Goal: Task Accomplishment & Management: Manage account settings

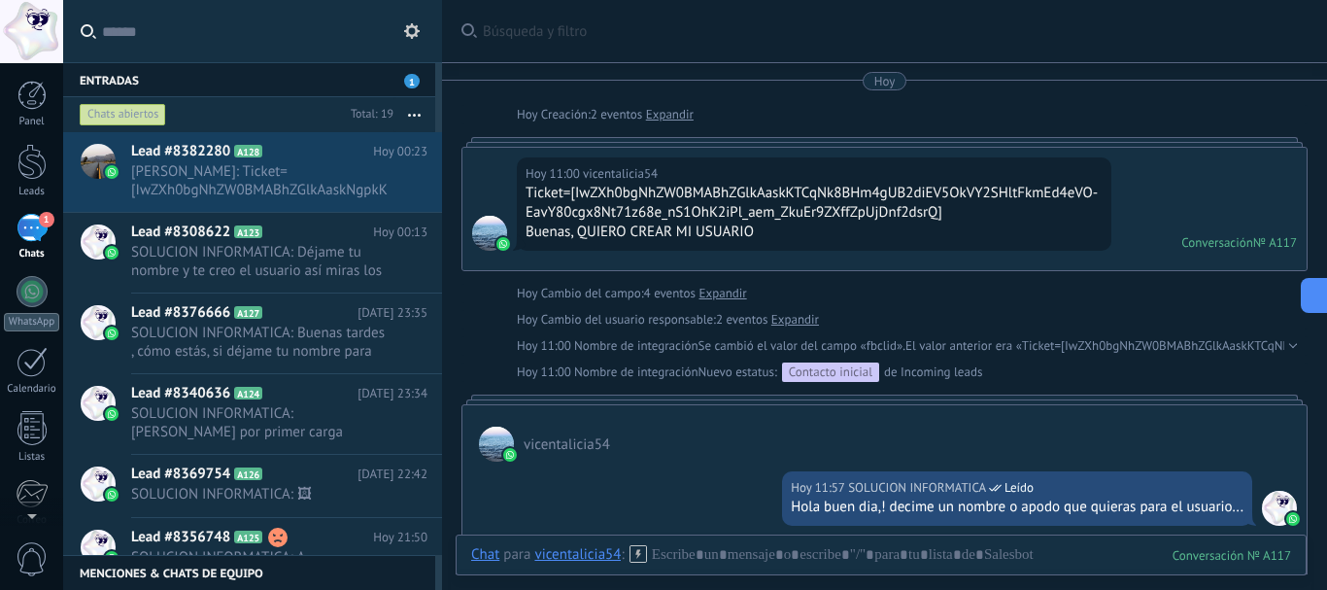
scroll to position [397, 0]
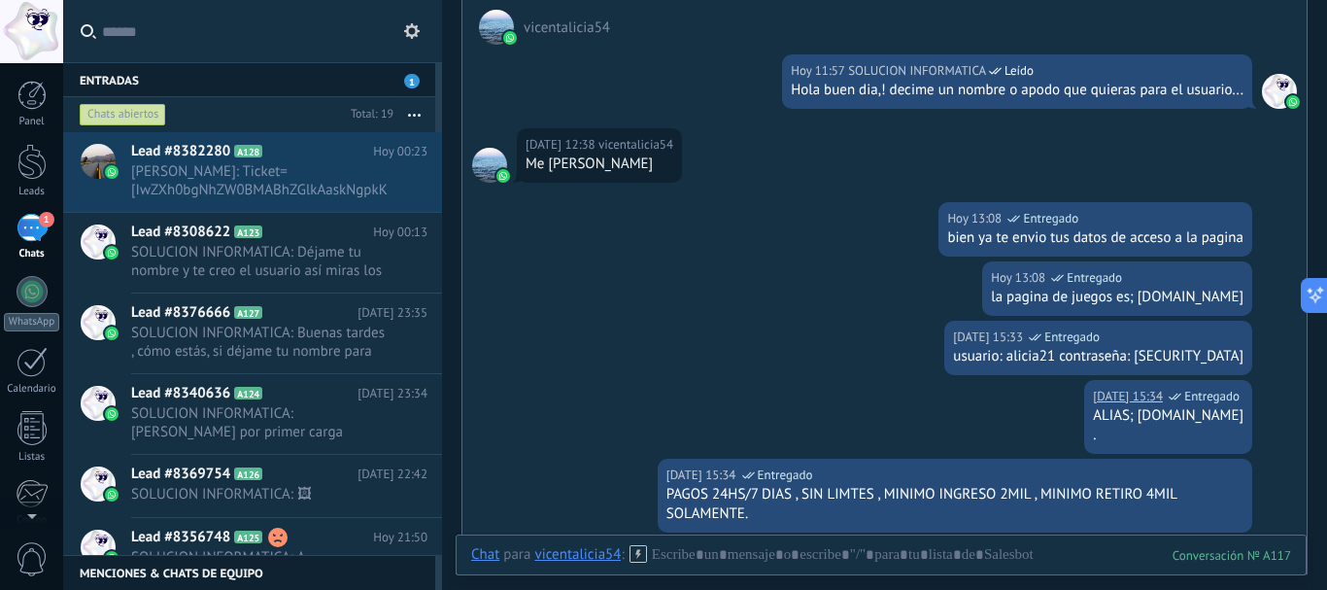
scroll to position [215, 0]
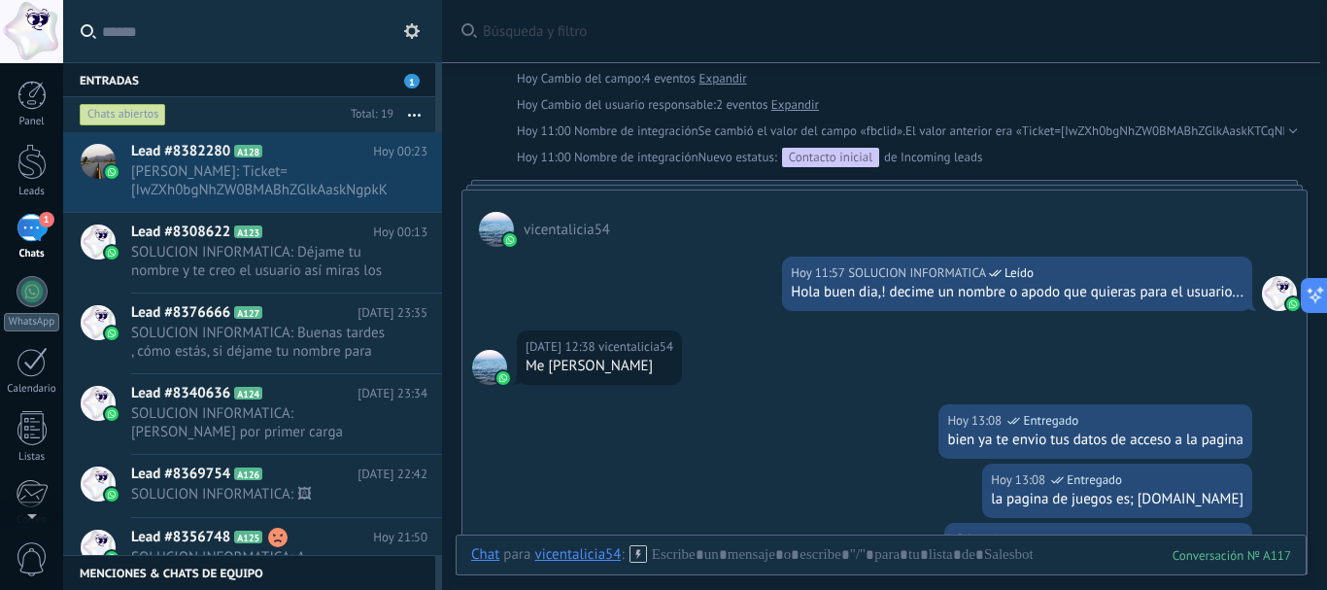
click at [935, 292] on div "Hola buen dia,! decime un nombre o apodo que quieras para el usuario..." at bounding box center [1017, 292] width 453 height 19
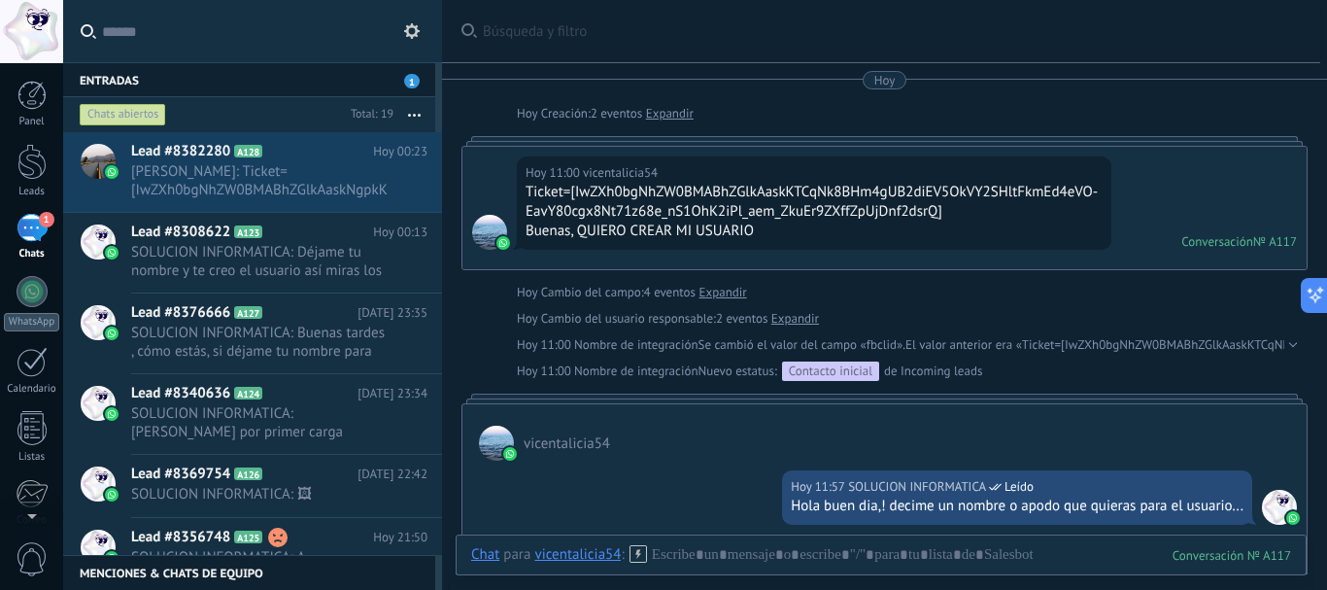
scroll to position [0, 0]
click at [254, 162] on span "[PERSON_NAME]: Ticket=[IwZXh0bgNhZW0BMABhZGlkAaskNgpkKh8BHqlw7FF-gKRFQa1M00nGtr…" at bounding box center [260, 180] width 259 height 37
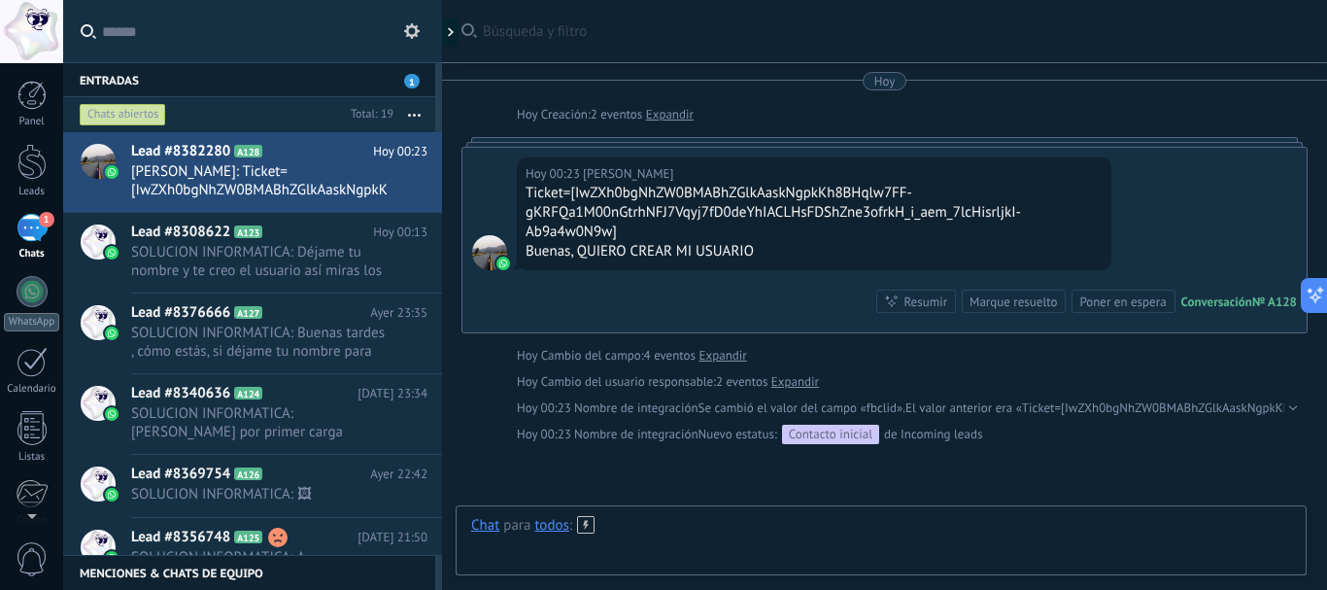
click at [775, 530] on div at bounding box center [881, 545] width 820 height 58
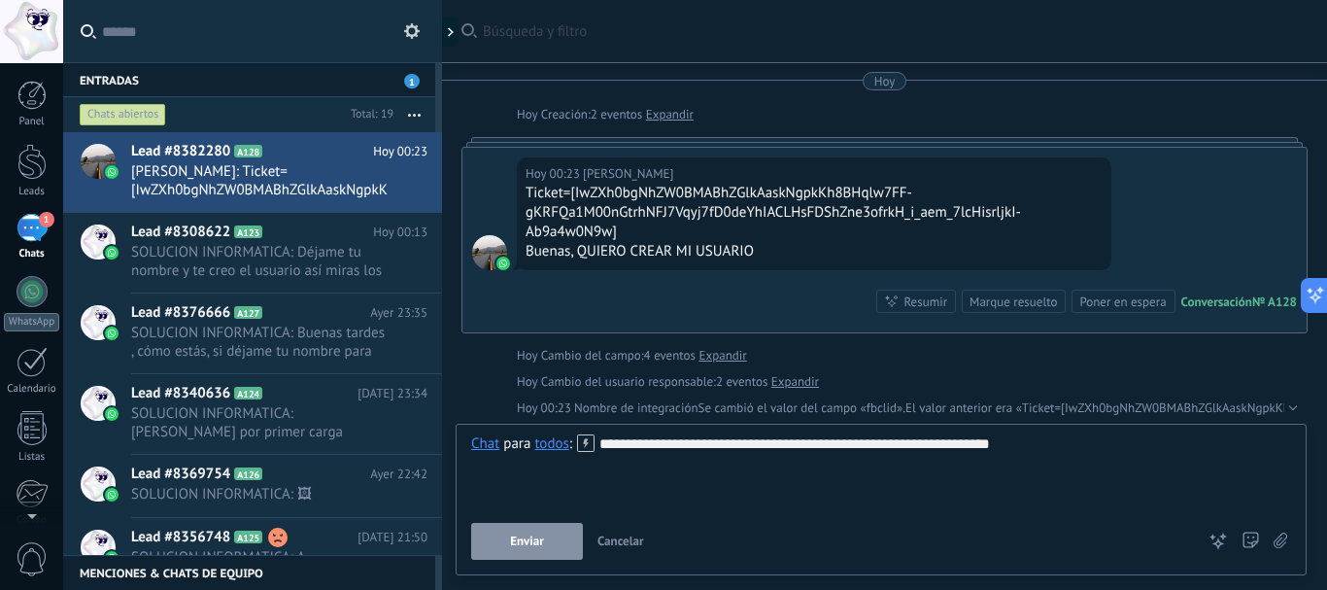
click at [510, 555] on button "Enviar" at bounding box center [527, 541] width 112 height 37
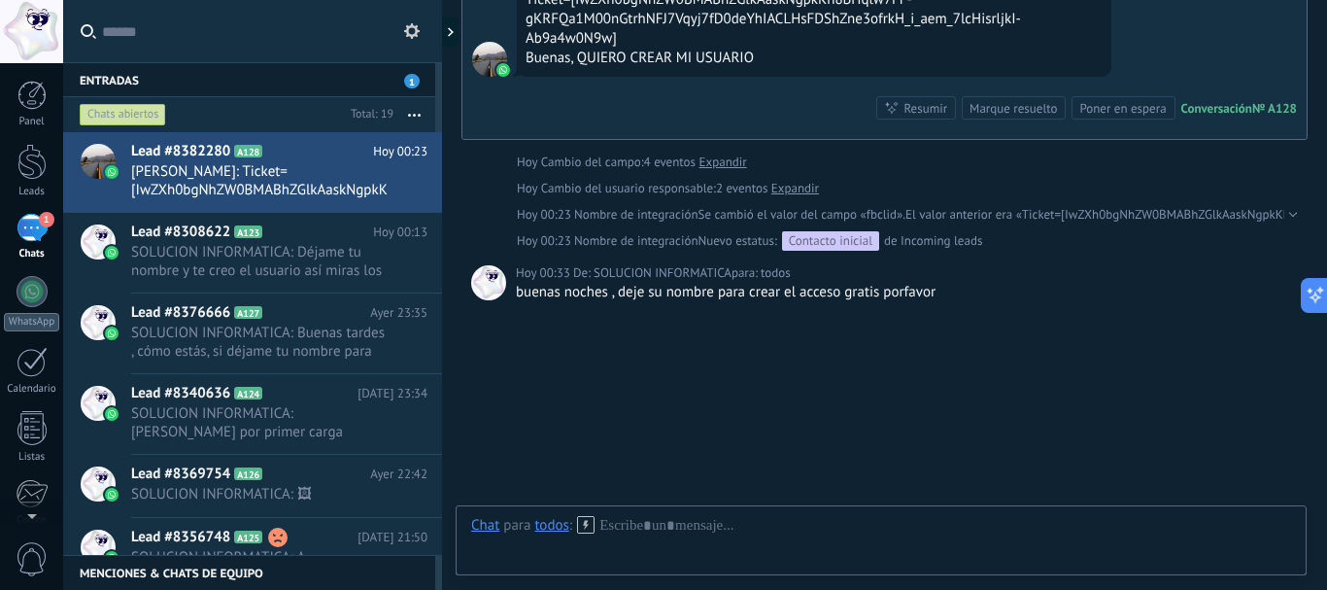
click at [712, 288] on div "buenas noches , deje su nombre para crear el acceso gratis porfavor" at bounding box center [907, 292] width 782 height 19
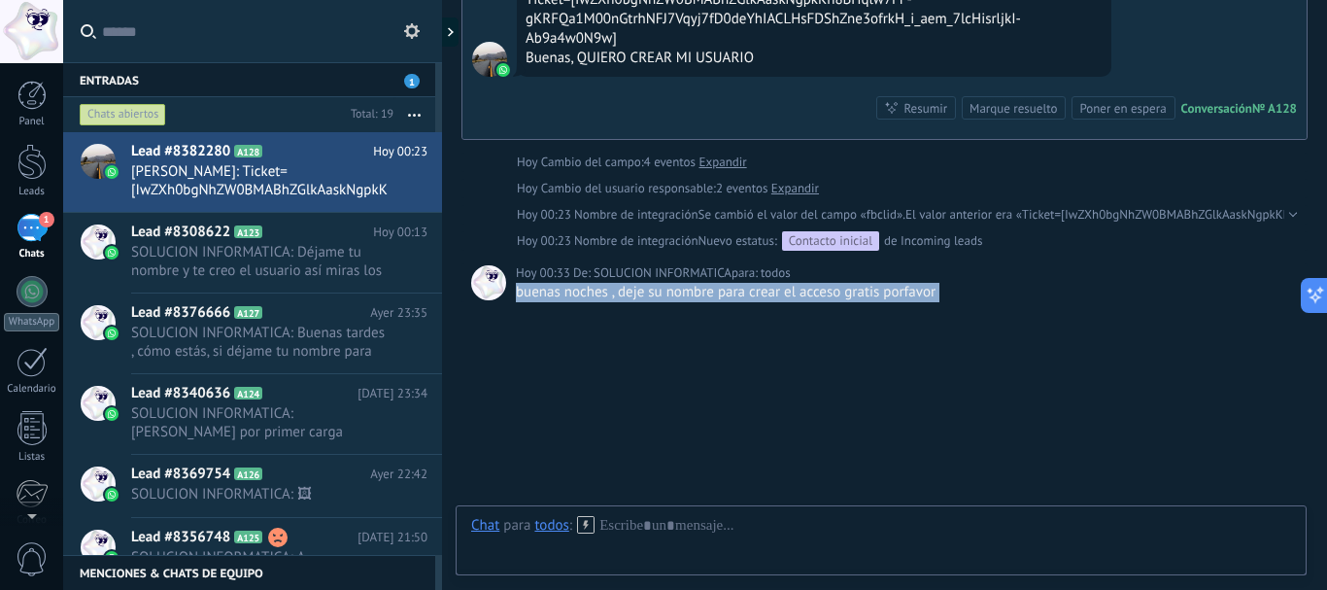
click at [712, 288] on div "buenas noches , deje su nombre para crear el acceso gratis porfavor" at bounding box center [907, 292] width 782 height 19
copy div "buenas noches , deje su nombre para crear el acceso gratis porfavor No hay tare…"
click at [684, 526] on div at bounding box center [881, 545] width 820 height 58
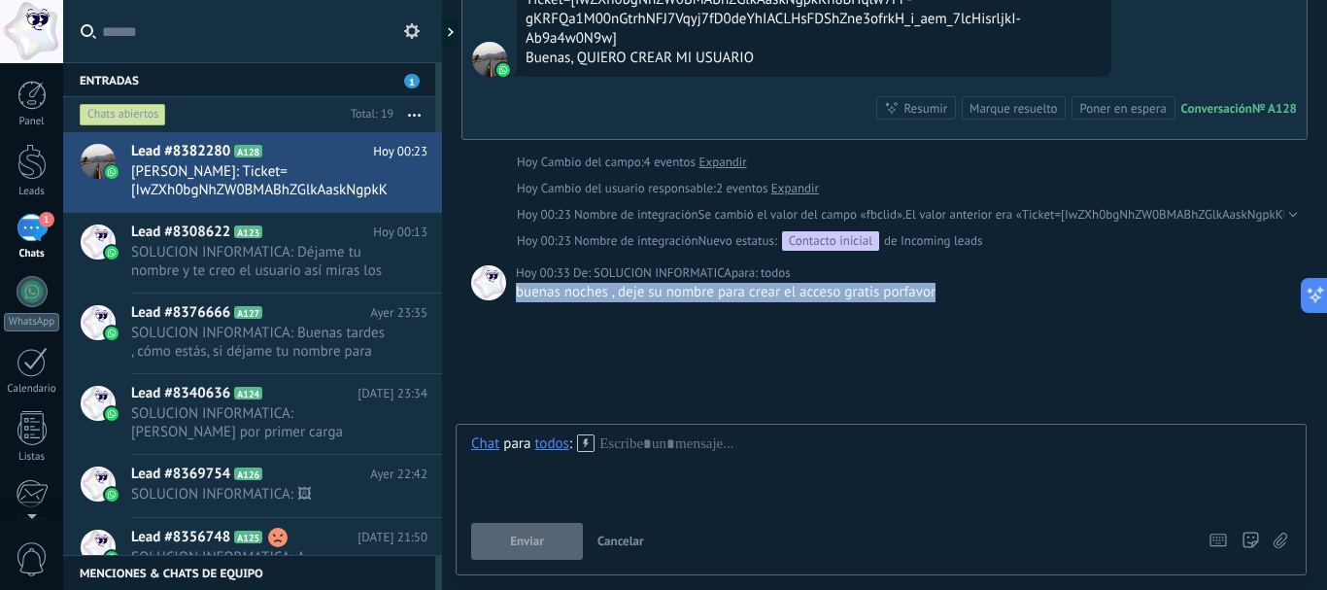
click at [555, 452] on div "todos" at bounding box center [551, 443] width 34 height 19
click at [550, 448] on div "todos" at bounding box center [551, 442] width 34 height 17
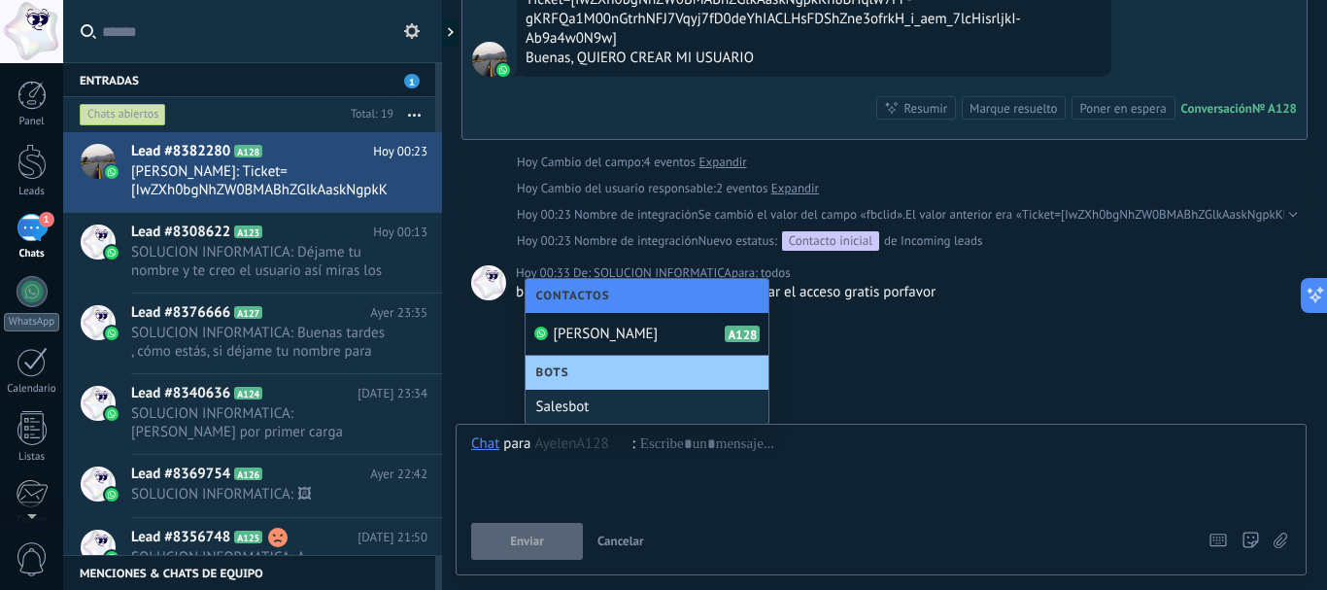
click at [577, 325] on span "[PERSON_NAME]" at bounding box center [605, 334] width 105 height 18
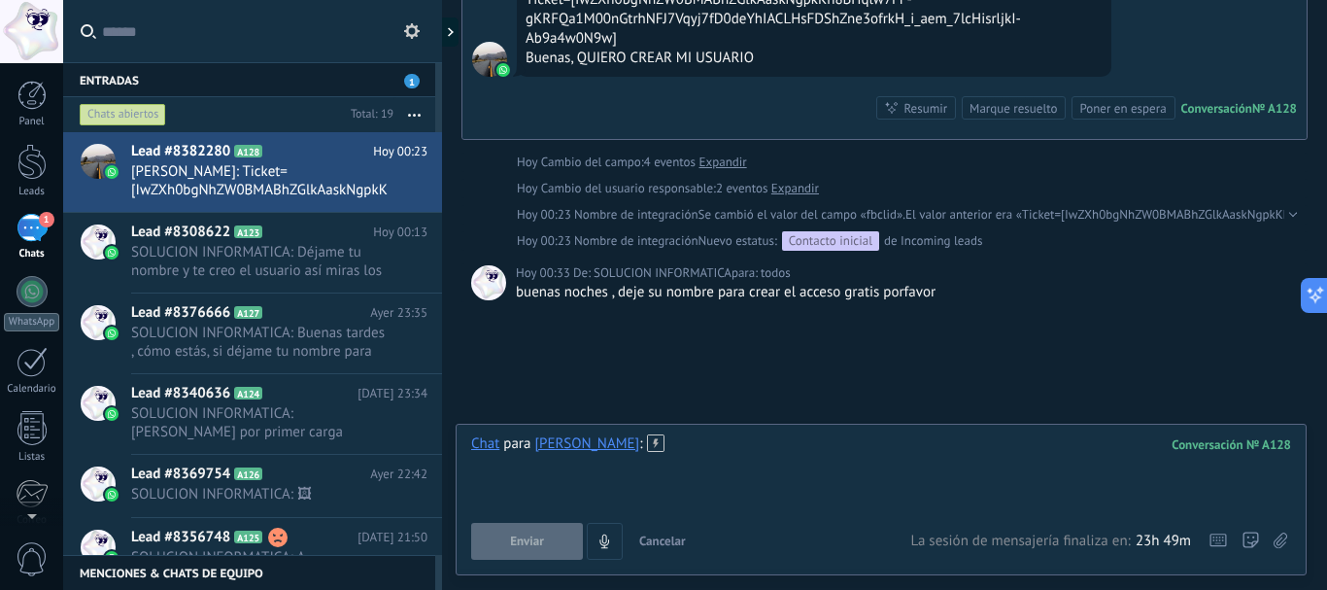
click at [685, 475] on div at bounding box center [881, 471] width 820 height 74
paste div
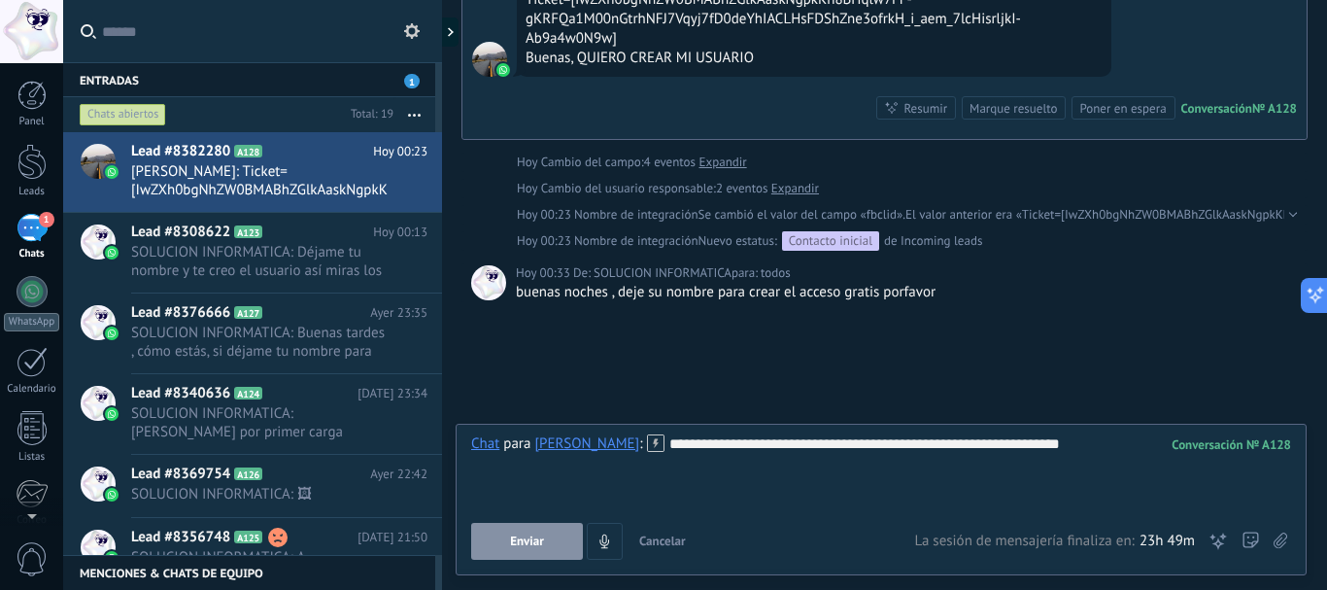
click at [524, 525] on button "Enviar" at bounding box center [527, 541] width 112 height 37
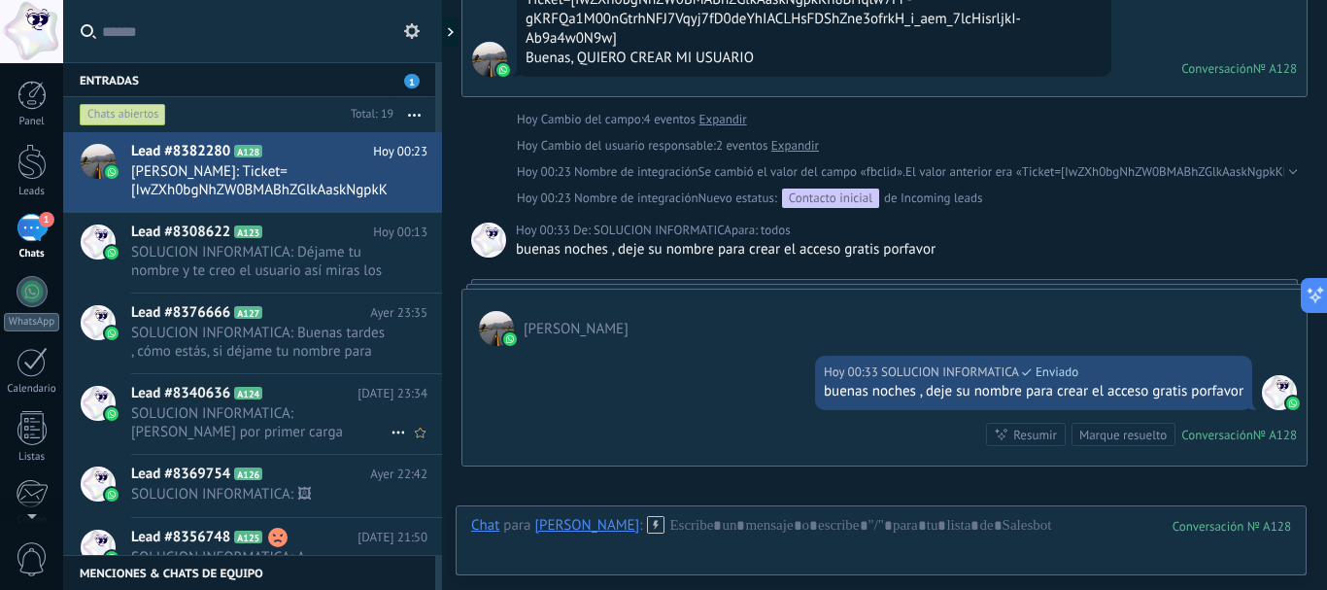
scroll to position [409, 0]
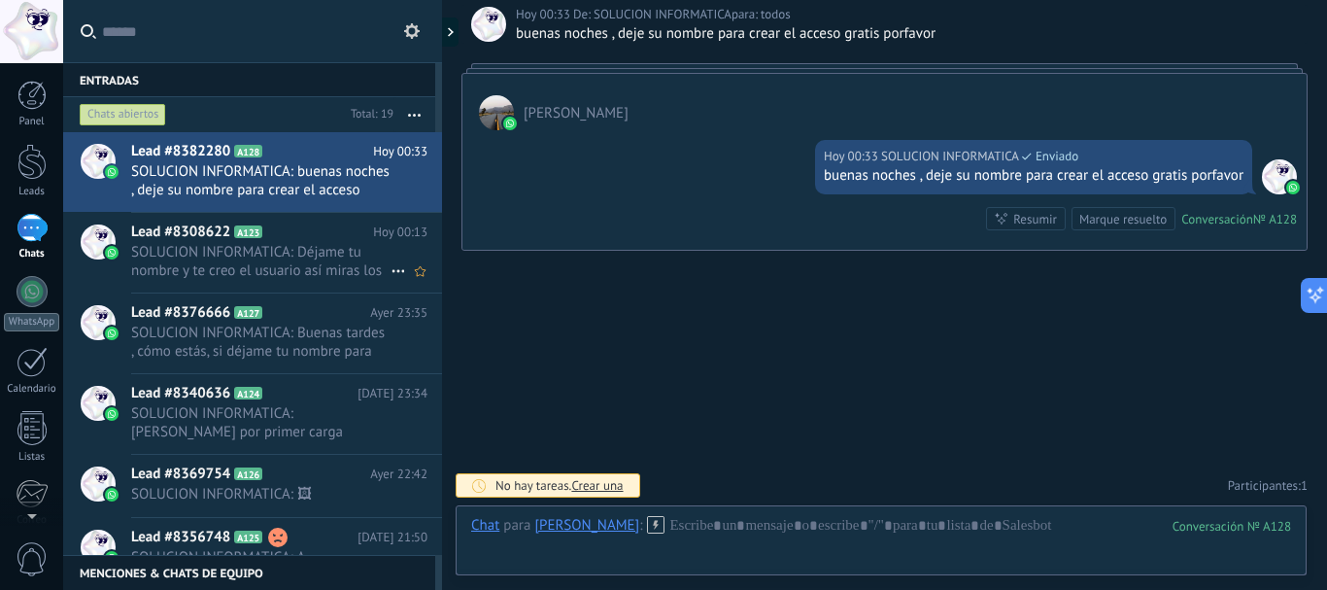
click at [268, 278] on span "SOLUCION INFORMATICA: Déjame tu nombre y te creo el usuario así miras los juego…" at bounding box center [260, 261] width 259 height 37
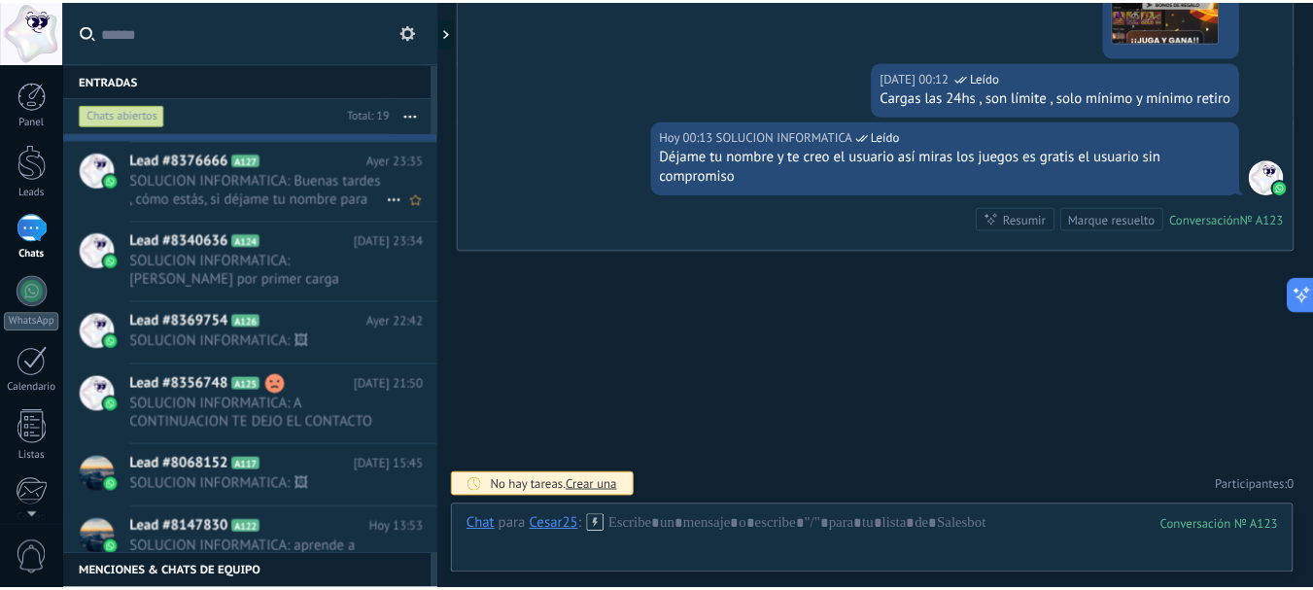
scroll to position [195, 0]
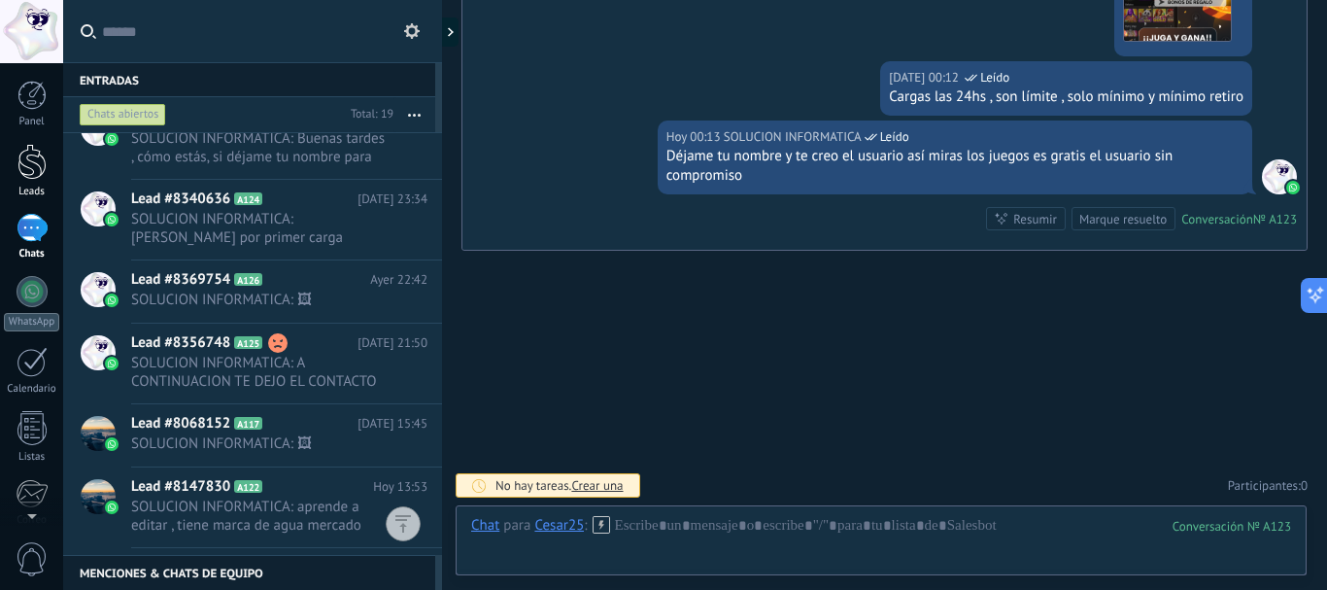
click at [42, 171] on div at bounding box center [31, 162] width 29 height 36
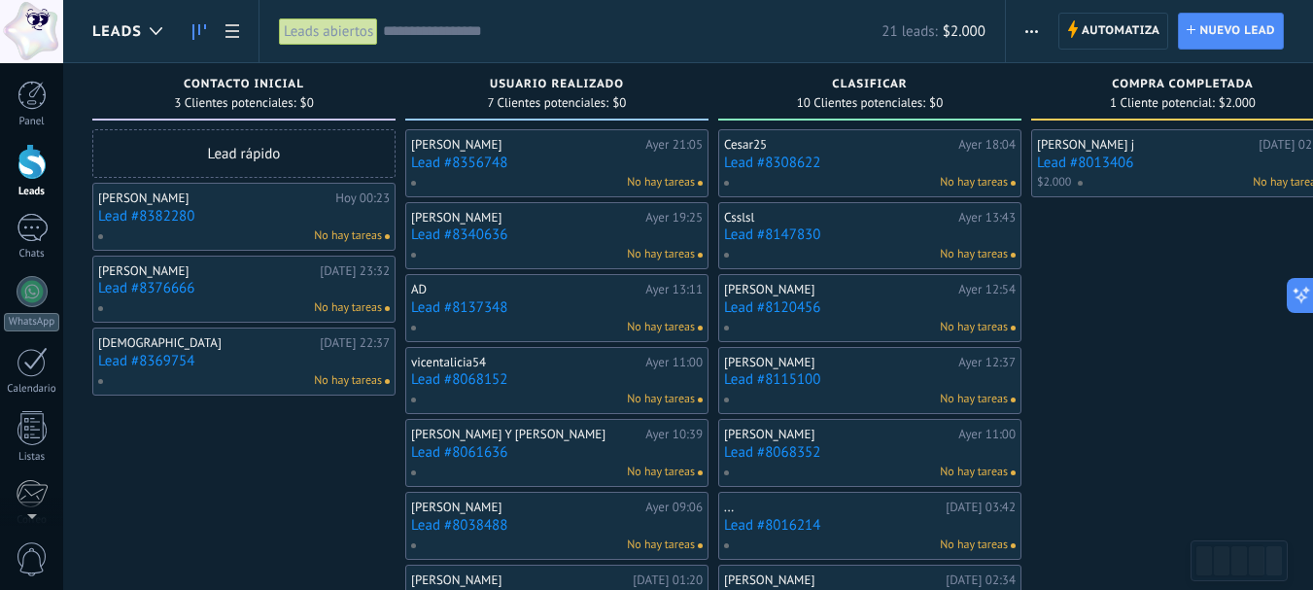
click at [123, 360] on link "Lead #8369754" at bounding box center [243, 361] width 291 height 17
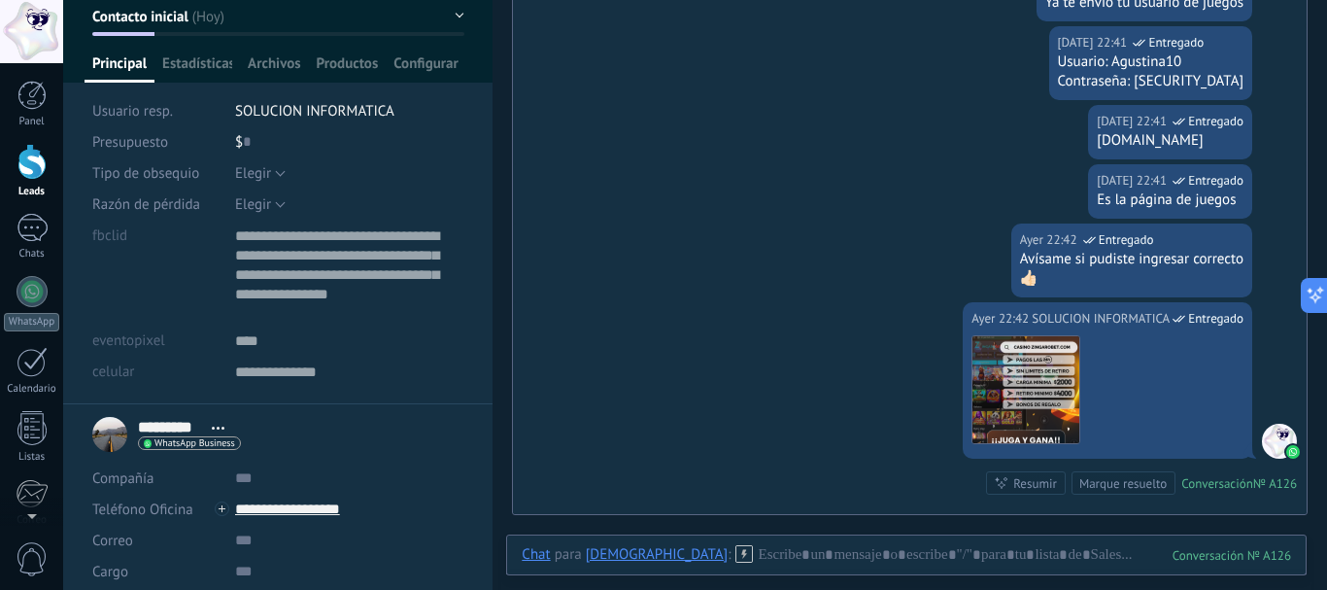
scroll to position [936, 0]
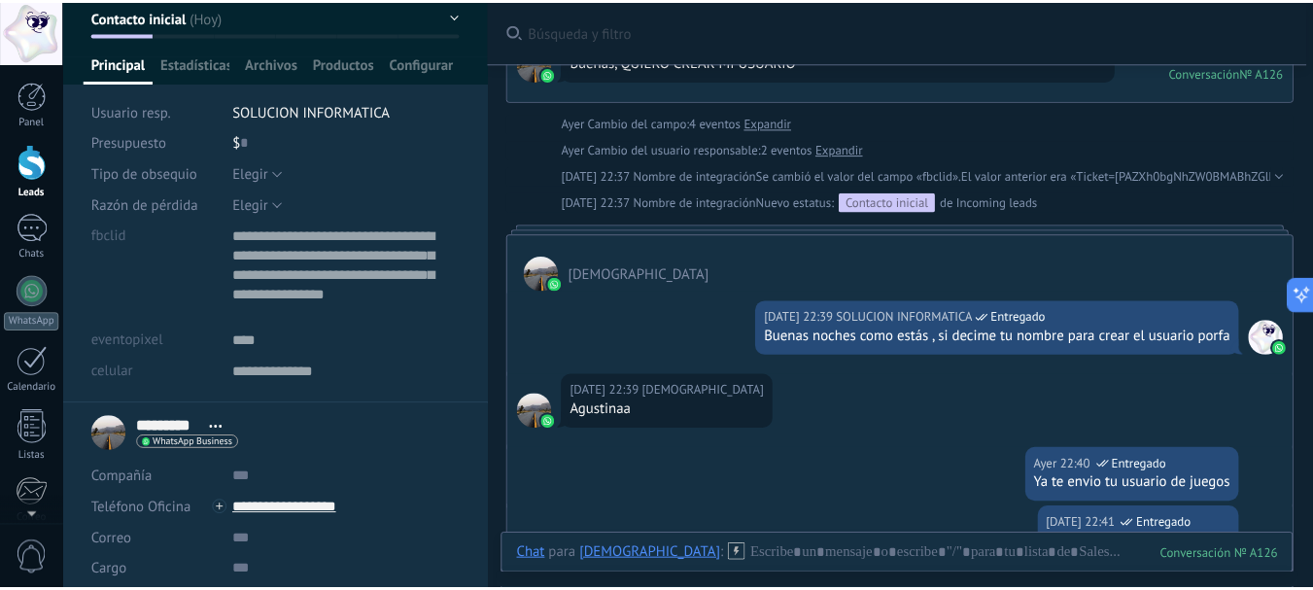
scroll to position [0, 0]
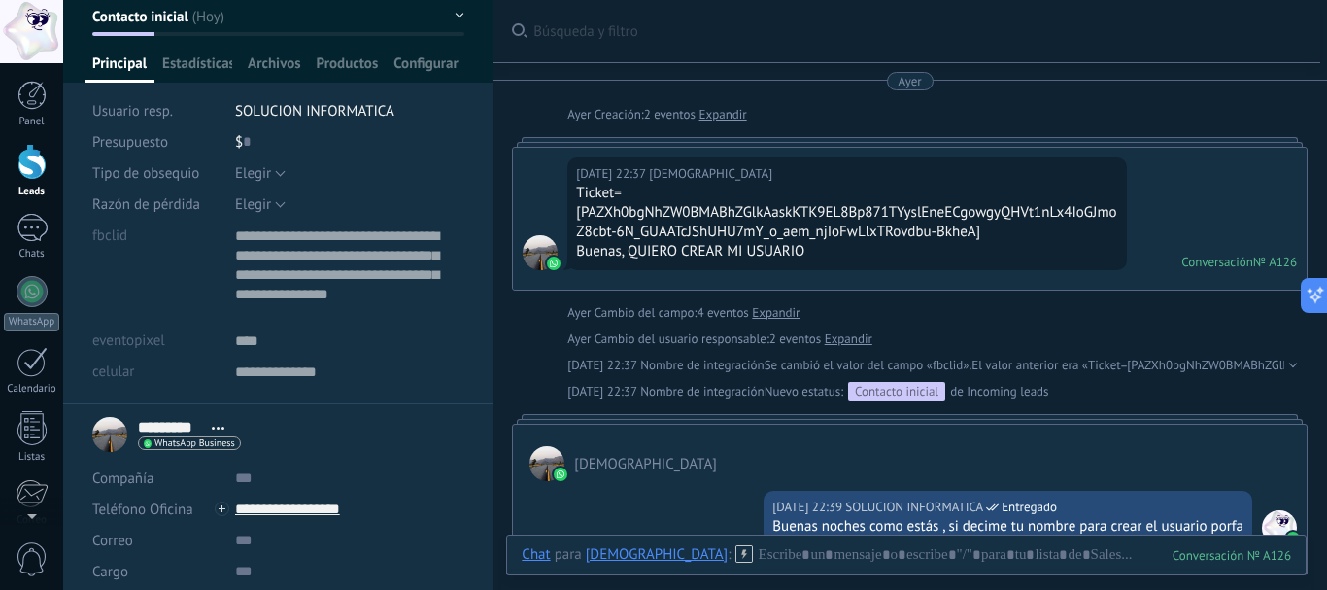
click at [23, 158] on div at bounding box center [31, 162] width 29 height 36
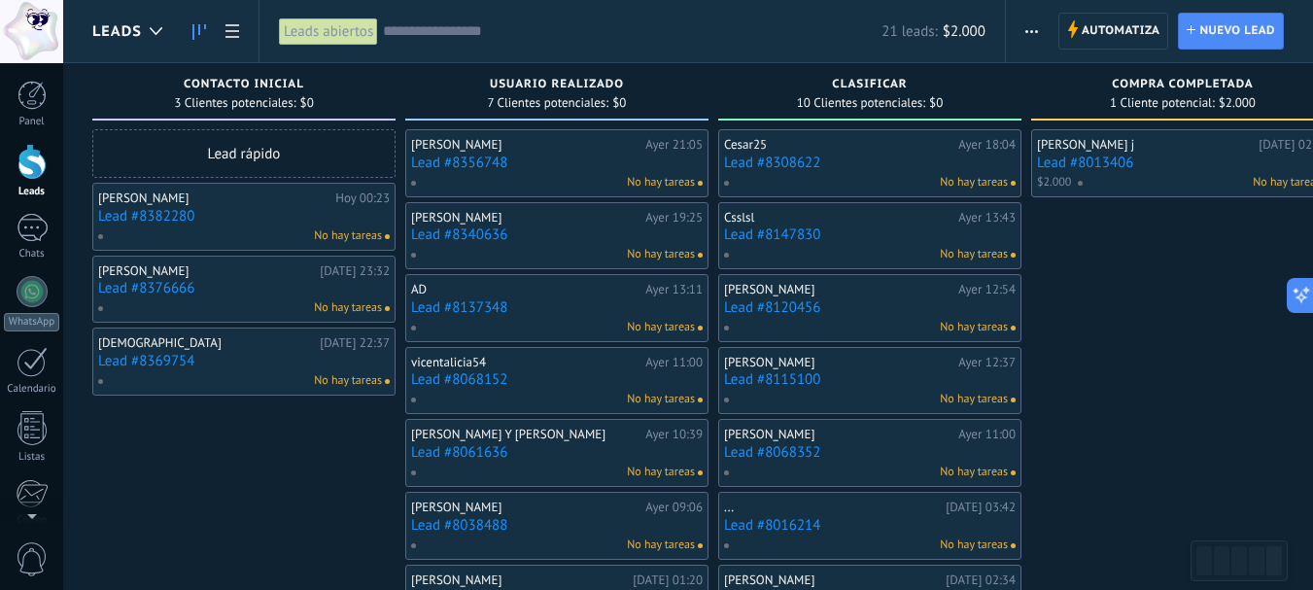
click at [181, 341] on div "[DEMOGRAPHIC_DATA]" at bounding box center [206, 343] width 217 height 16
click at [600, 396] on div "No hay tareas" at bounding box center [552, 399] width 285 height 17
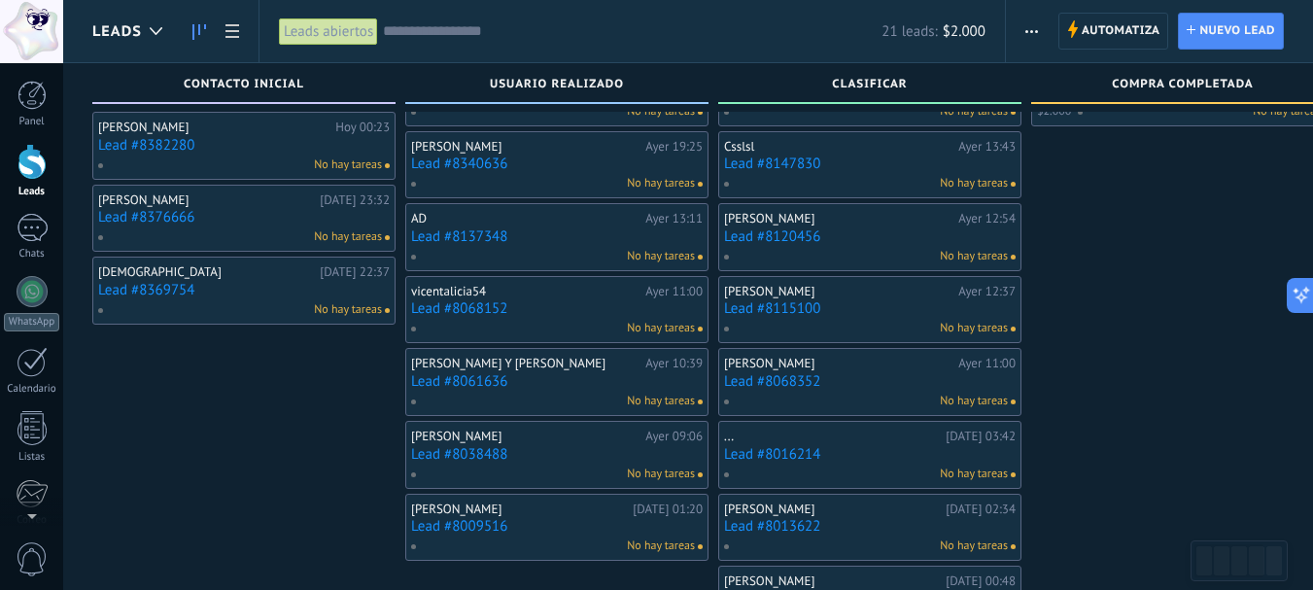
scroll to position [97, 0]
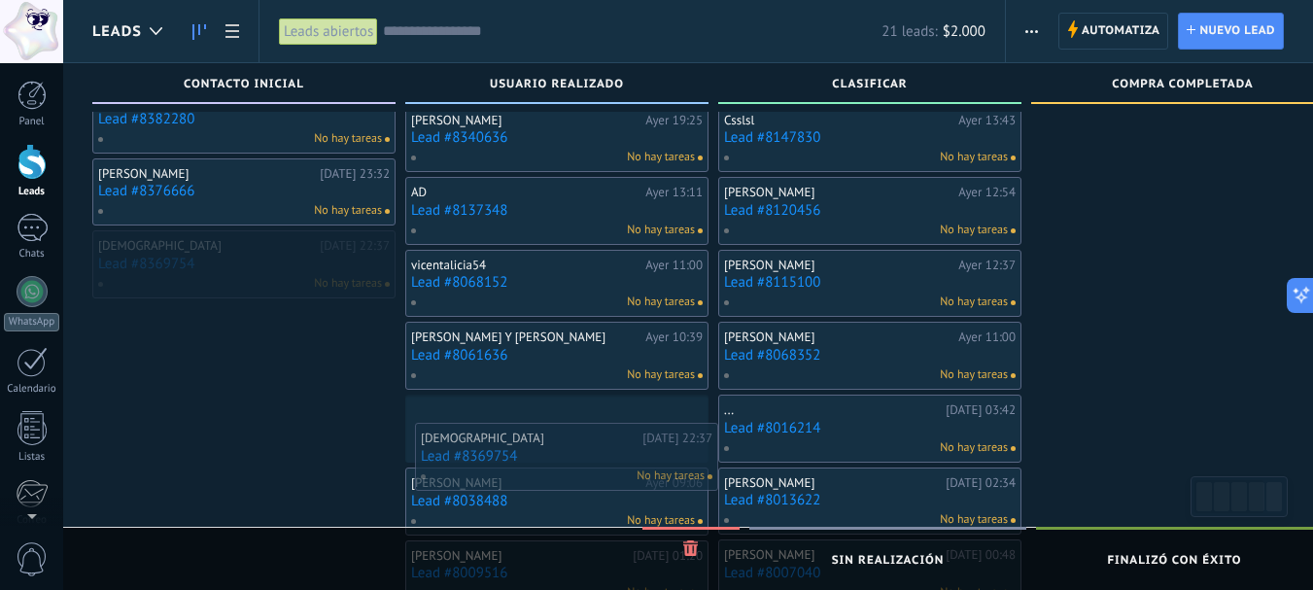
drag, startPoint x: 202, startPoint y: 247, endPoint x: 525, endPoint y: 441, distance: 376.6
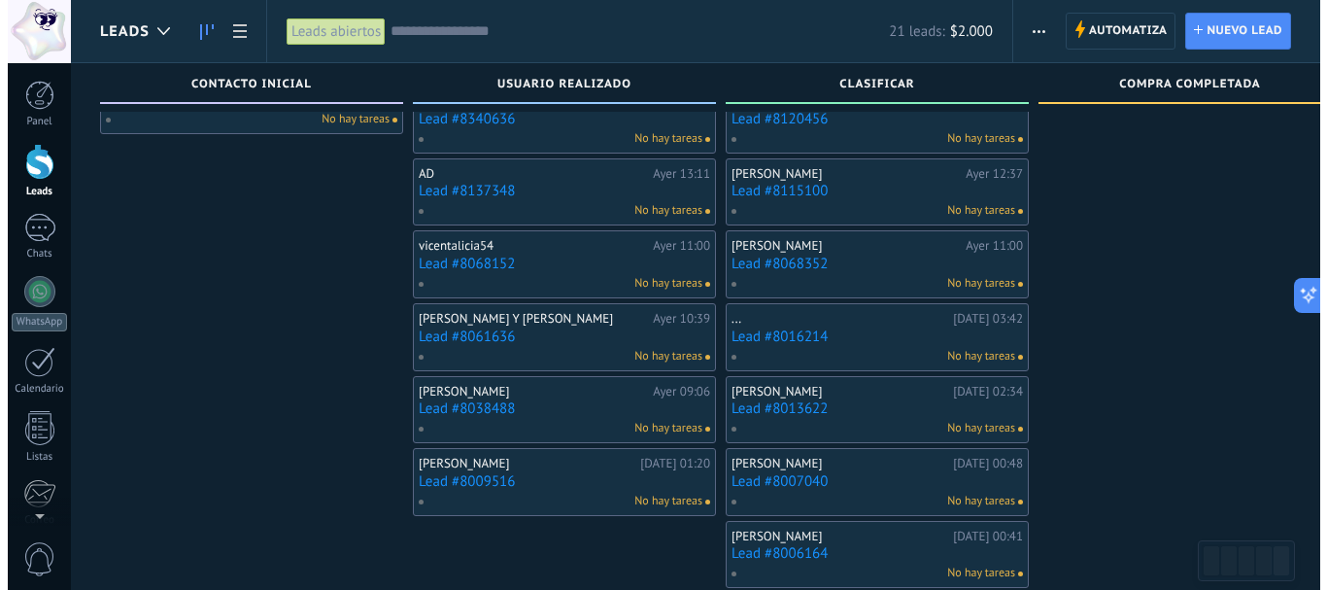
scroll to position [194, 0]
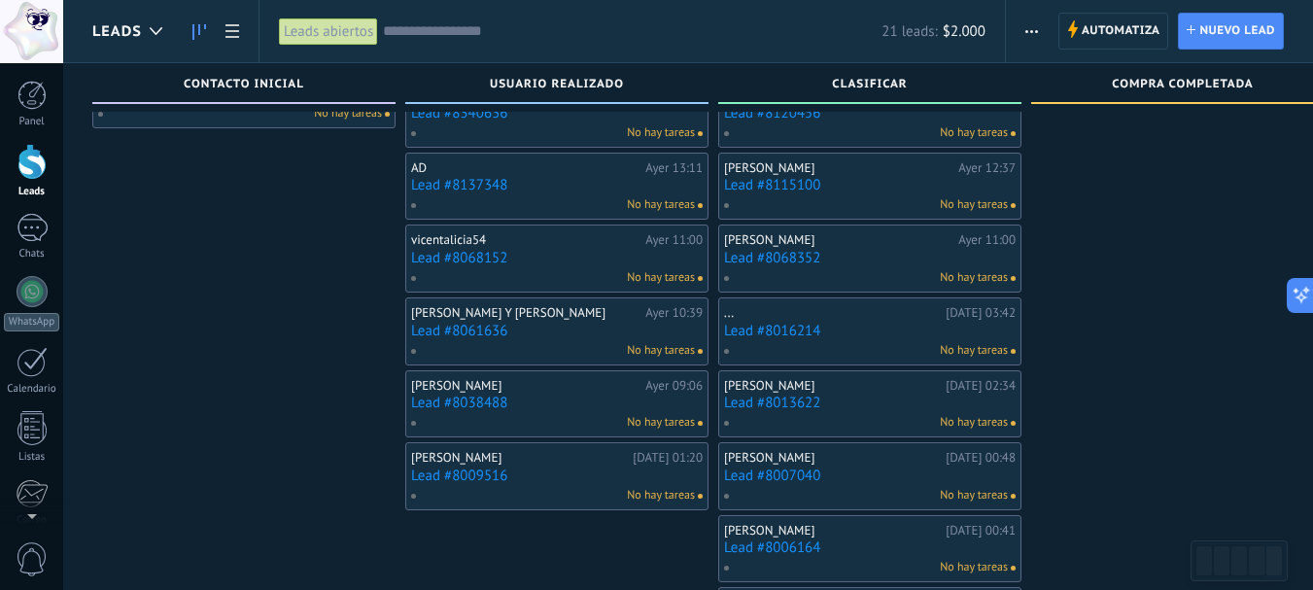
click at [772, 257] on link "Lead #8068352" at bounding box center [869, 258] width 291 height 17
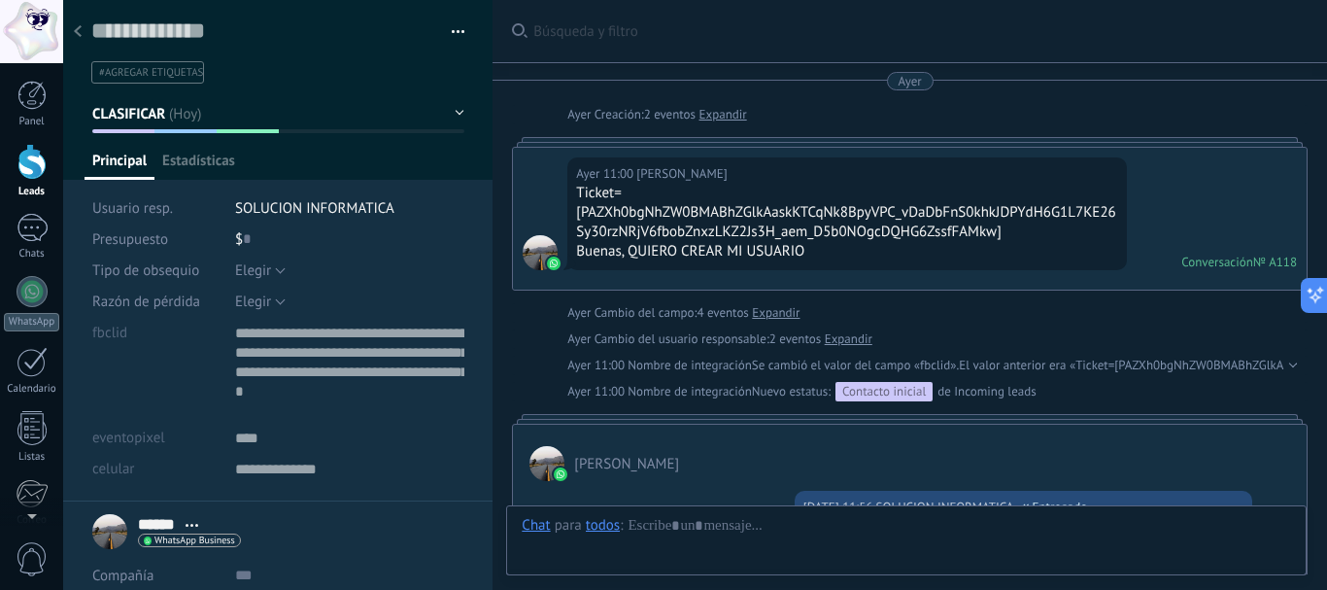
scroll to position [19, 0]
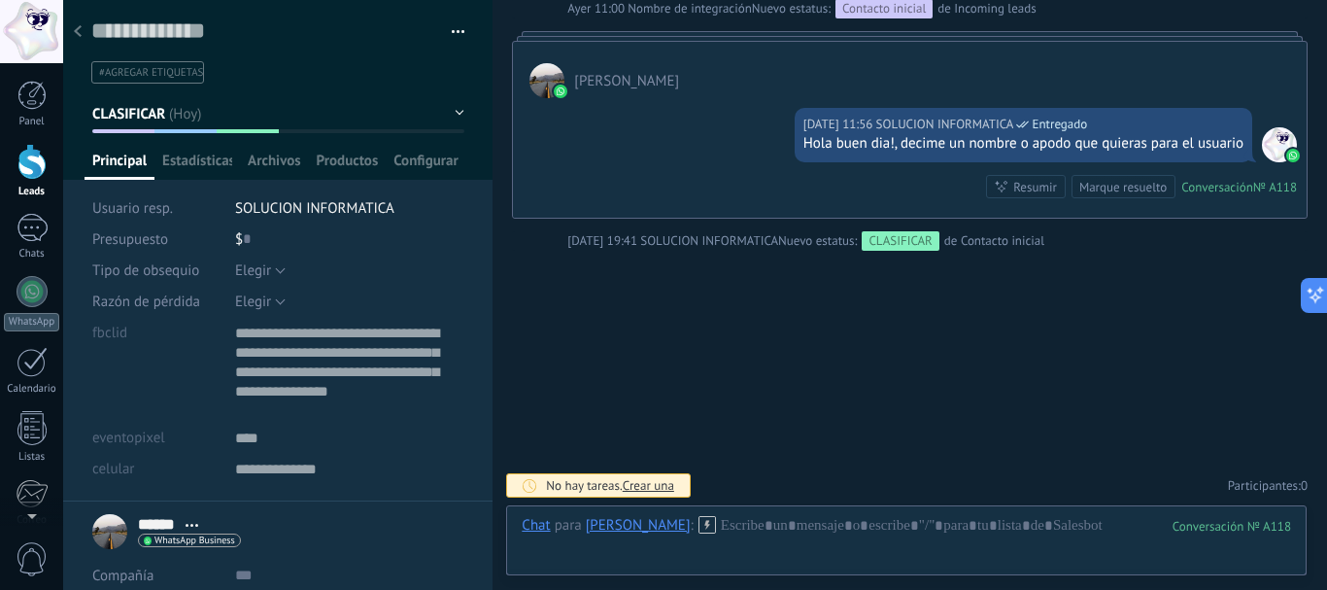
click at [78, 24] on div at bounding box center [77, 33] width 27 height 38
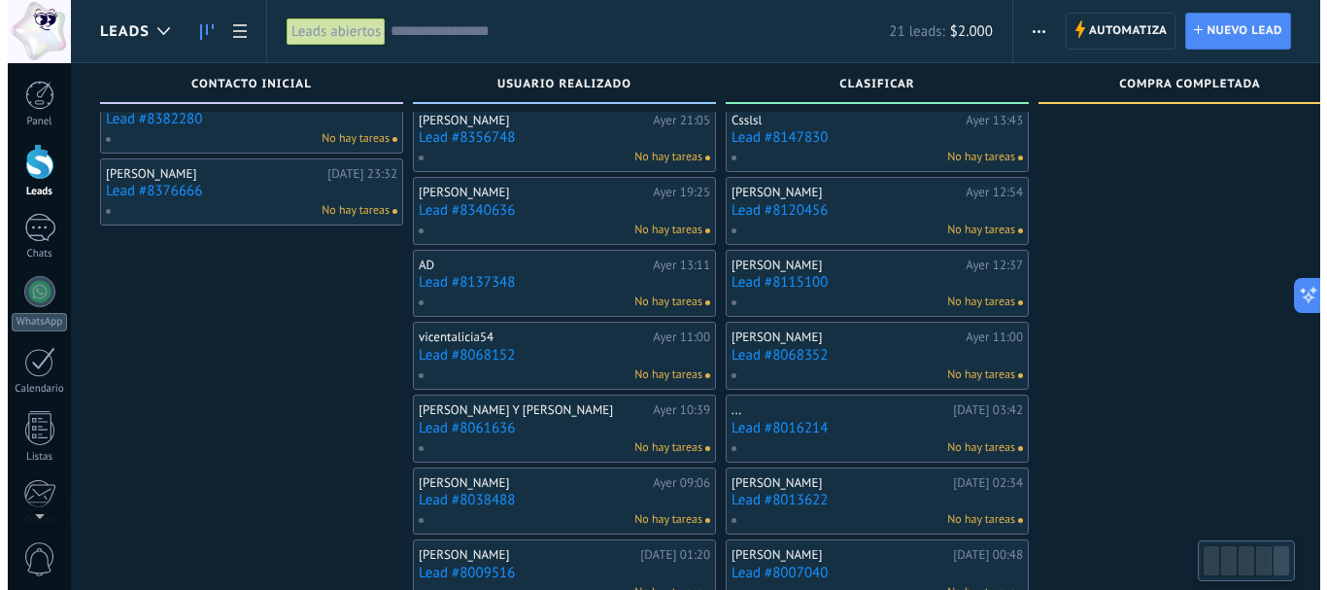
scroll to position [19, 0]
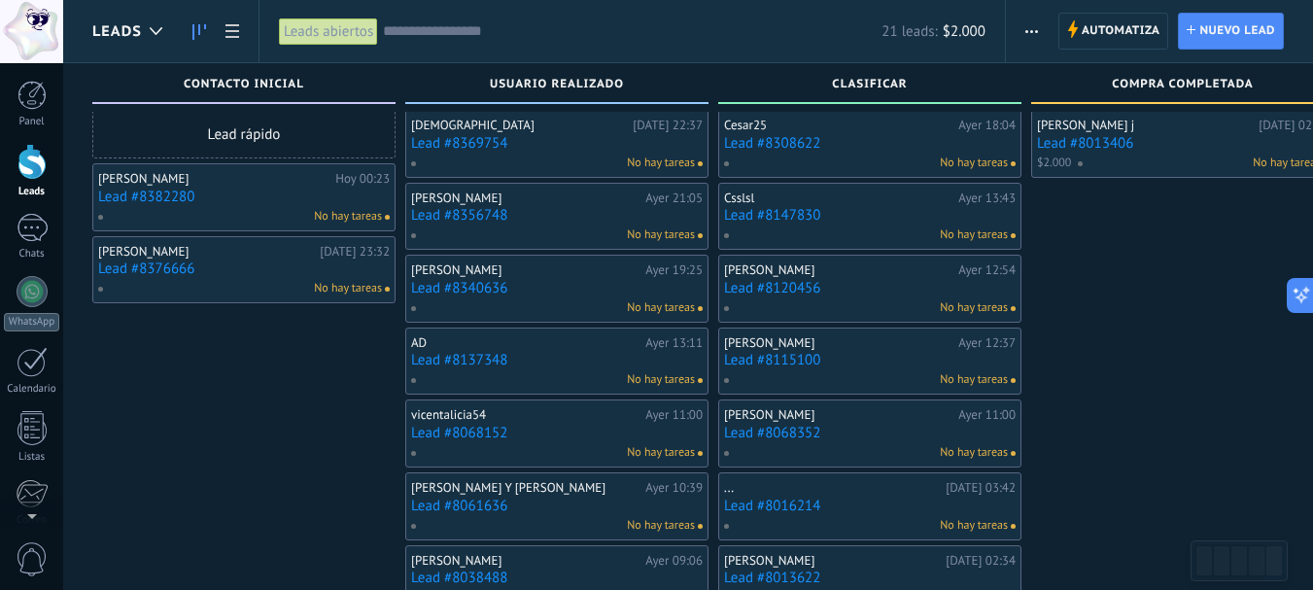
click at [432, 286] on link "Lead #8340636" at bounding box center [556, 288] width 291 height 17
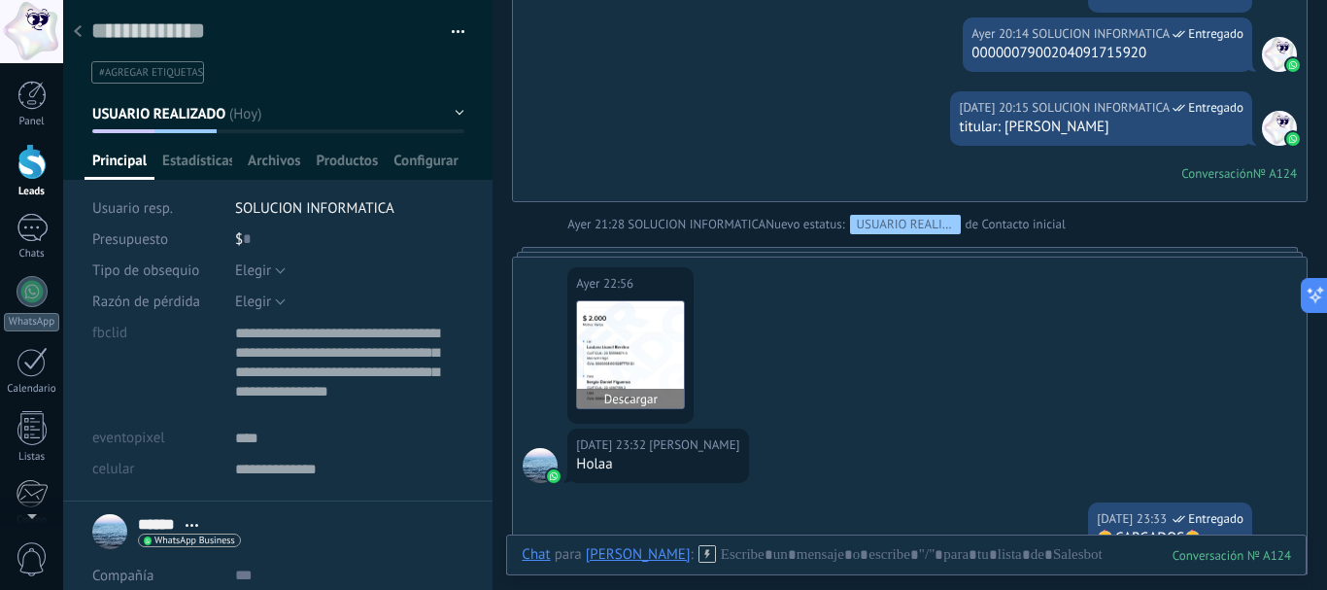
scroll to position [1059, 0]
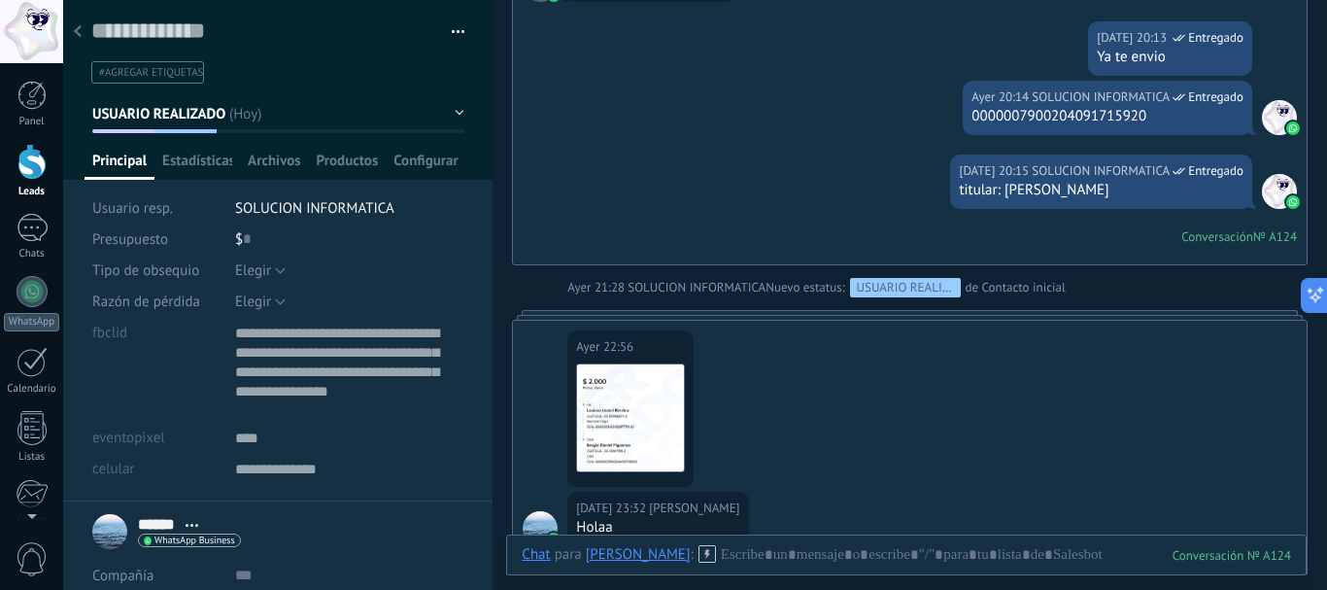
click at [70, 45] on div at bounding box center [77, 33] width 27 height 38
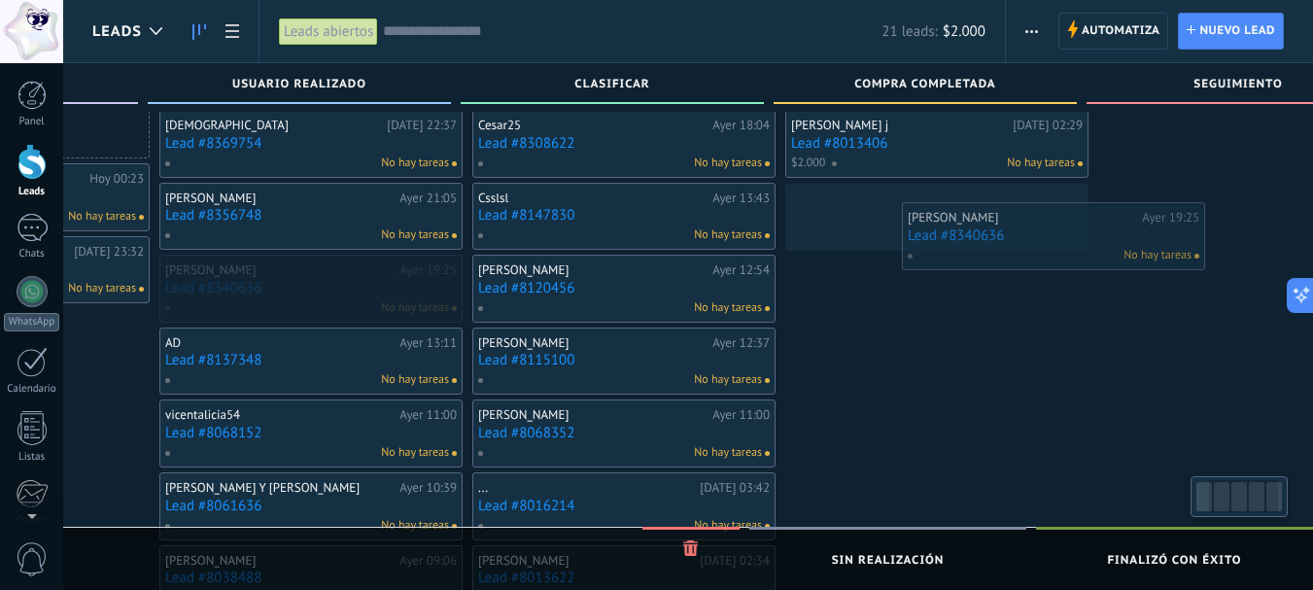
scroll to position [0, 278]
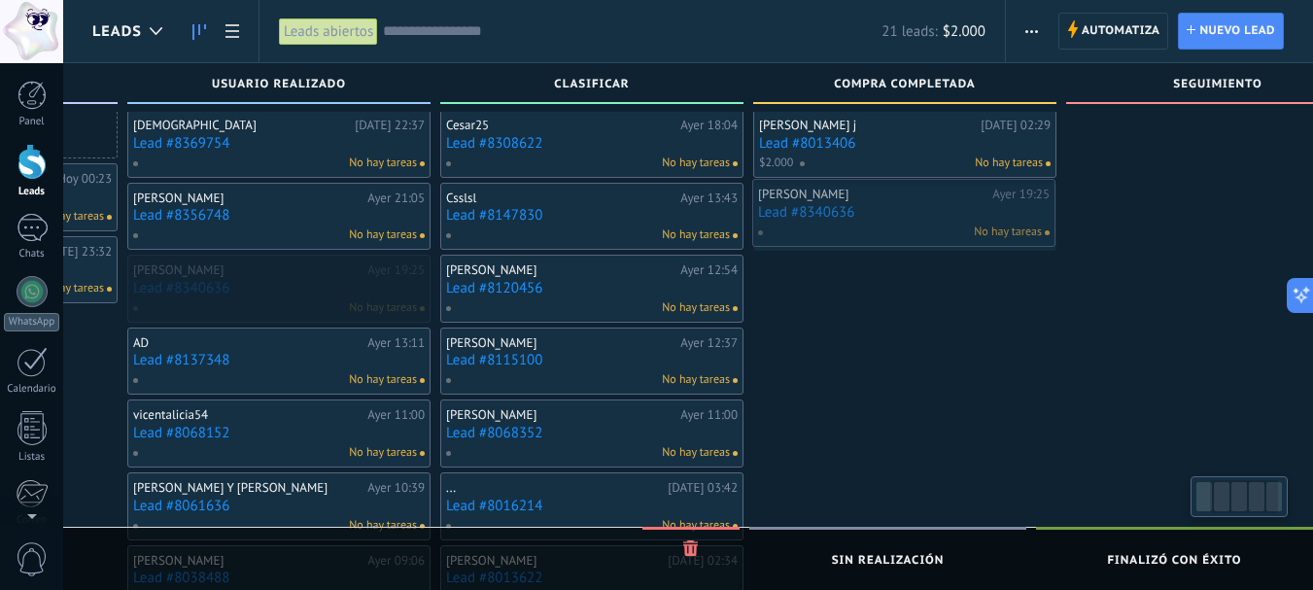
drag, startPoint x: 541, startPoint y: 277, endPoint x: 888, endPoint y: 201, distance: 355.1
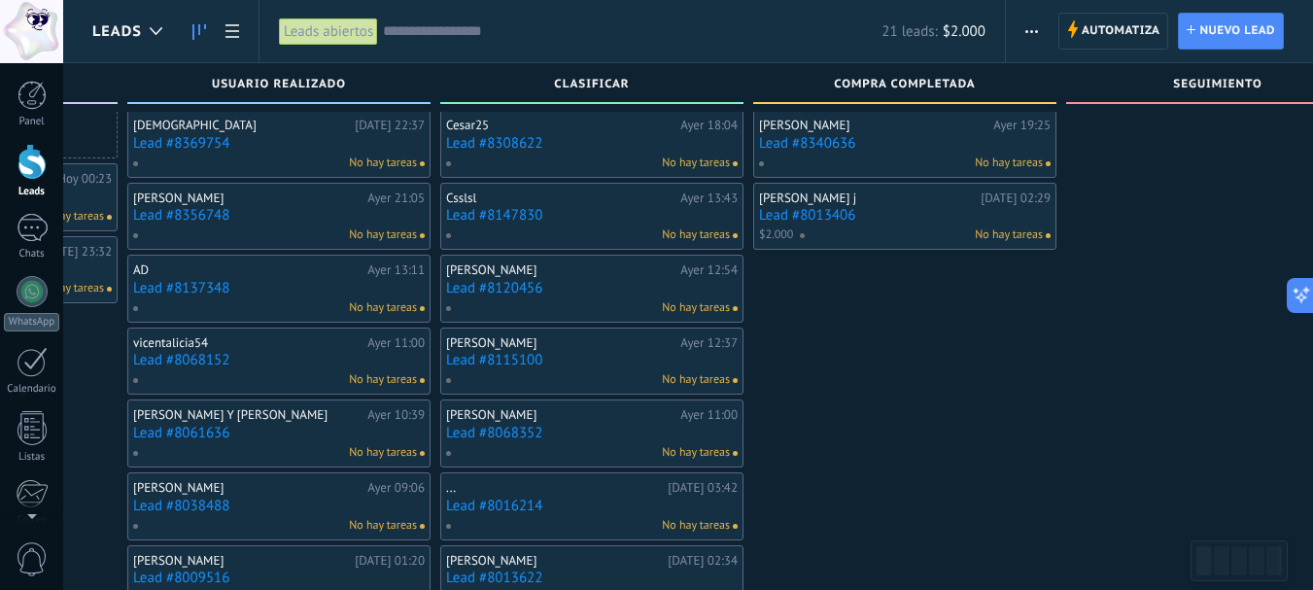
click at [845, 136] on link "Lead #8340636" at bounding box center [904, 143] width 291 height 17
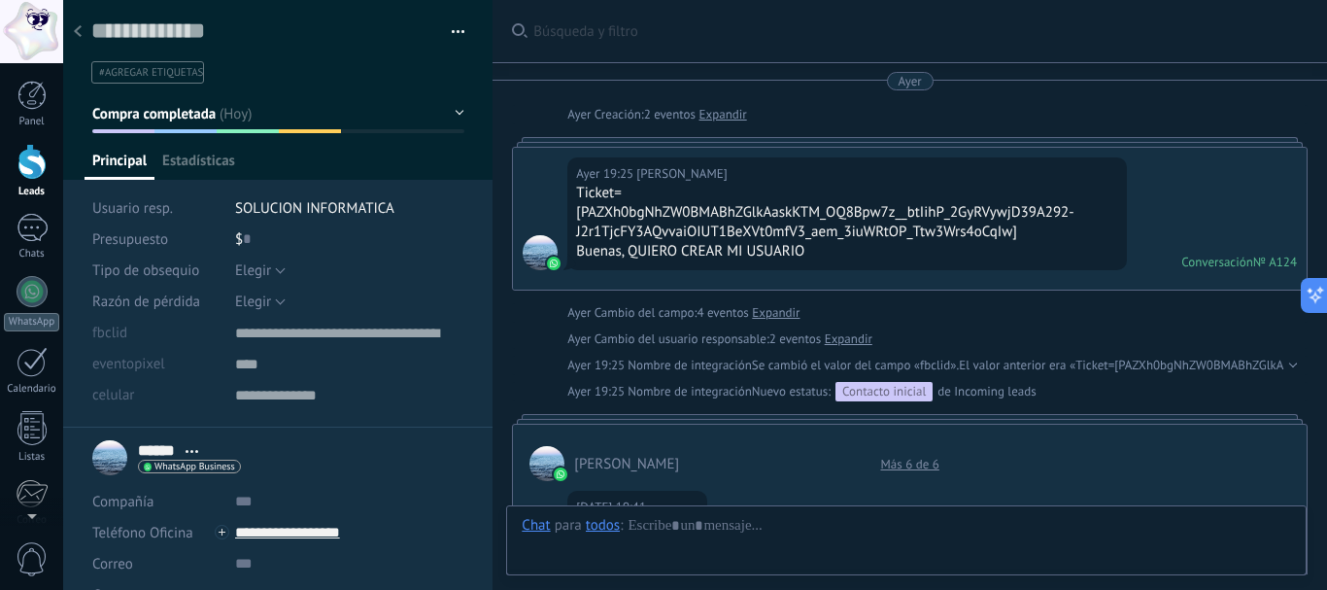
type textarea "**********"
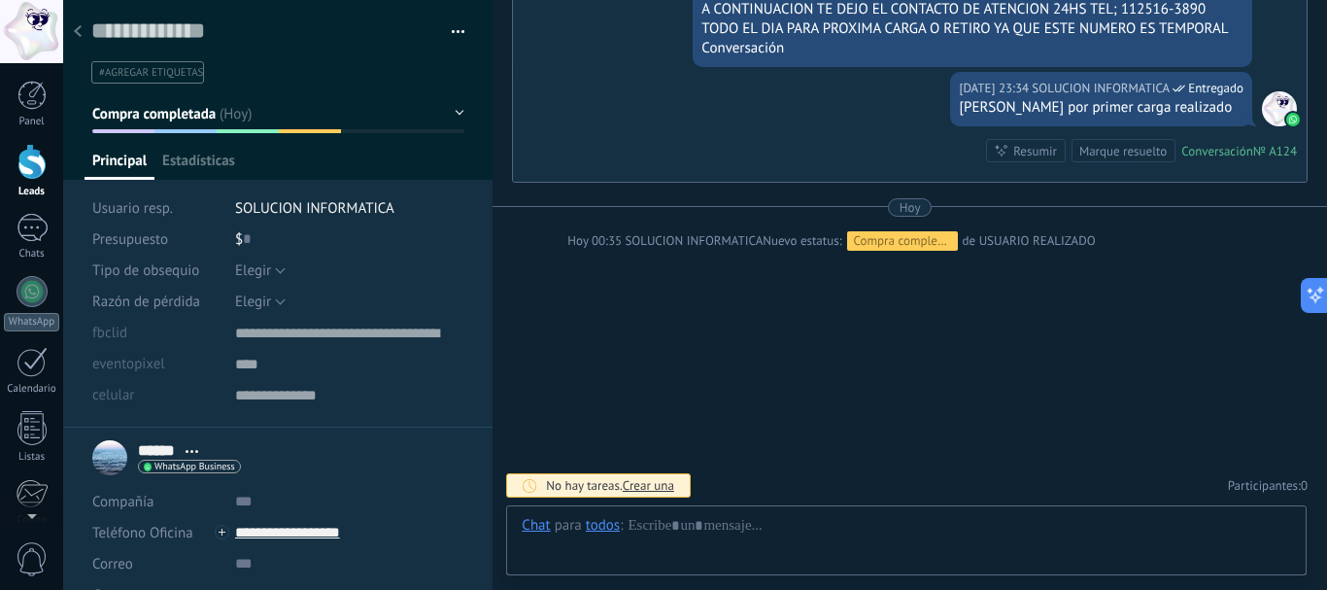
scroll to position [19, 0]
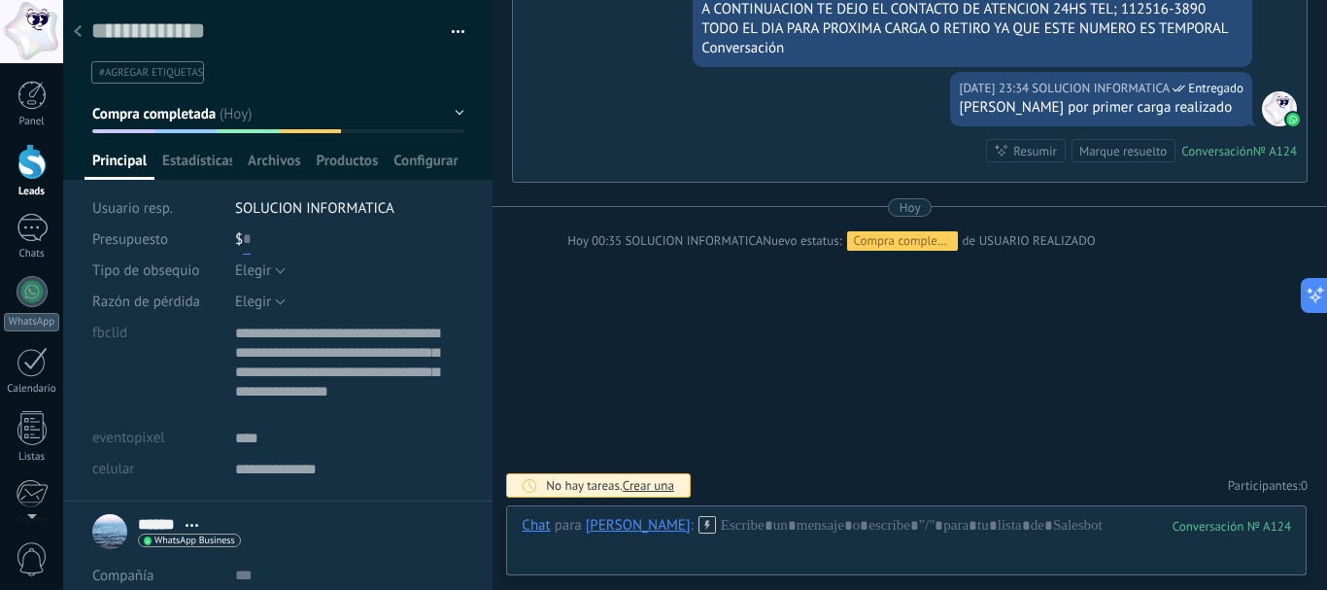
click at [248, 226] on input "text" at bounding box center [247, 238] width 8 height 31
type input "*"
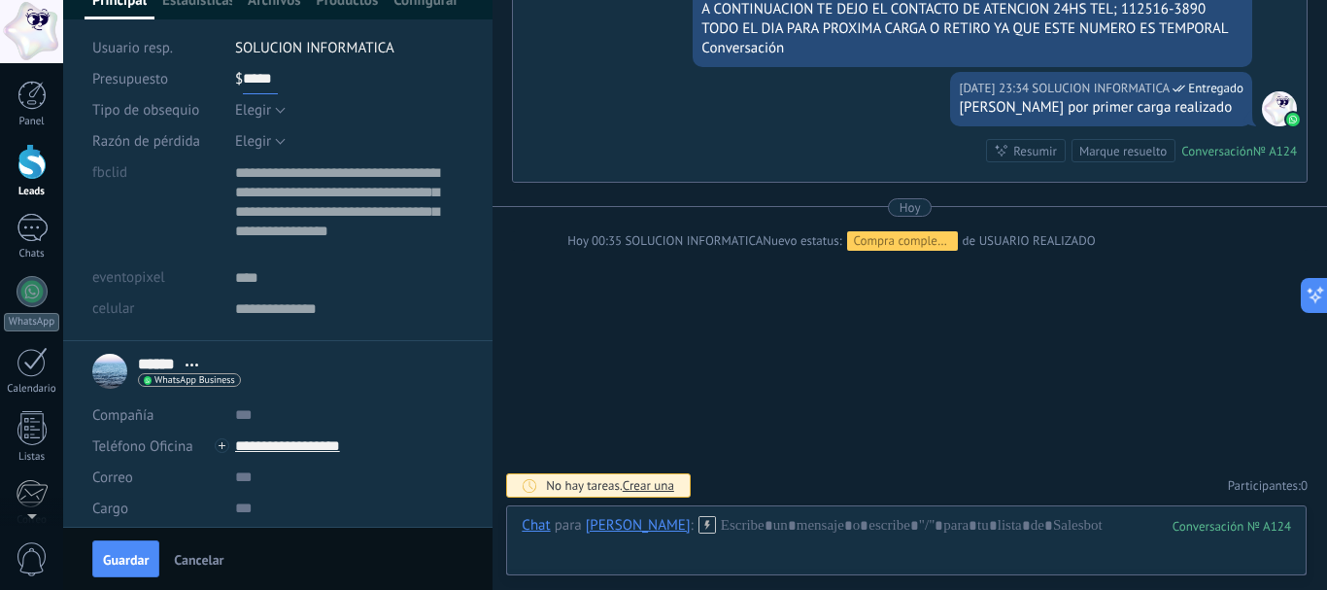
scroll to position [293, 0]
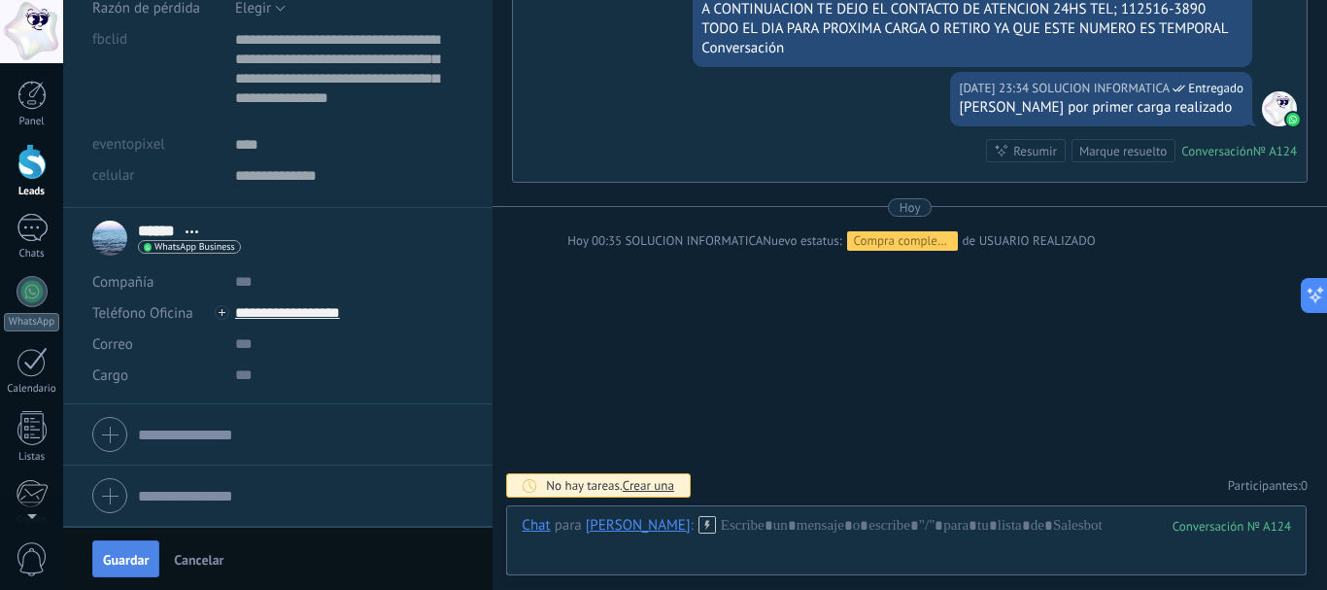
click at [128, 561] on span "Guardar" at bounding box center [126, 560] width 46 height 14
type input "*****"
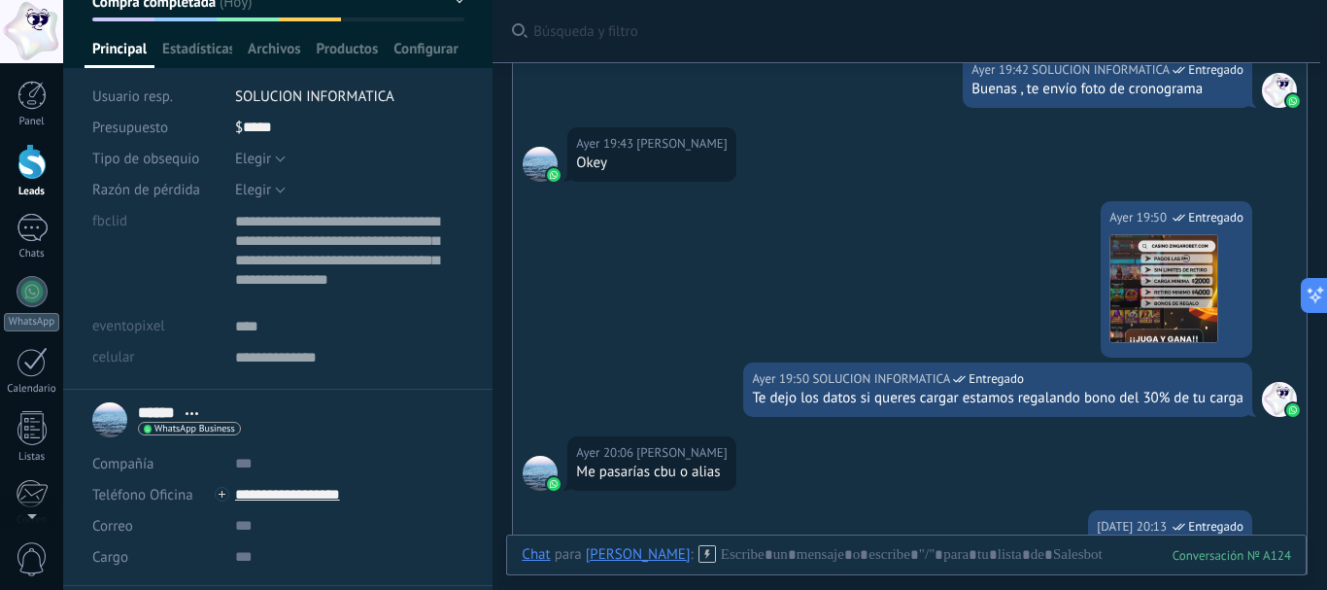
scroll to position [0, 0]
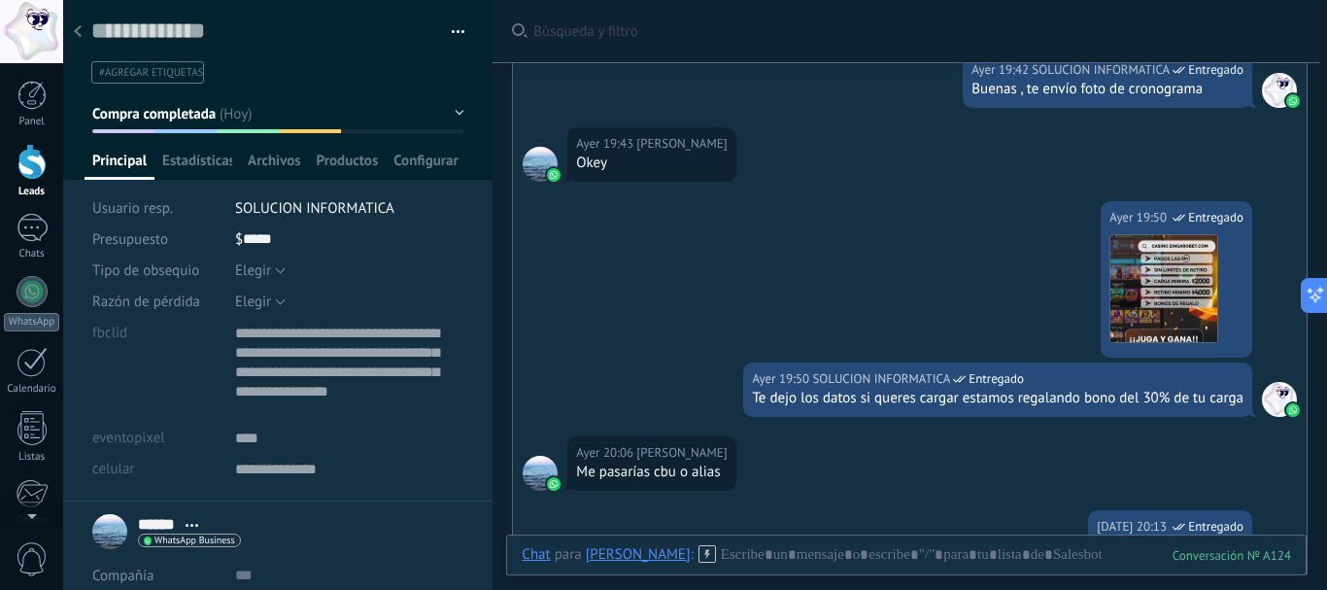
click at [72, 22] on div at bounding box center [77, 33] width 27 height 38
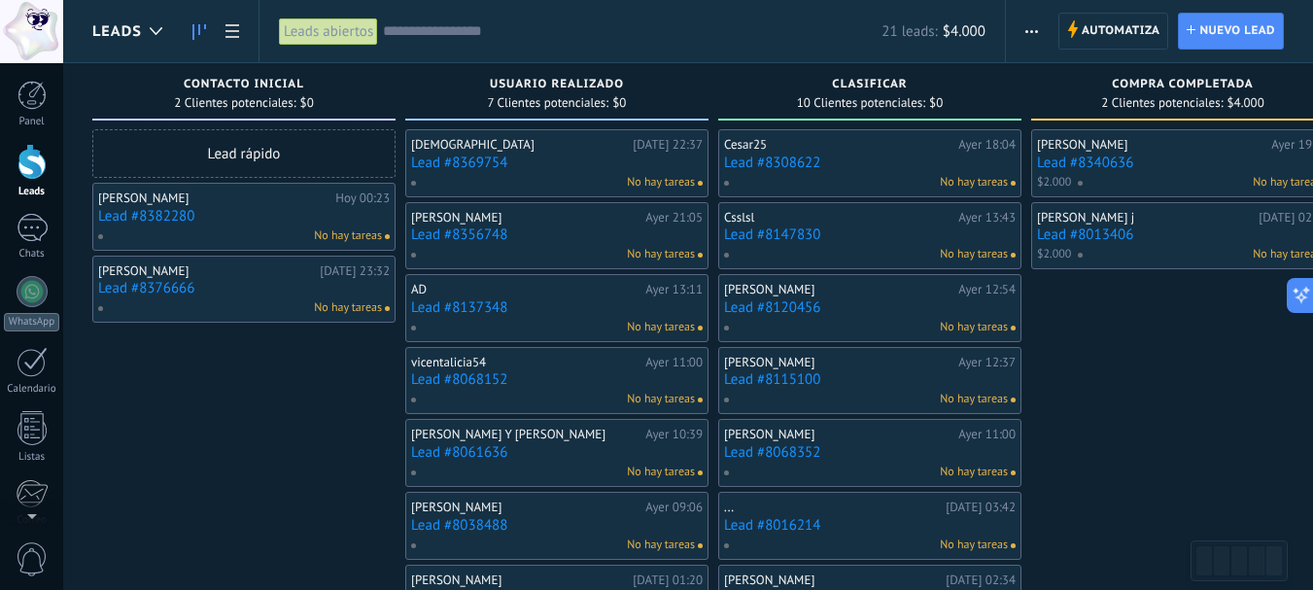
click at [137, 291] on link "Lead #8376666" at bounding box center [243, 288] width 291 height 17
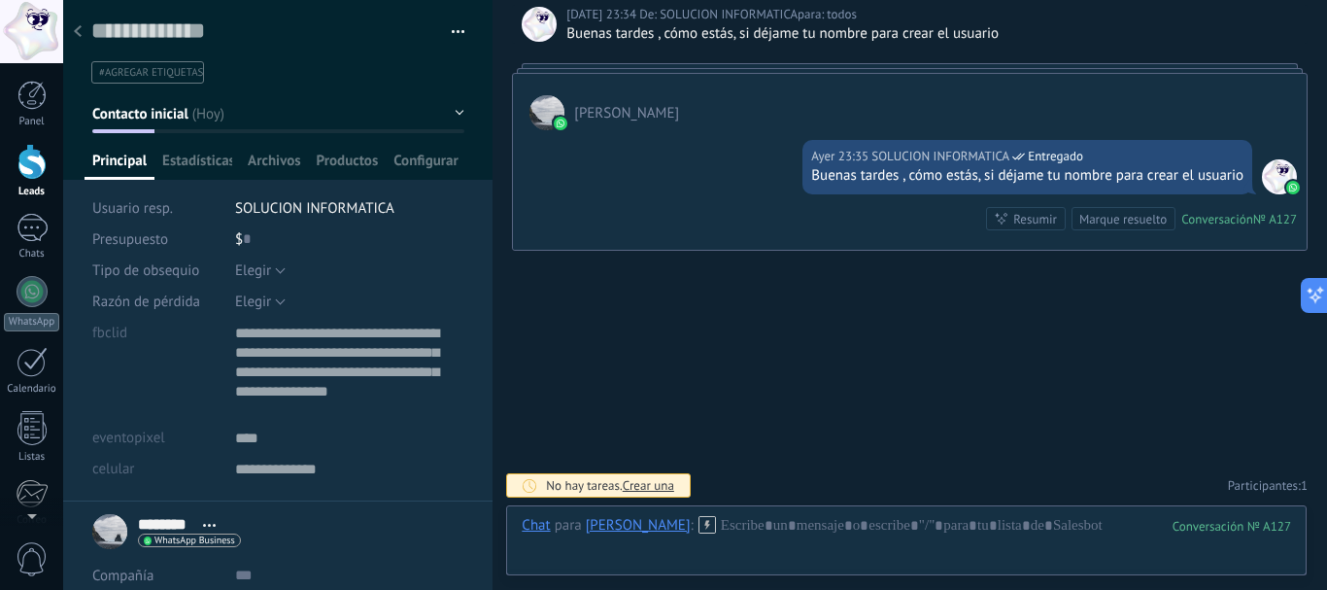
click at [76, 35] on icon at bounding box center [78, 31] width 8 height 12
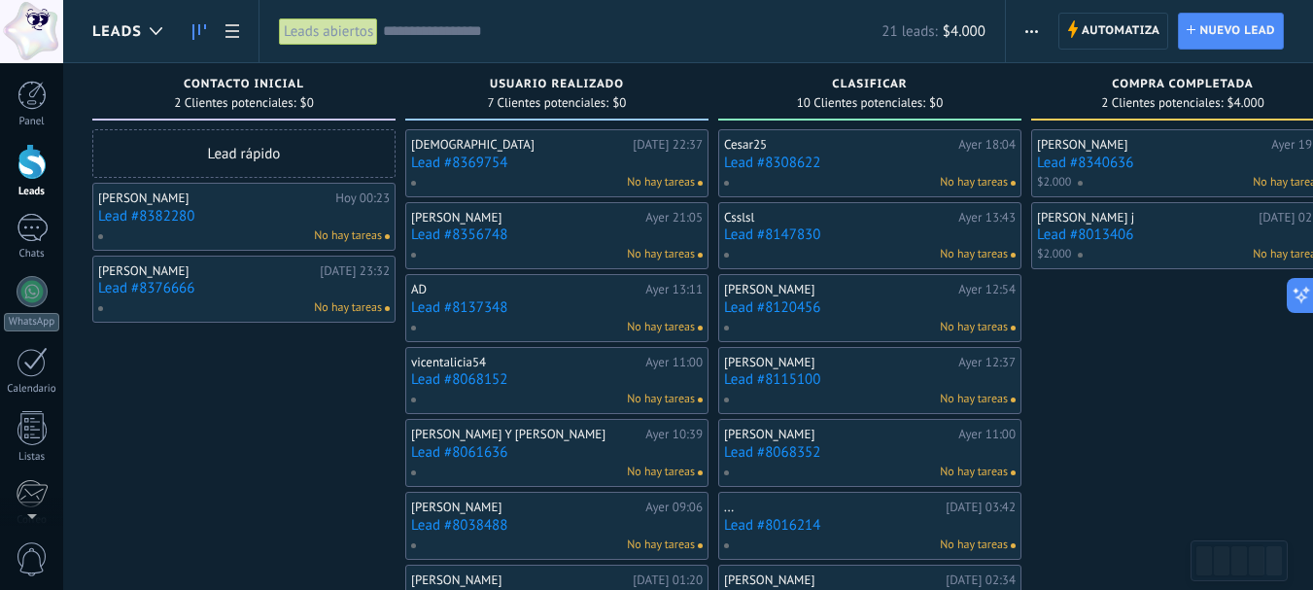
click at [135, 212] on link "Lead #8382280" at bounding box center [243, 216] width 291 height 17
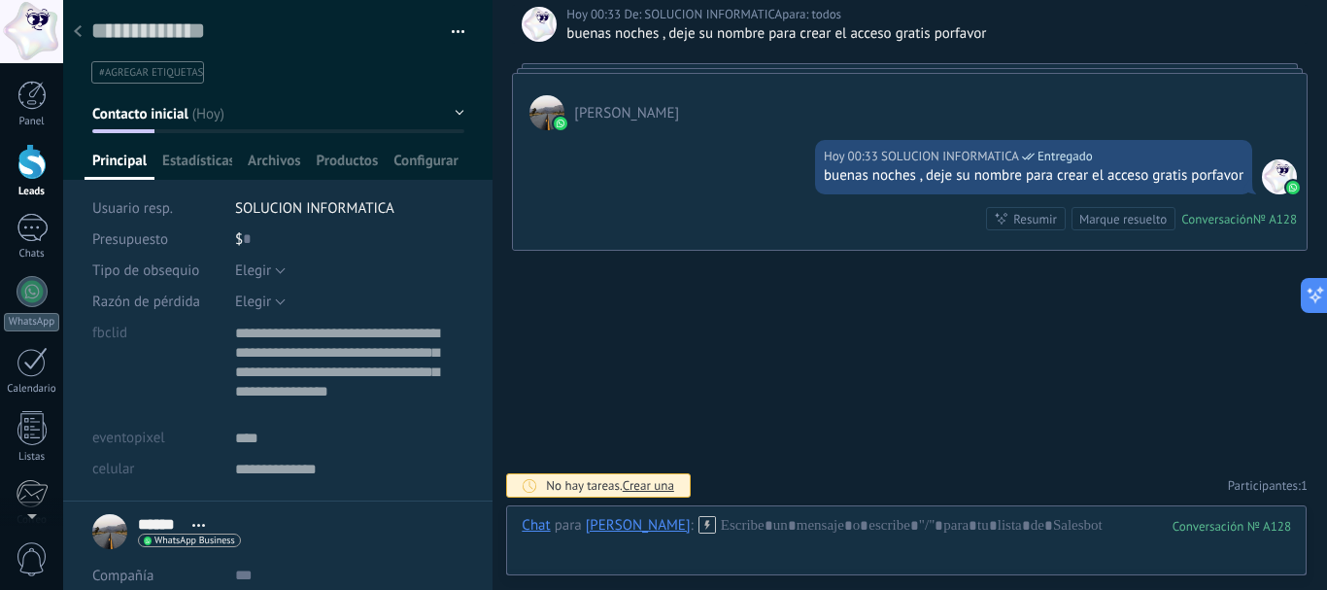
click at [77, 29] on icon at bounding box center [78, 31] width 8 height 12
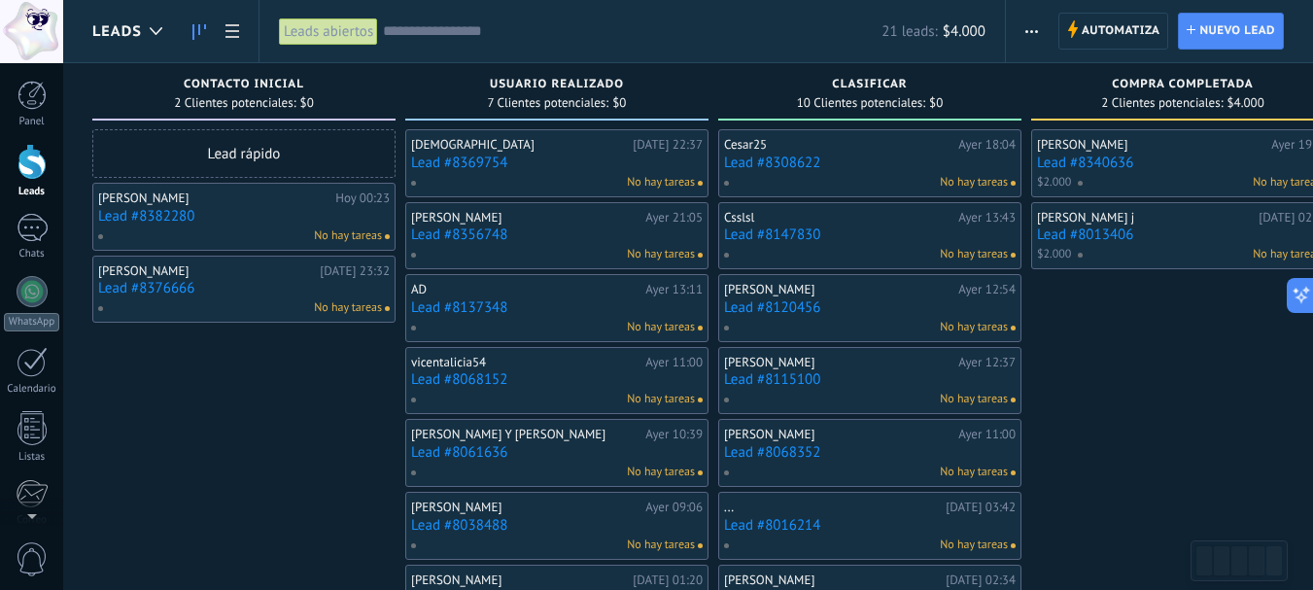
click at [430, 162] on link "Lead #8369754" at bounding box center [556, 162] width 291 height 17
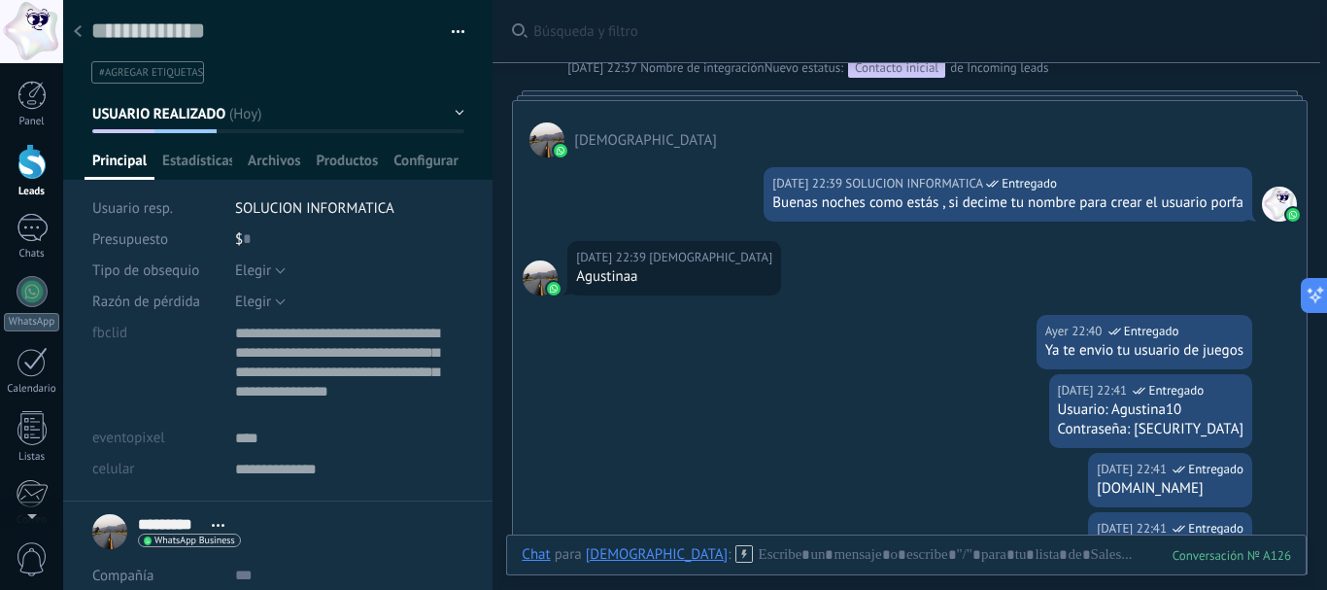
click at [85, 39] on div at bounding box center [77, 33] width 27 height 38
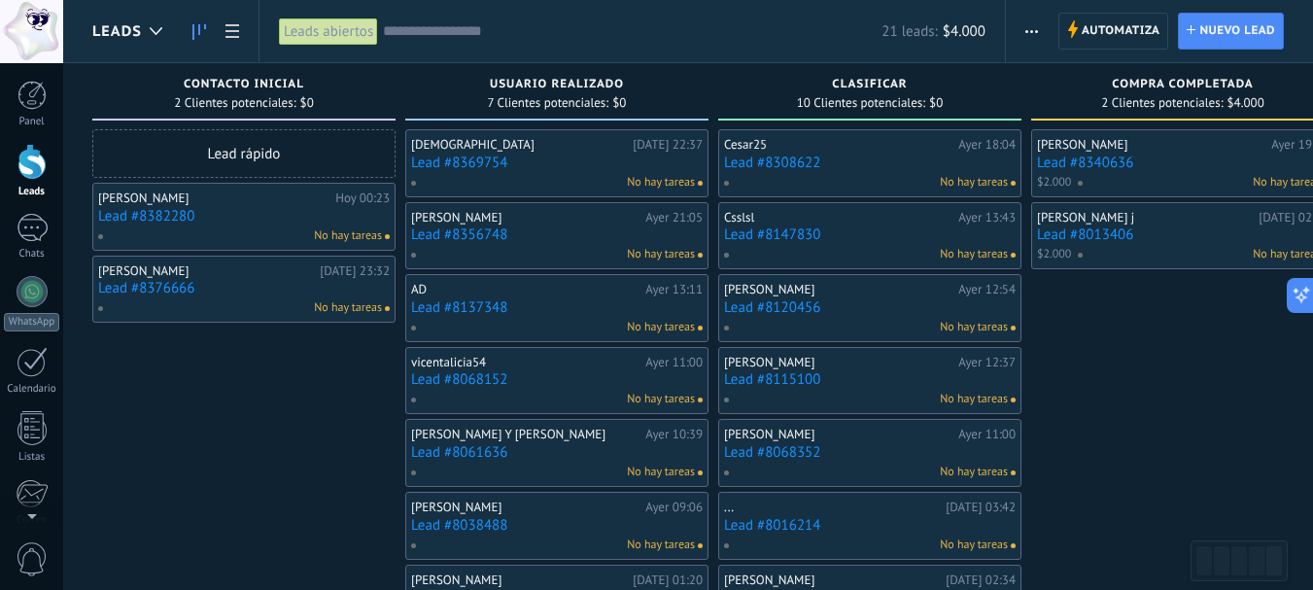
click at [455, 237] on link "Lead #8356748" at bounding box center [556, 234] width 291 height 17
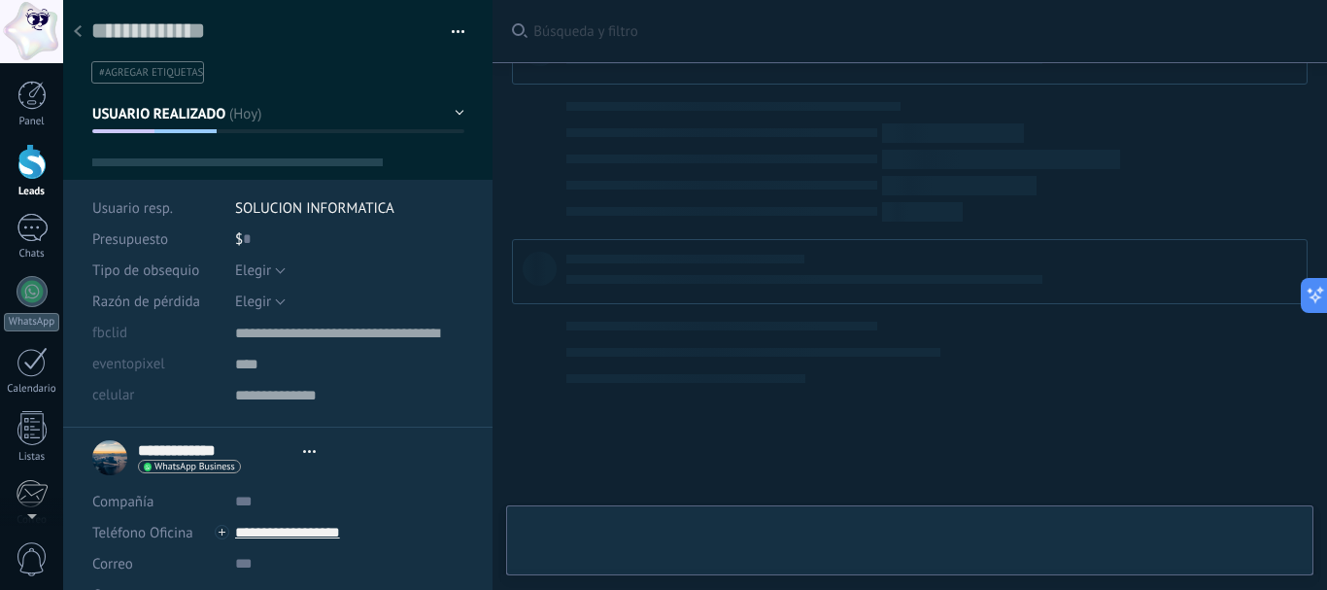
type textarea "**********"
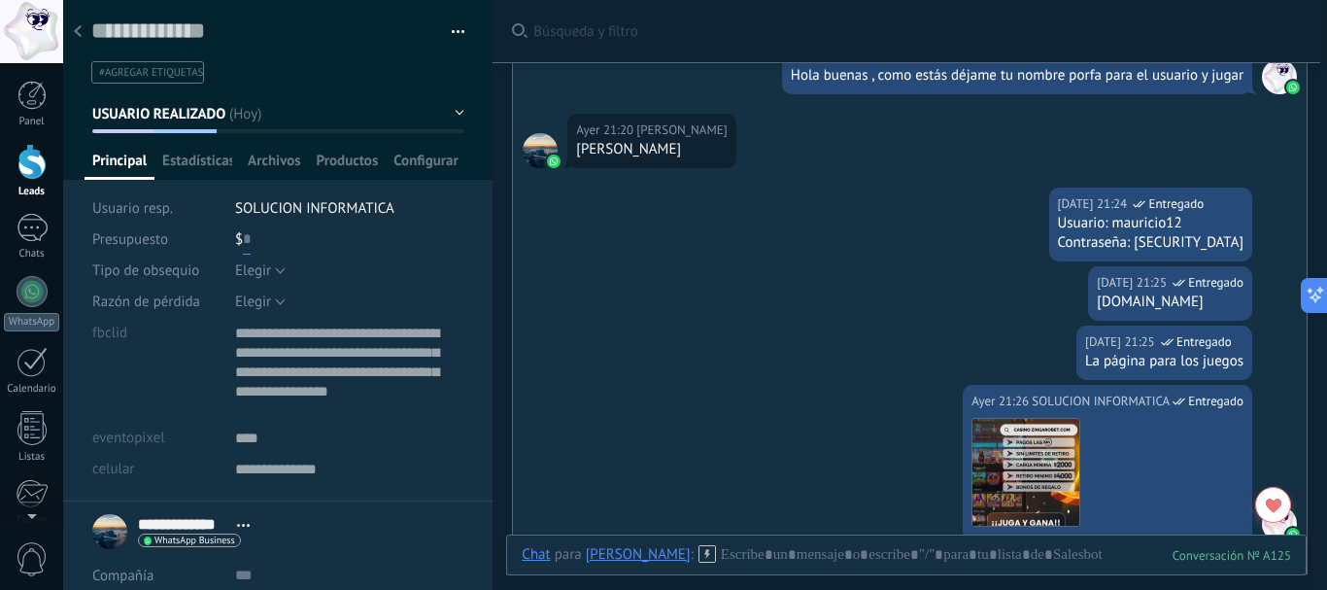
click at [243, 241] on input "text" at bounding box center [247, 238] width 8 height 31
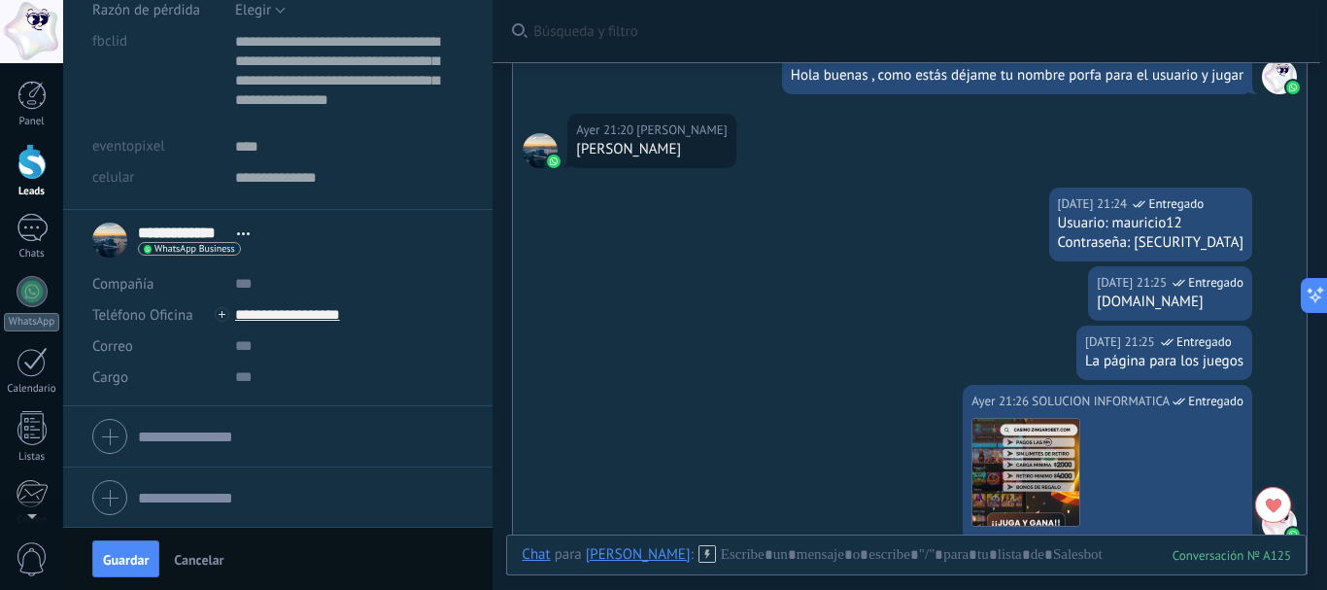
scroll to position [293, 0]
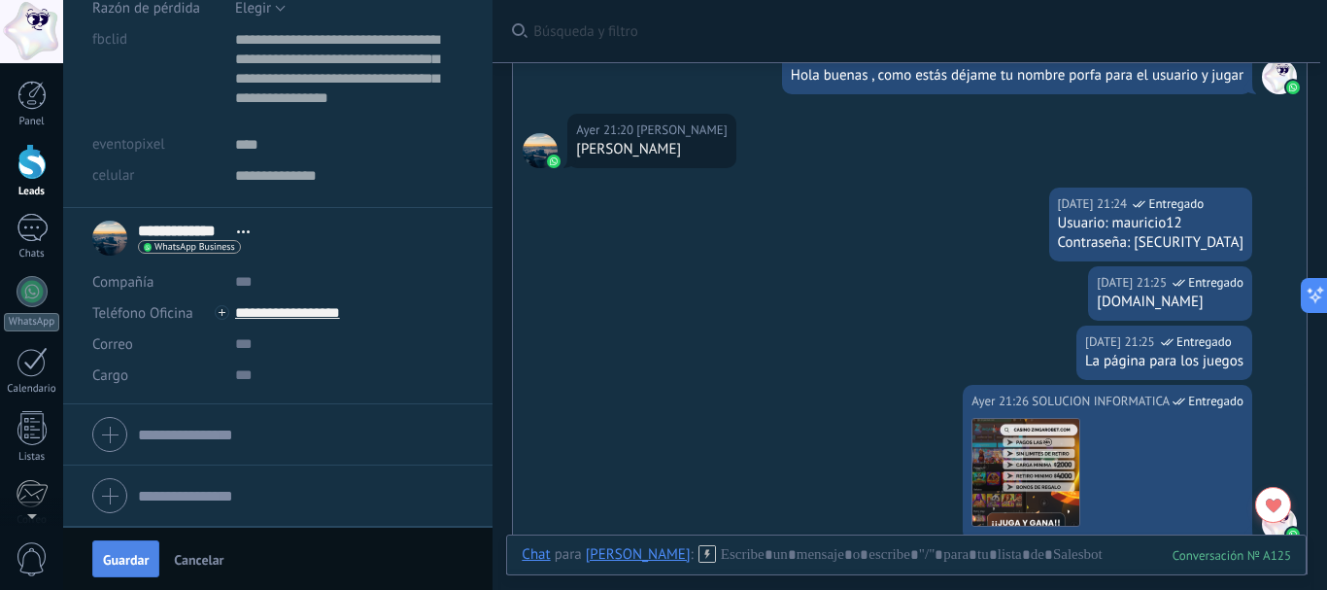
click at [118, 548] on button "Guardar" at bounding box center [125, 558] width 67 height 37
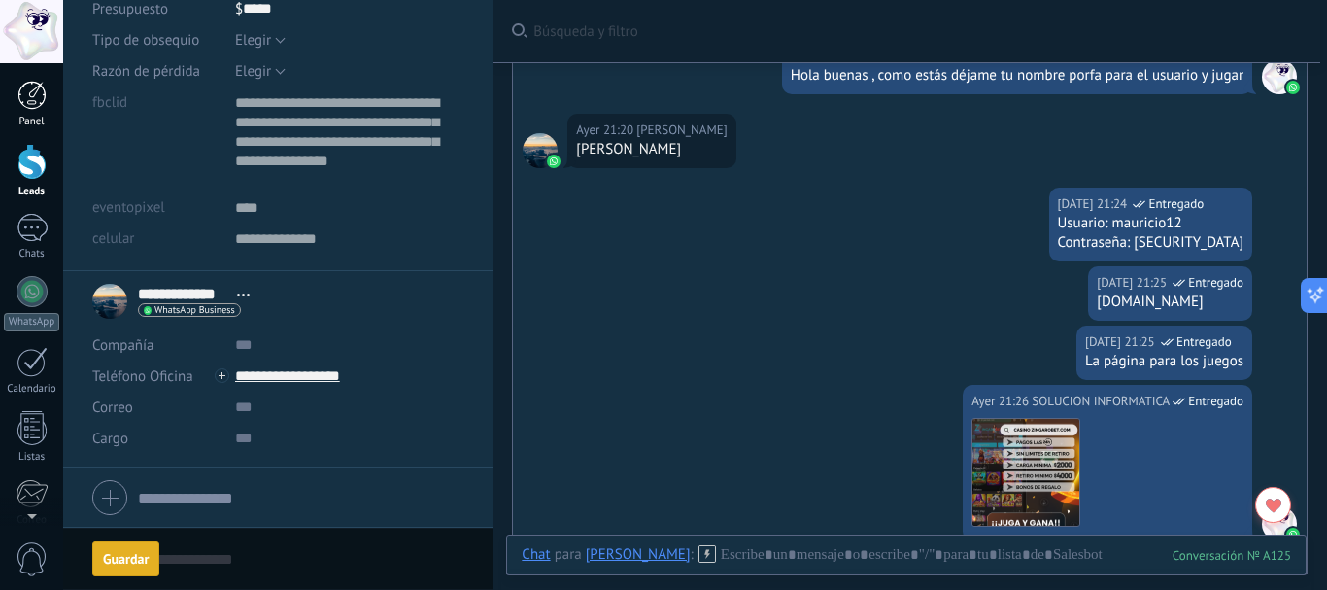
type input "*****"
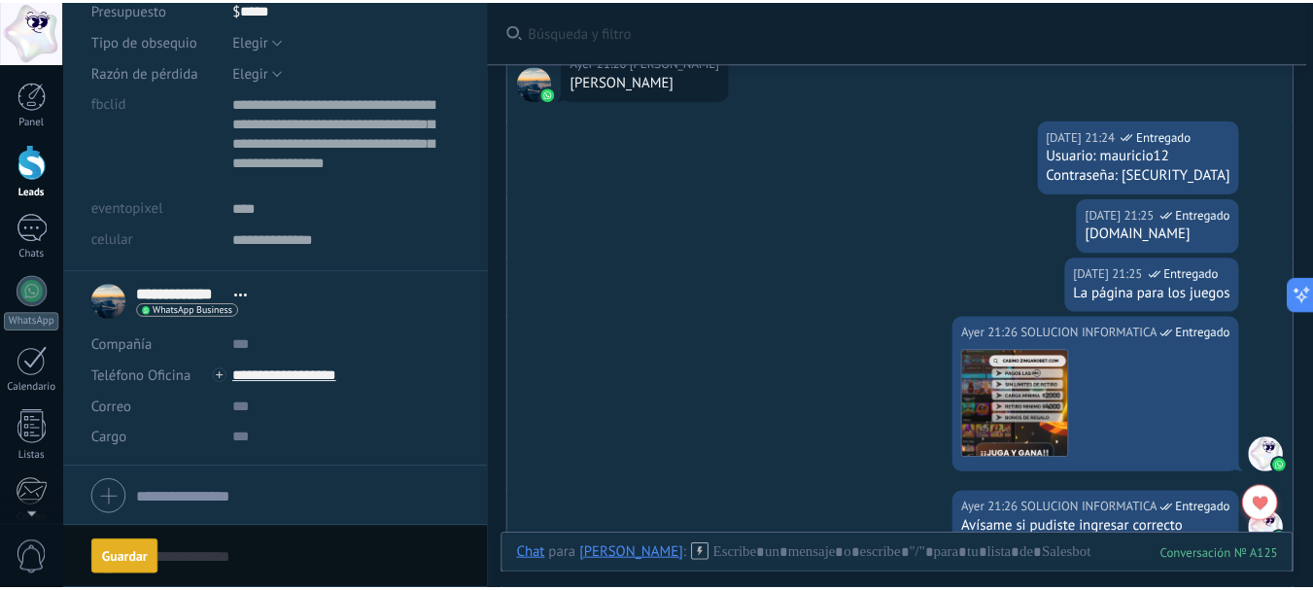
scroll to position [0, 0]
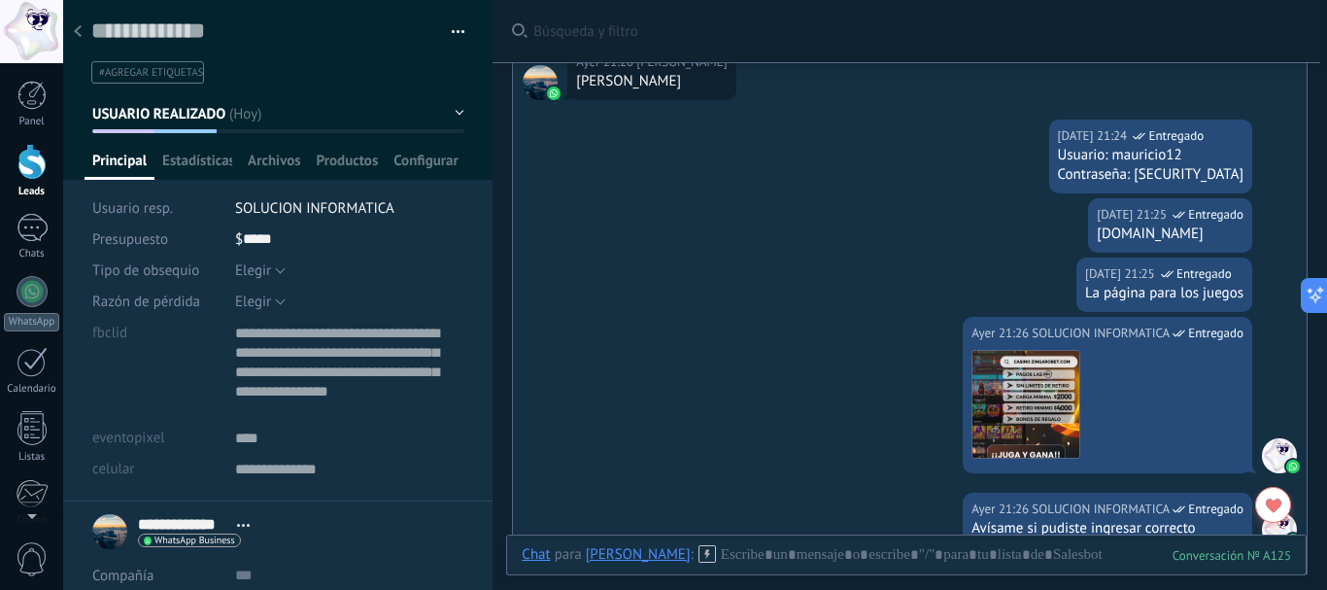
click at [82, 29] on div at bounding box center [77, 33] width 27 height 38
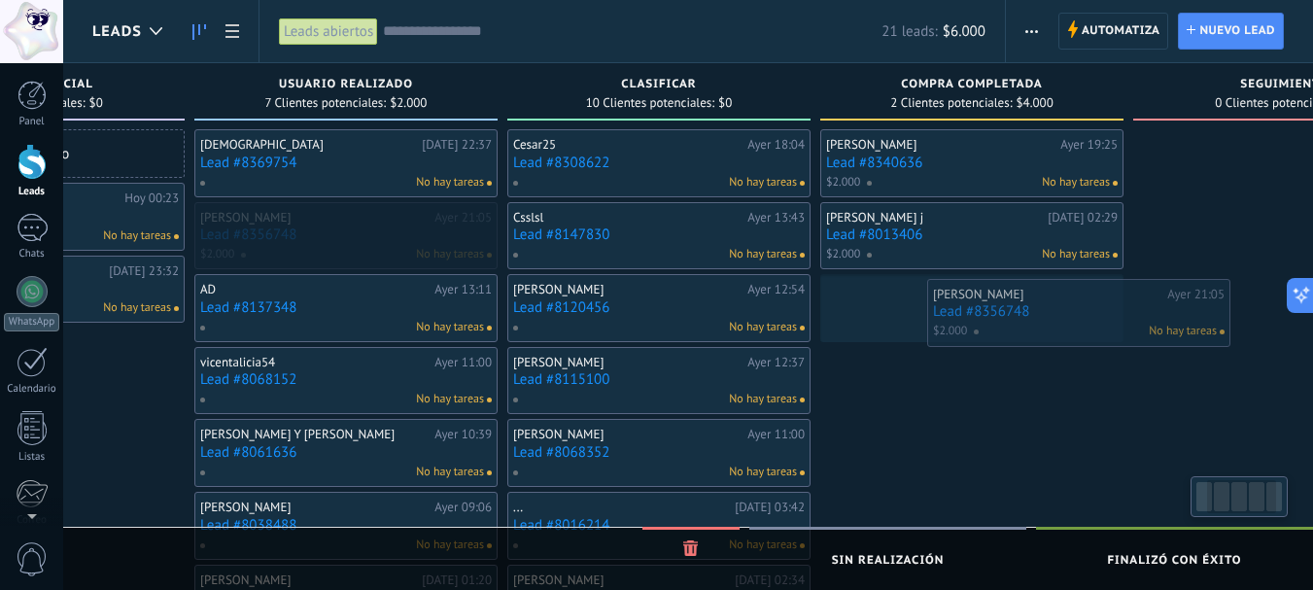
scroll to position [0, 238]
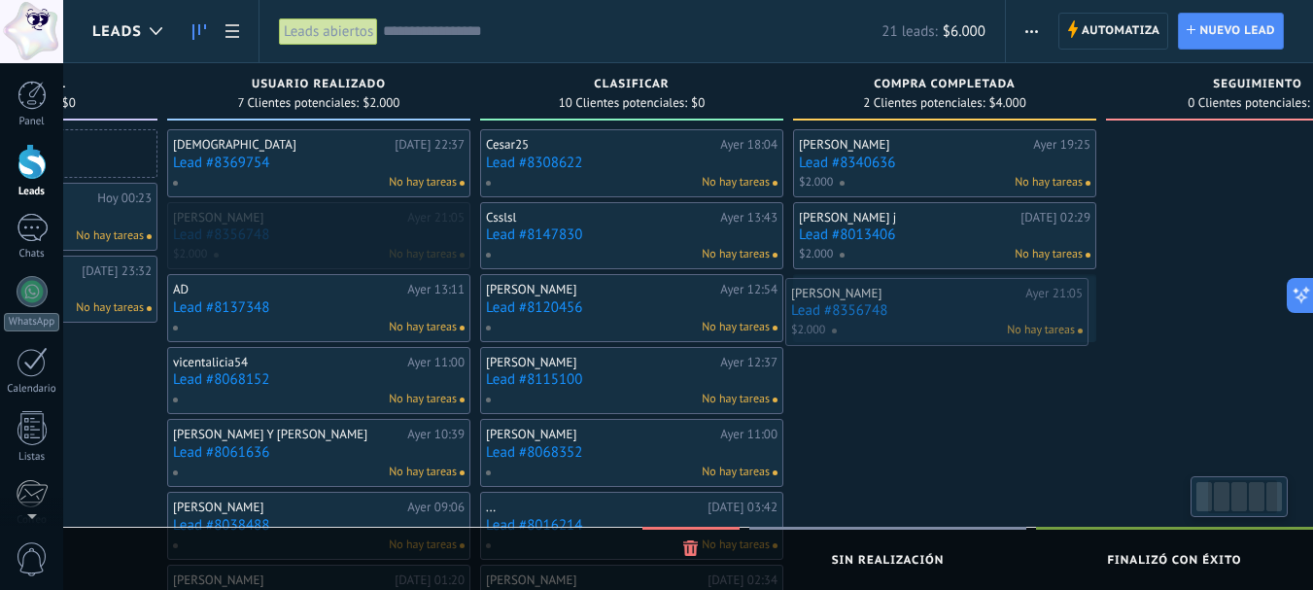
drag, startPoint x: 468, startPoint y: 219, endPoint x: 848, endPoint y: 294, distance: 387.4
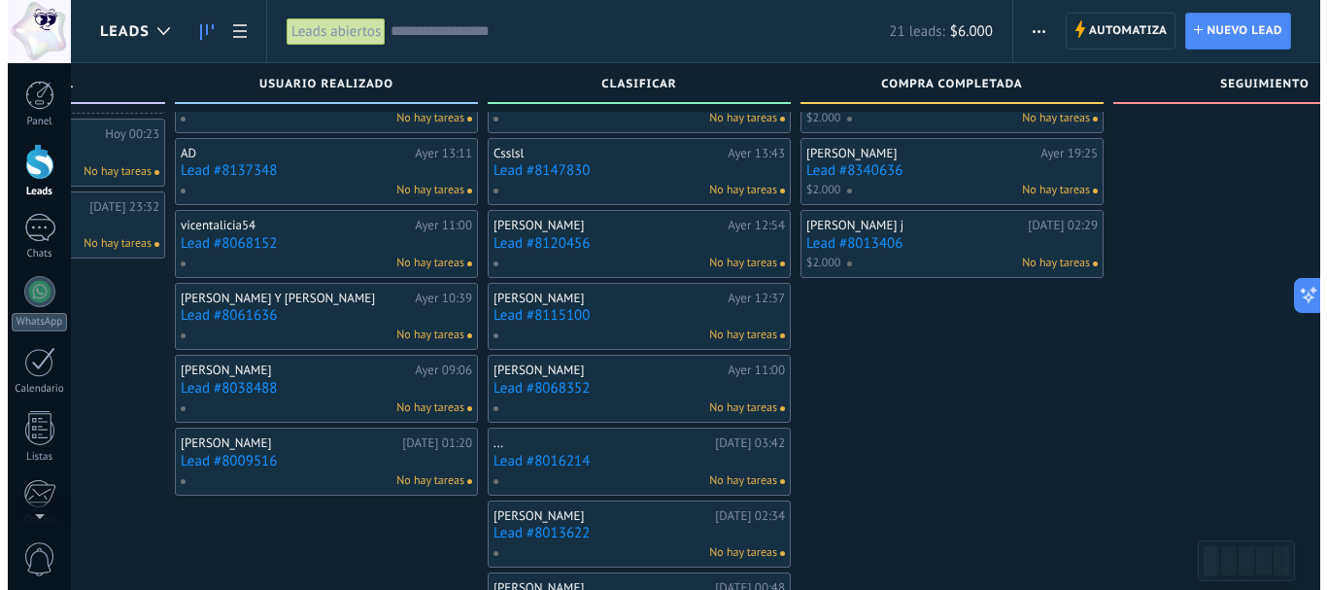
scroll to position [97, 0]
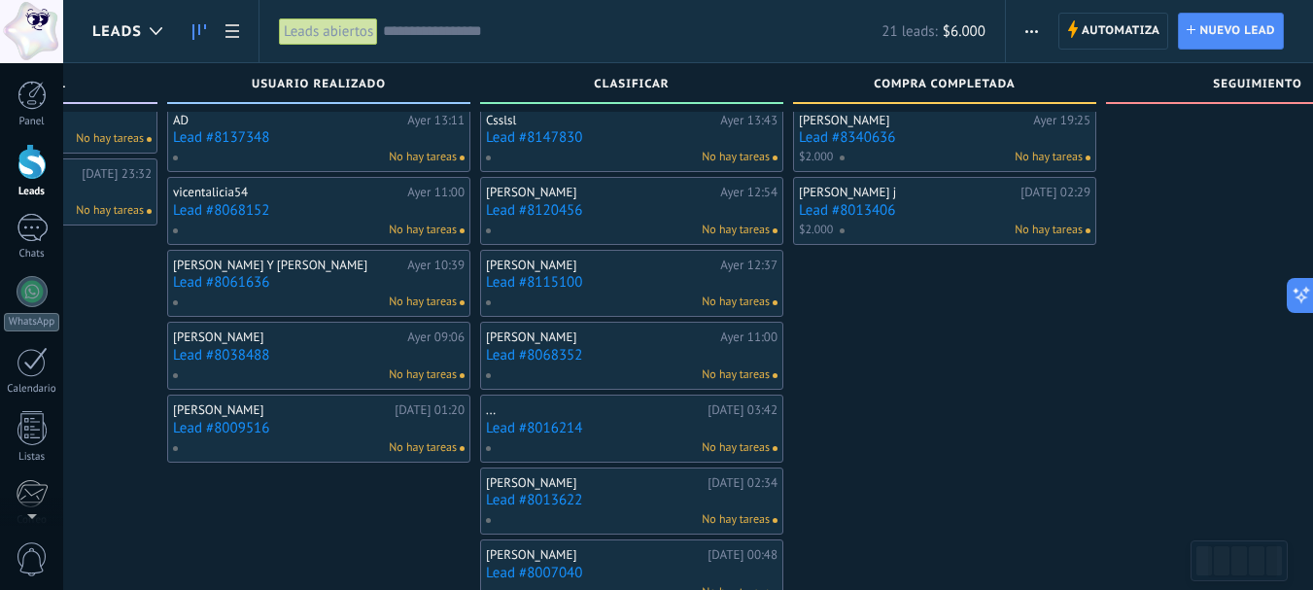
click at [200, 426] on link "Lead #8009516" at bounding box center [318, 428] width 291 height 17
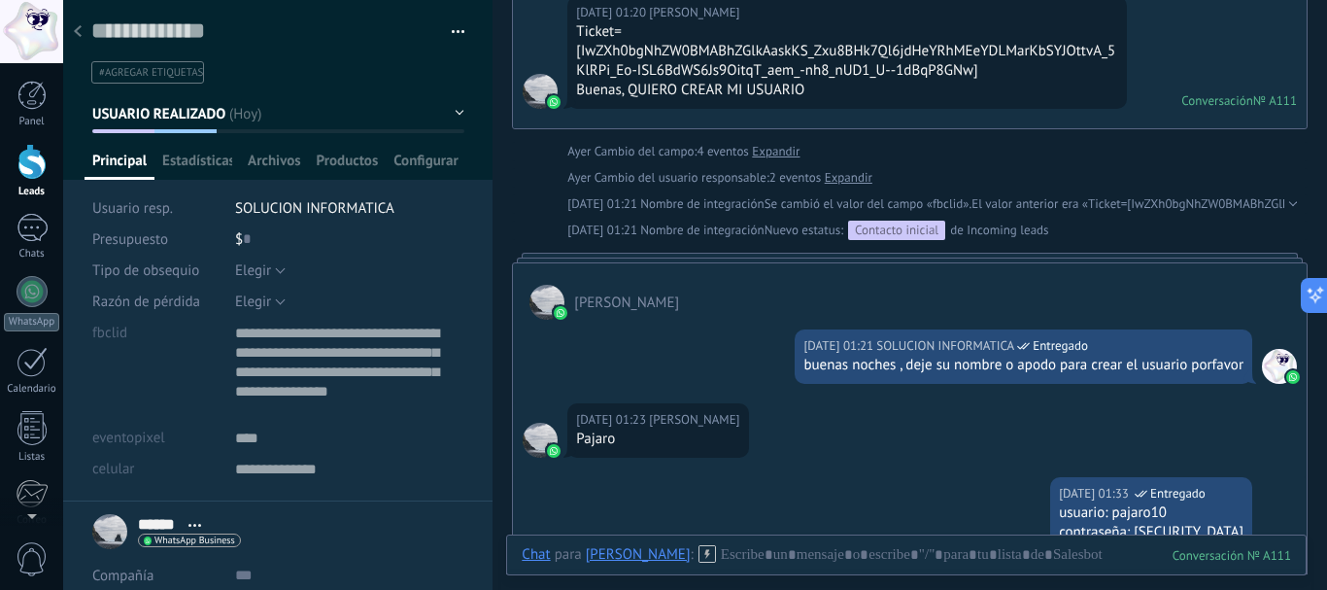
scroll to position [258, 0]
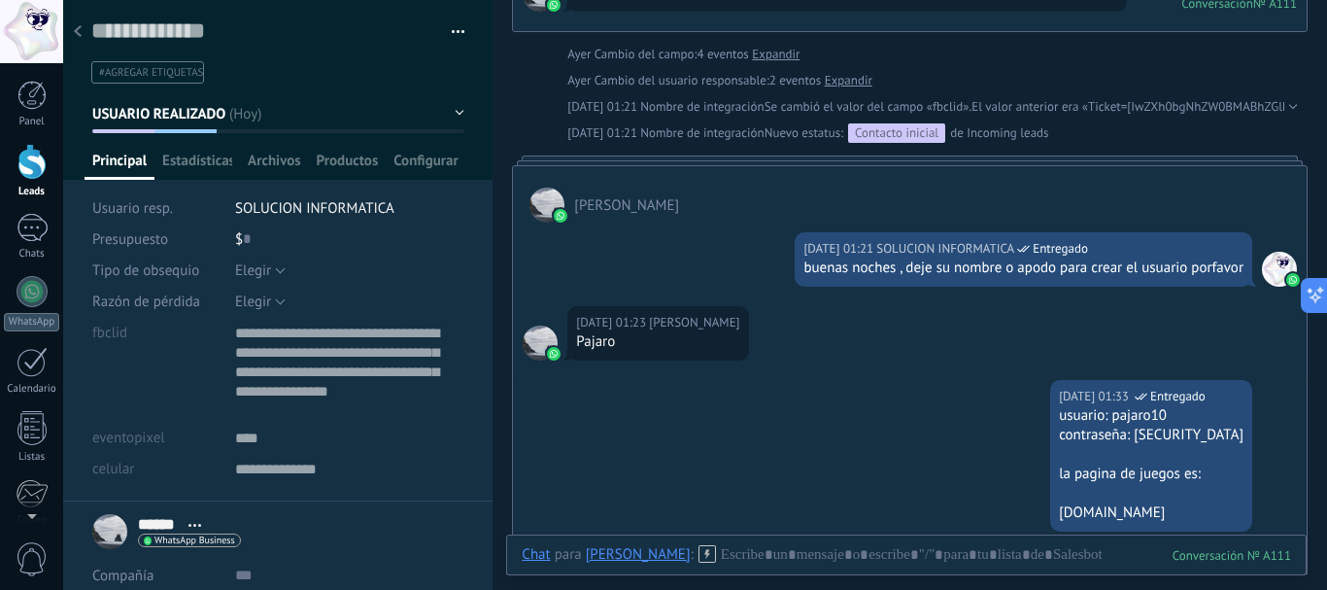
click at [80, 31] on icon at bounding box center [78, 31] width 8 height 12
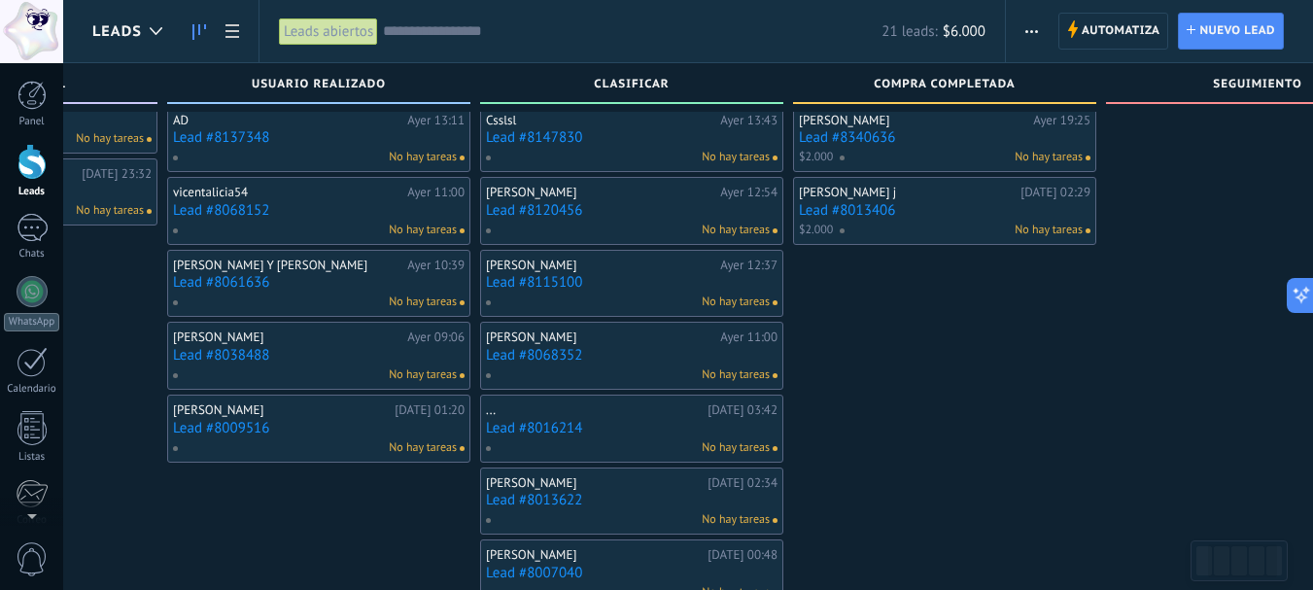
click at [207, 350] on link "Lead #8038488" at bounding box center [318, 355] width 291 height 17
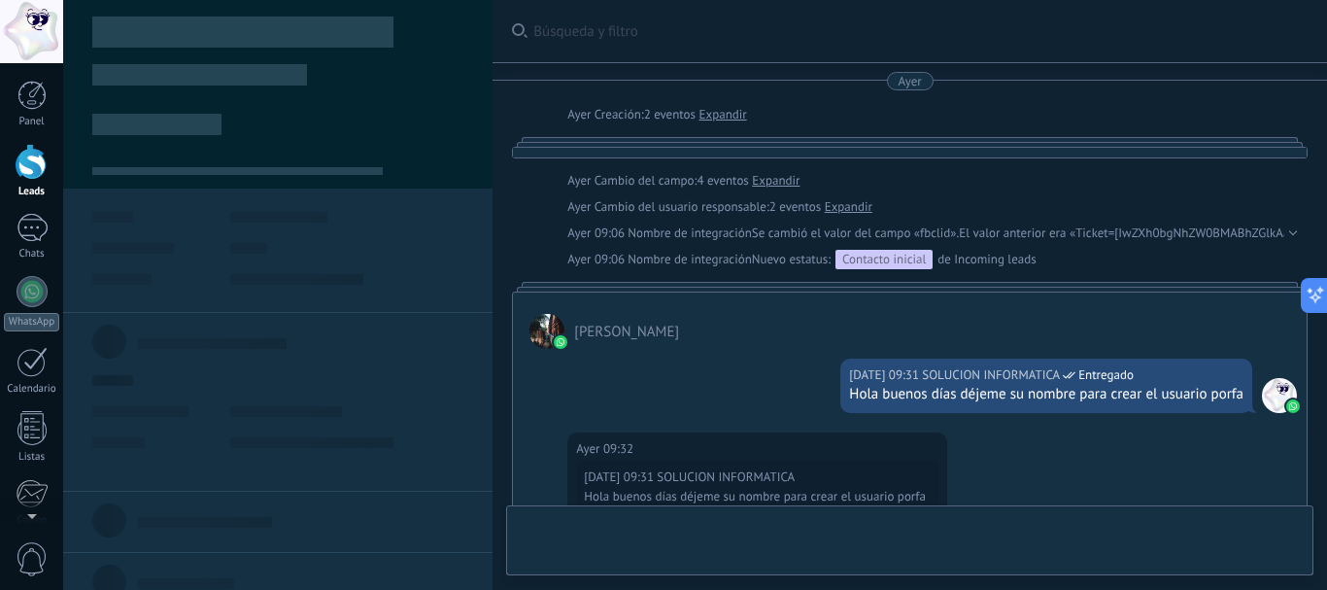
type textarea "**********"
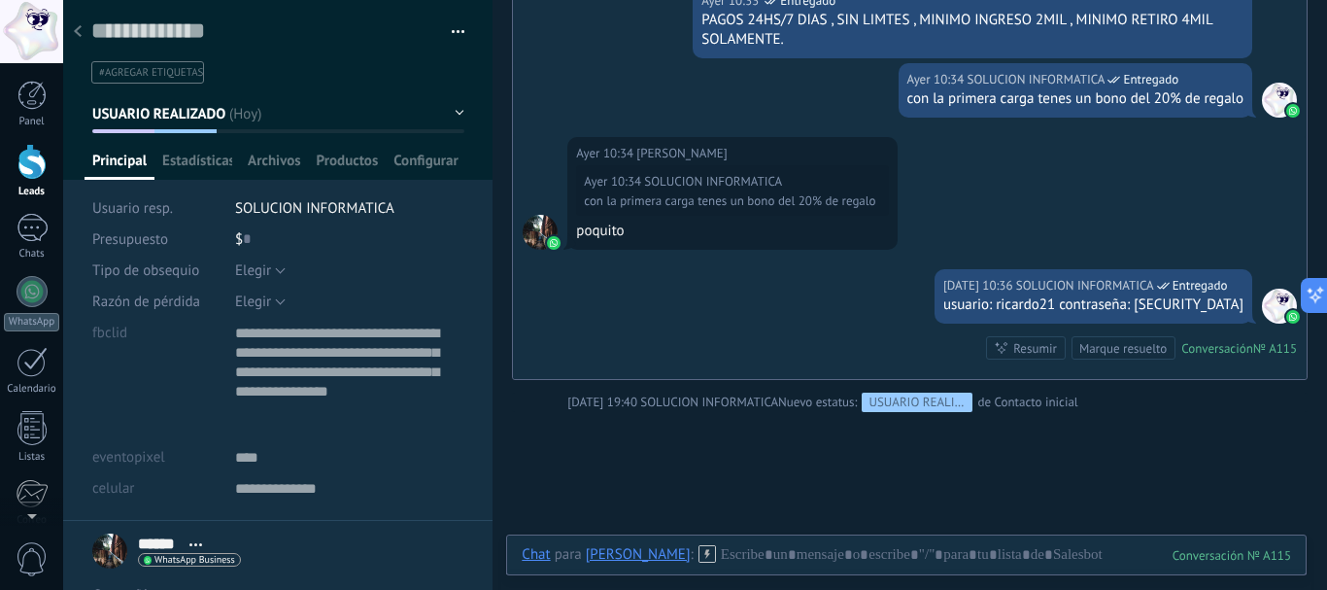
scroll to position [926, 0]
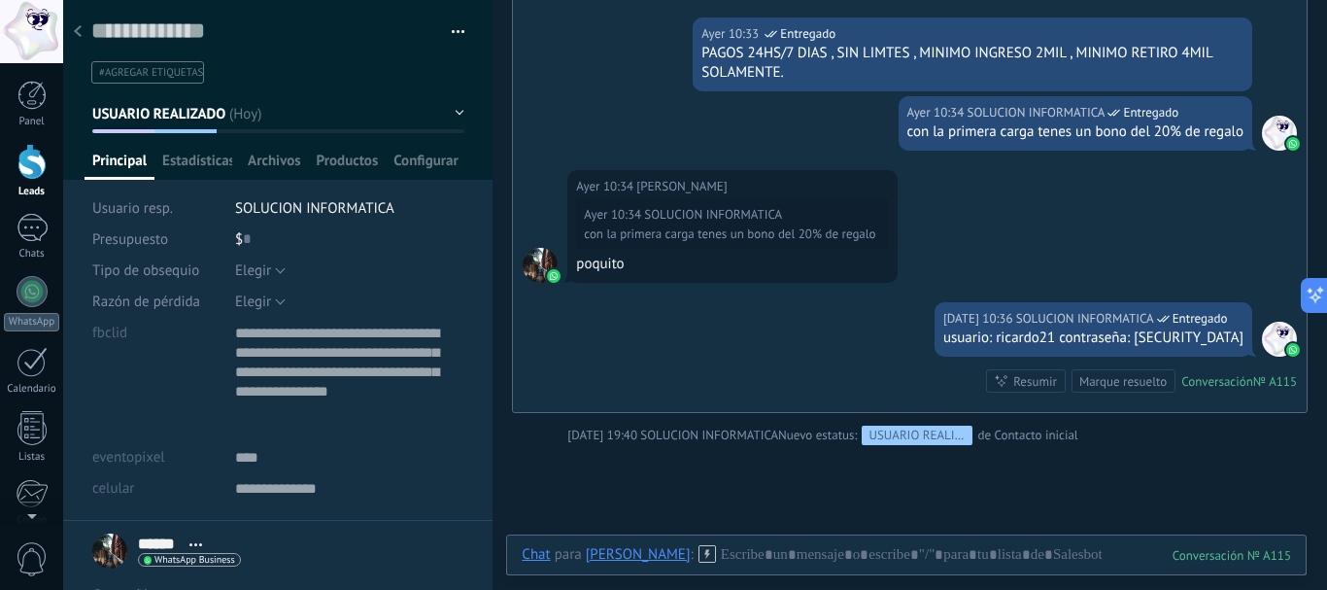
click at [715, 541] on div "Chat Correo Nota Tarea Chat para [PERSON_NAME] : 115 Enviar Cancelar Rastrear c…" at bounding box center [906, 569] width 801 height 70
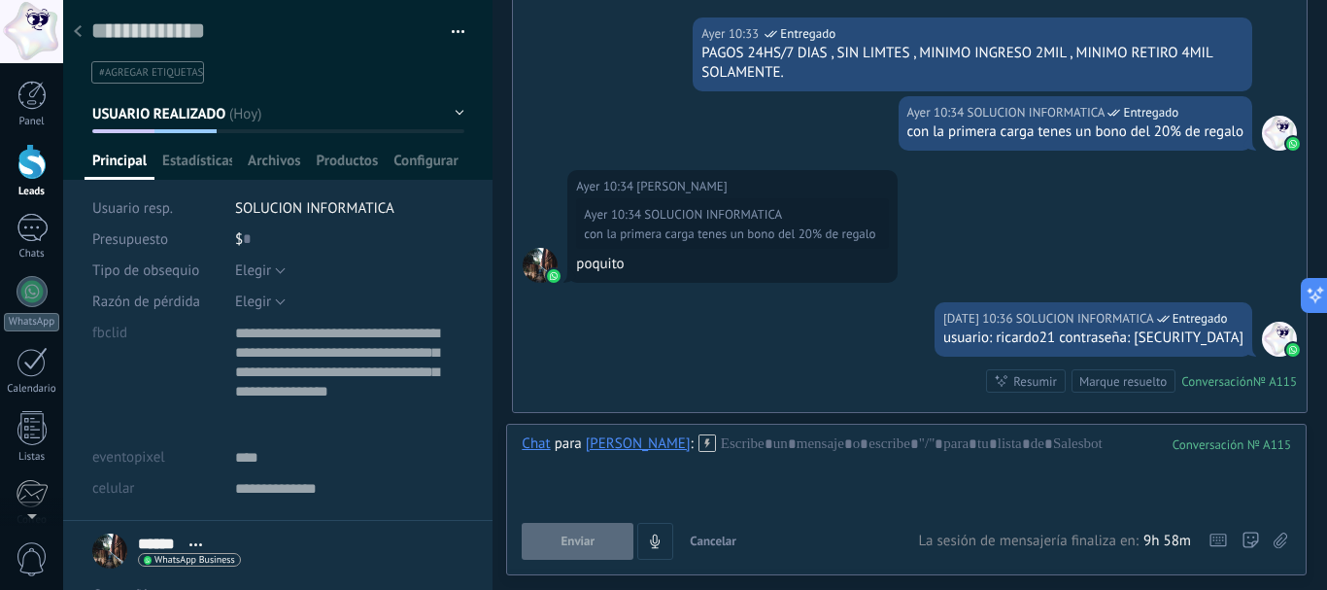
click at [1276, 544] on icon at bounding box center [1281, 540] width 14 height 17
click at [0, 0] on input "file" at bounding box center [0, 0] width 0 height 0
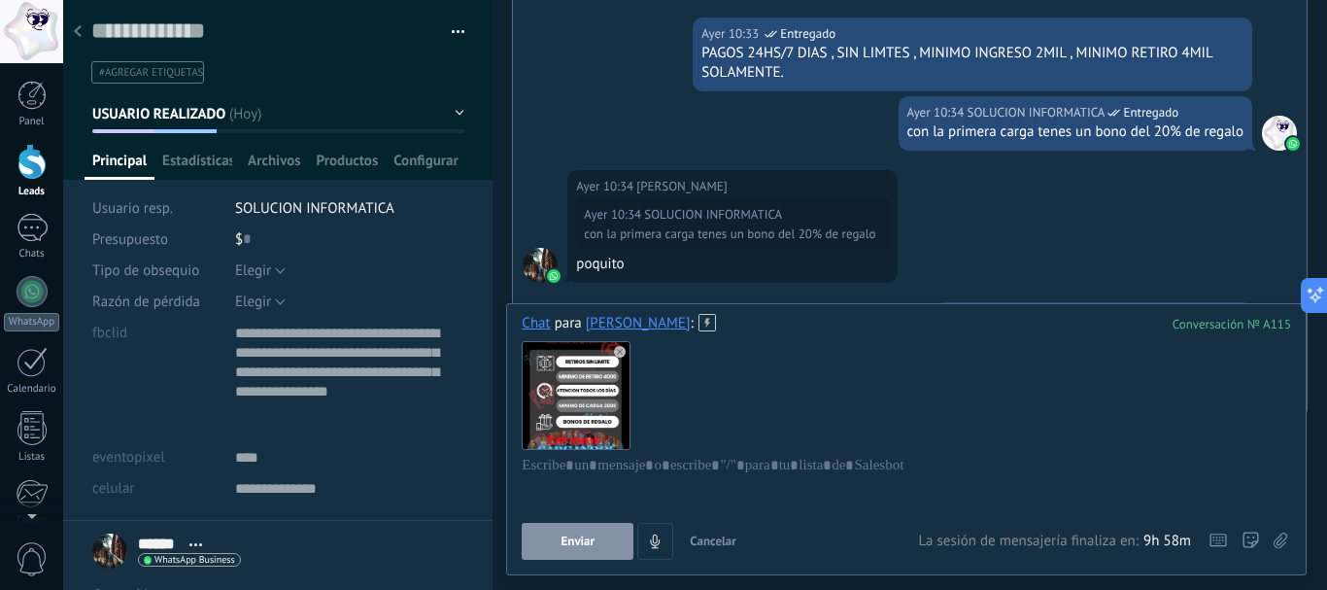
click at [573, 551] on button "Enviar" at bounding box center [578, 541] width 112 height 37
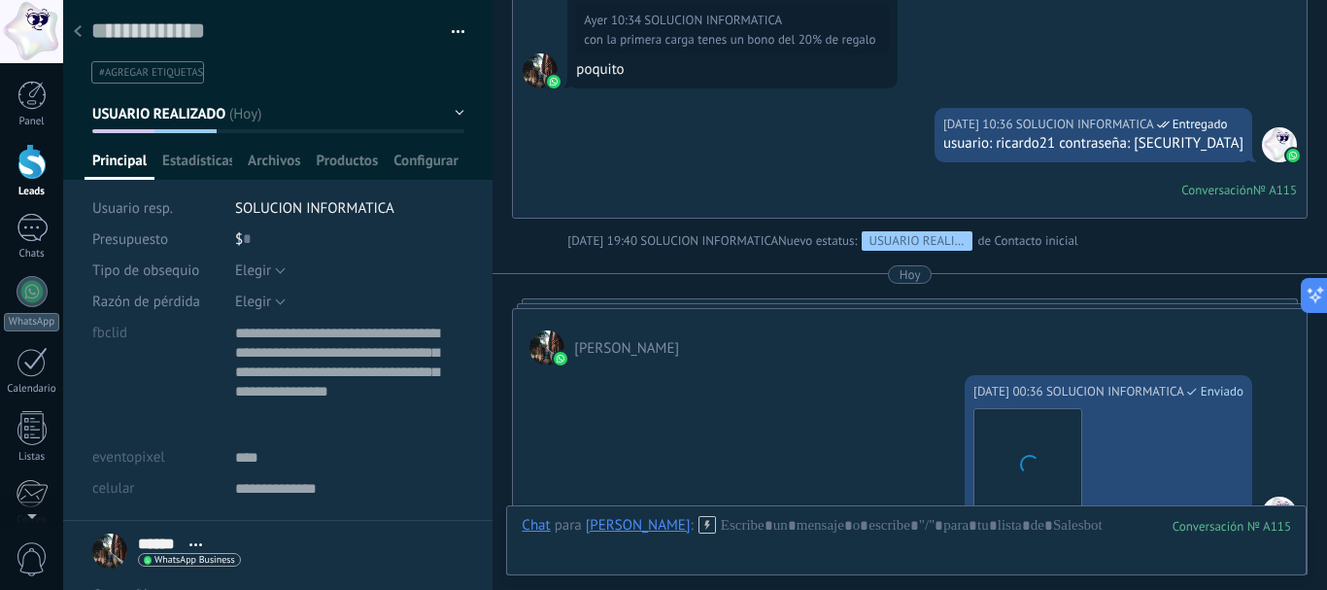
scroll to position [1108, 0]
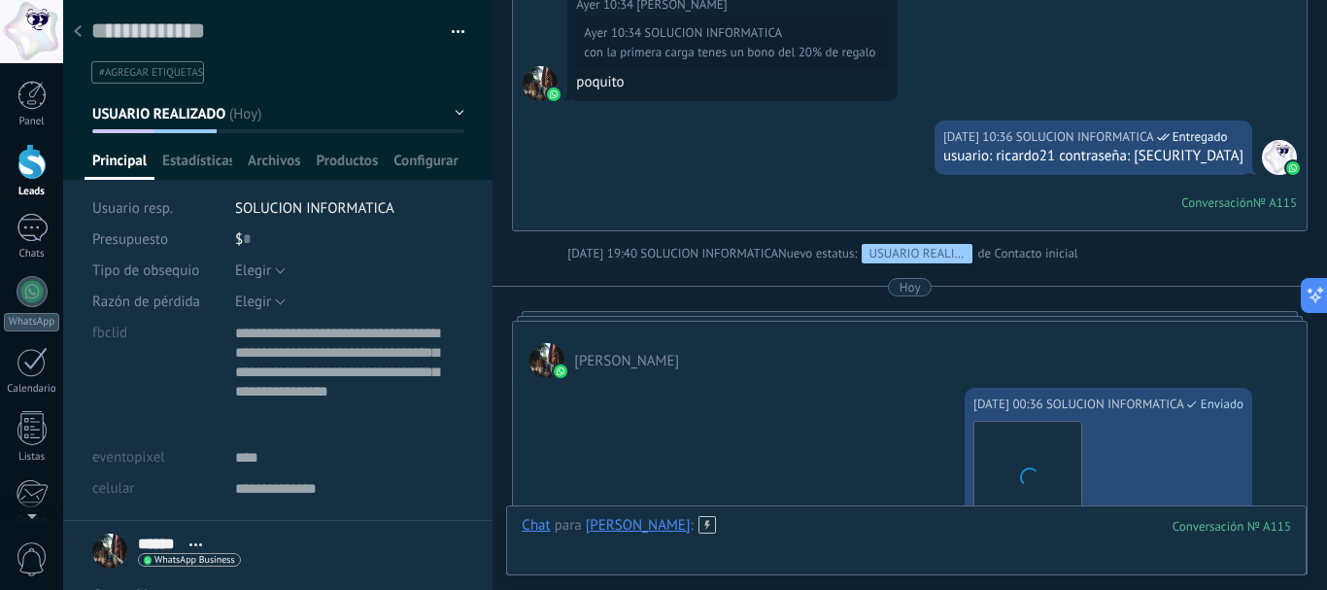
click at [805, 532] on div at bounding box center [907, 545] width 770 height 58
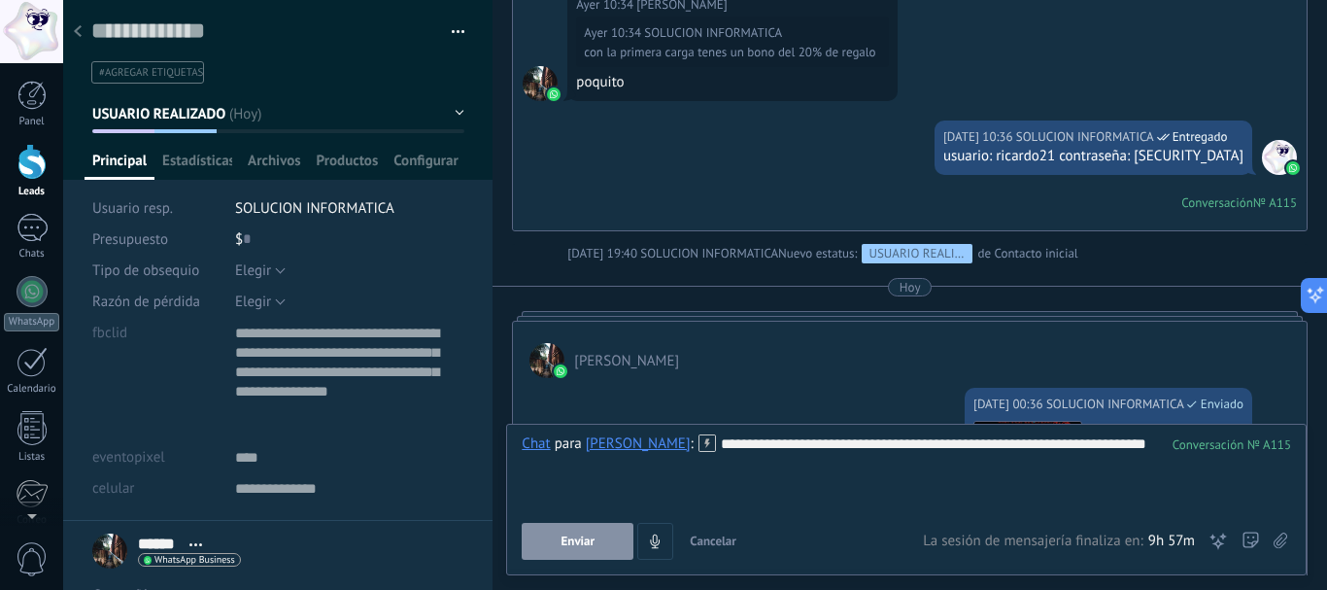
click at [577, 538] on span "Enviar" at bounding box center [579, 541] width 34 height 14
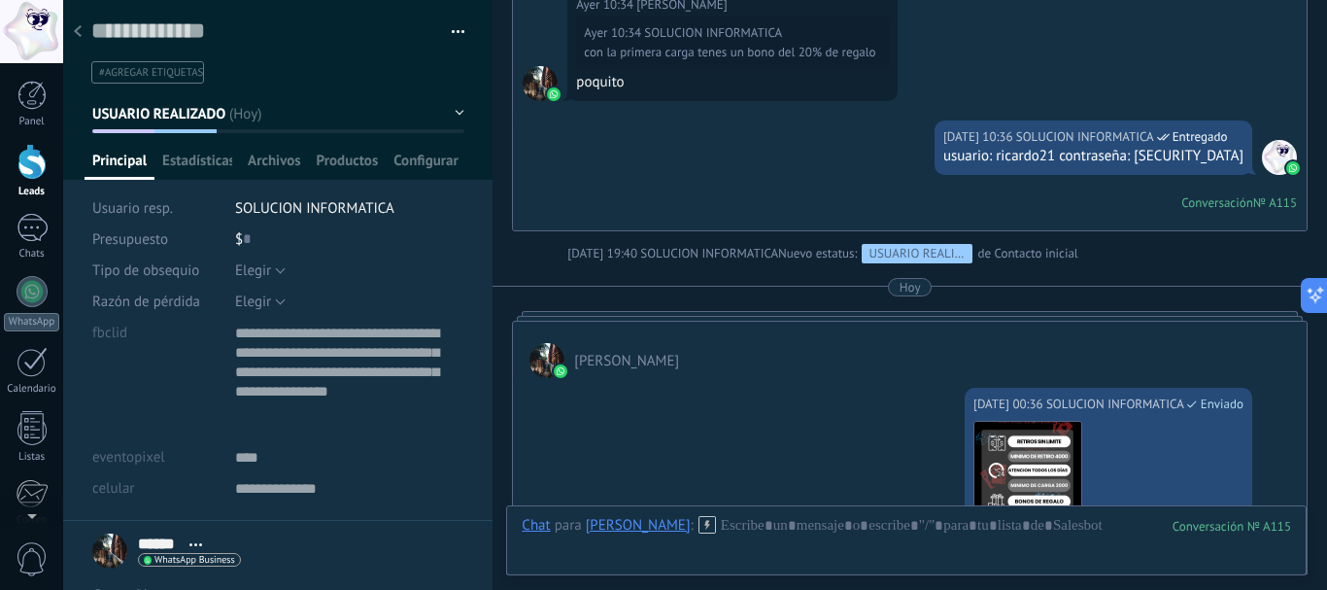
scroll to position [1517, 0]
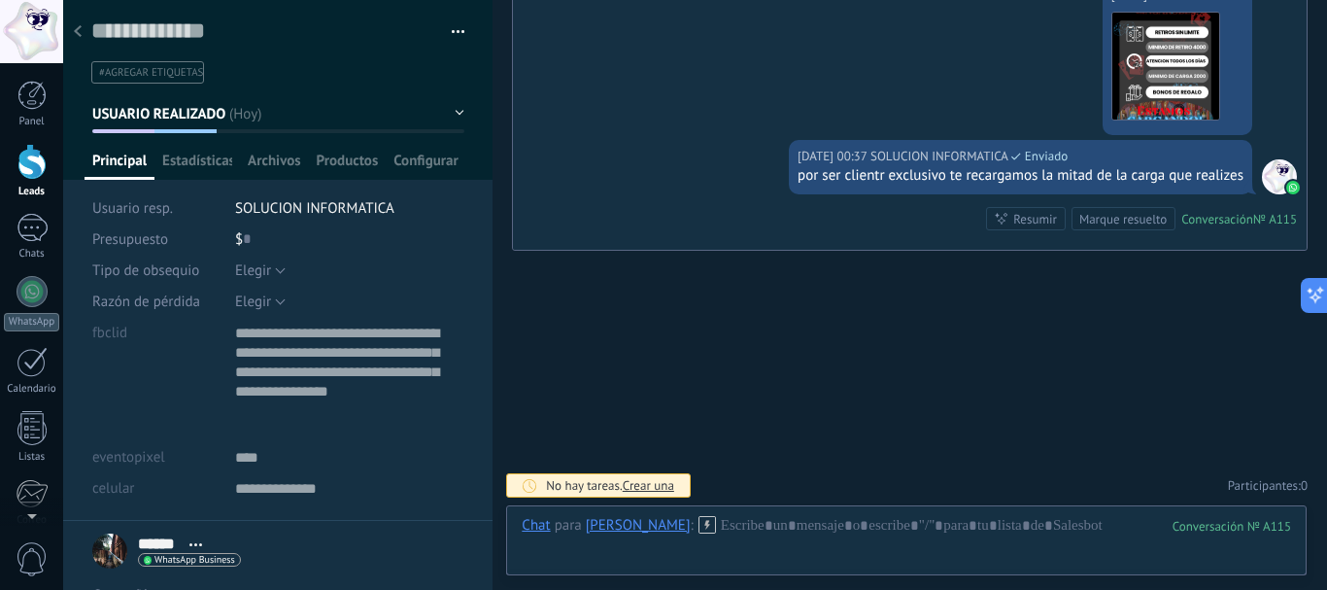
click at [72, 37] on div at bounding box center [77, 33] width 27 height 38
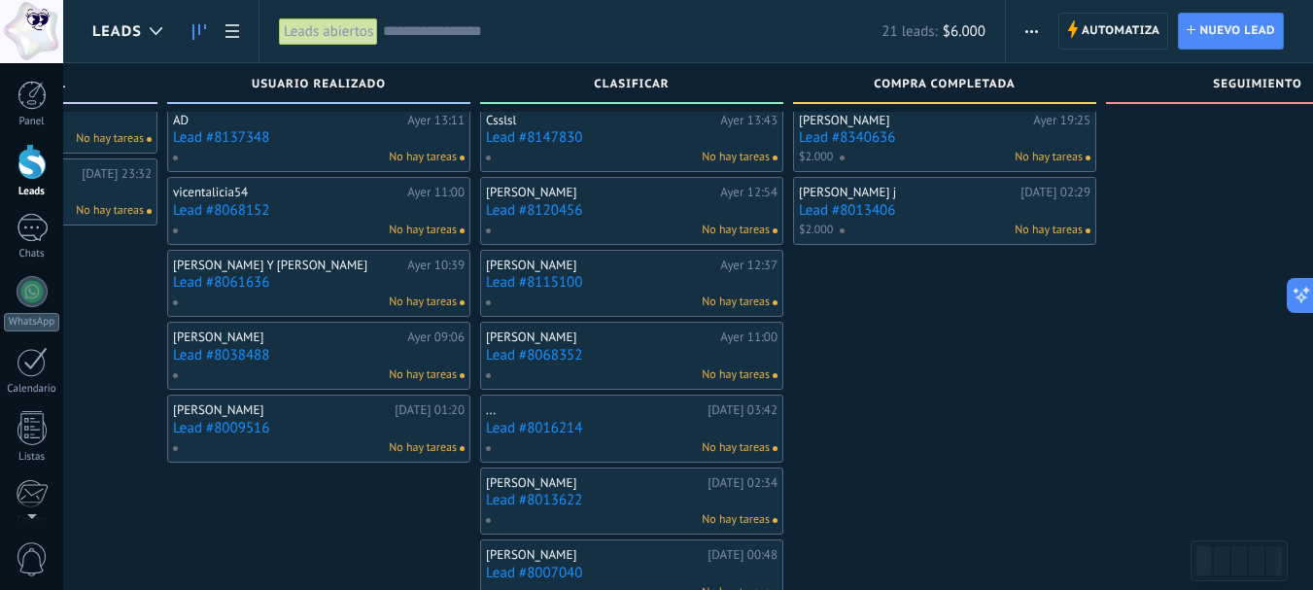
click at [202, 355] on link "Lead #8038488" at bounding box center [318, 355] width 291 height 17
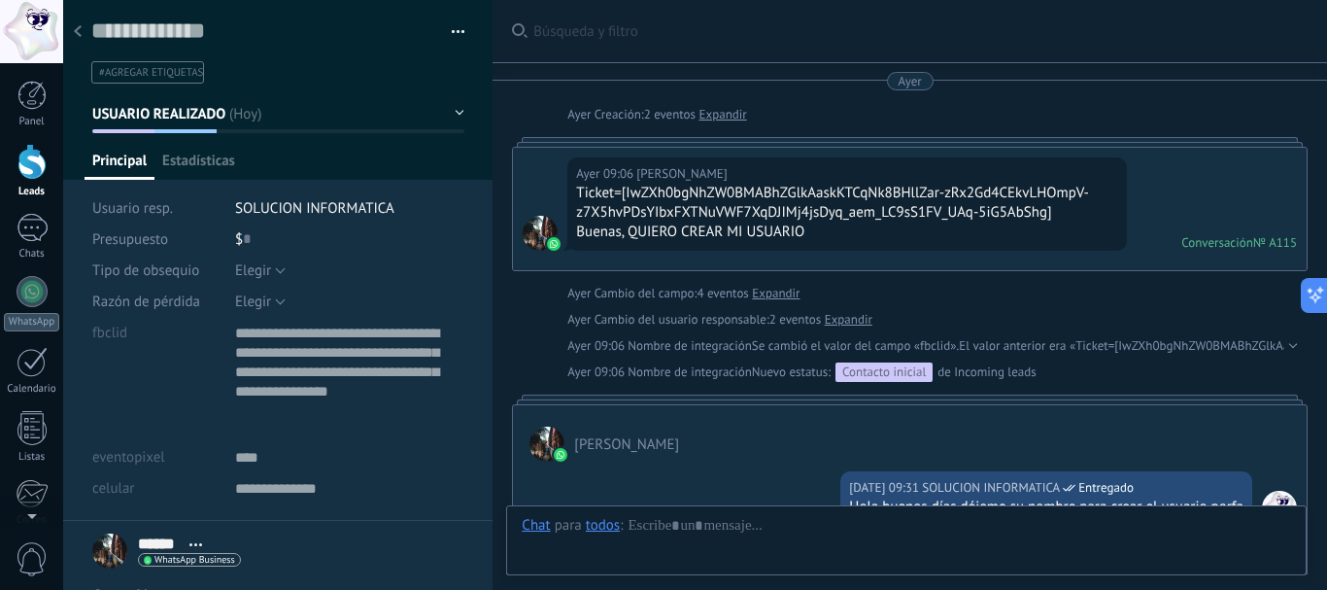
scroll to position [1517, 0]
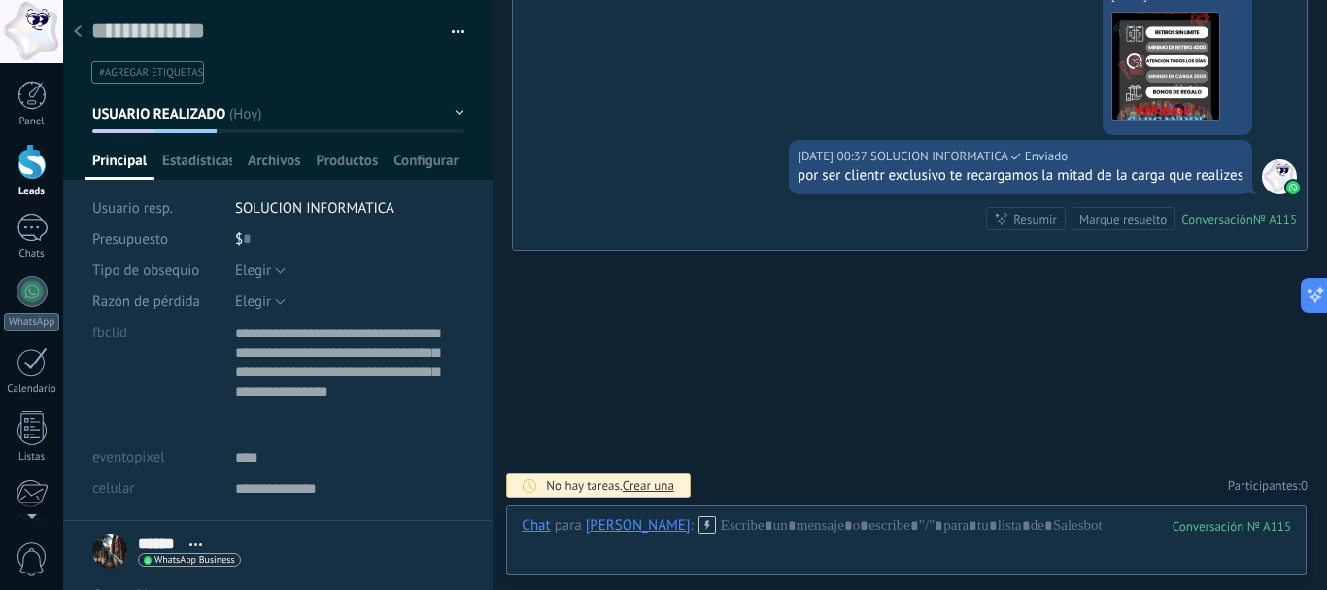
click at [81, 32] on icon at bounding box center [78, 31] width 8 height 12
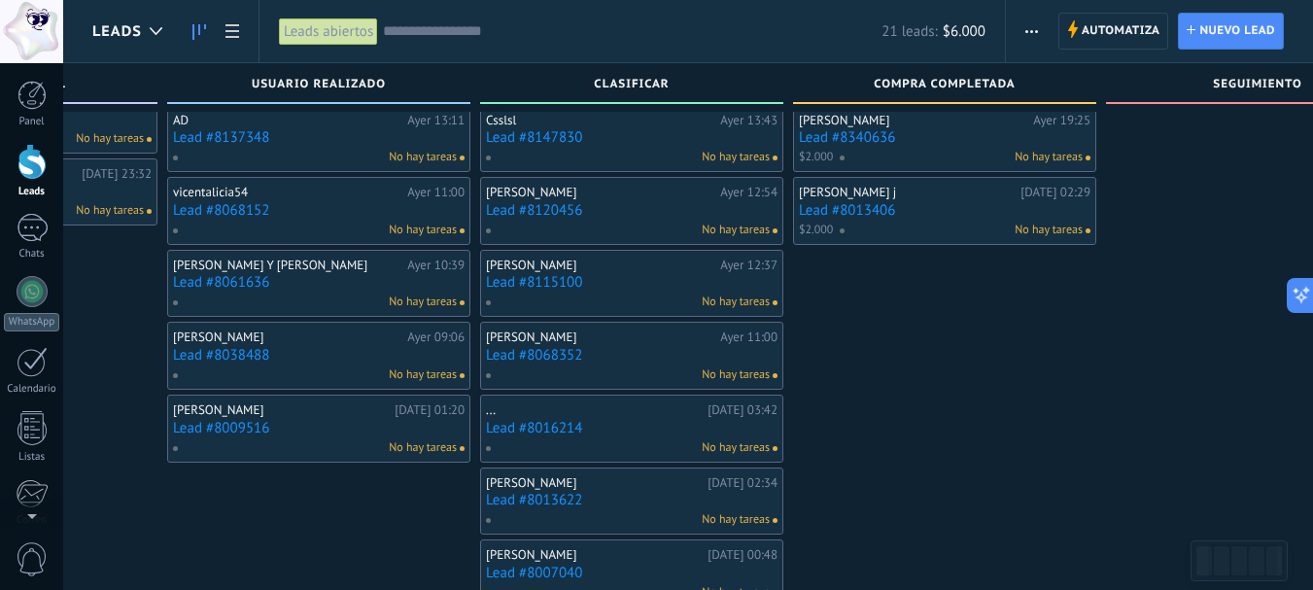
click at [222, 291] on div "[PERSON_NAME] Y [PERSON_NAME][DATE] 10:39 Lead #8061636 No hay tareas" at bounding box center [318, 284] width 291 height 56
click at [223, 287] on link "Lead #8061636" at bounding box center [318, 282] width 291 height 17
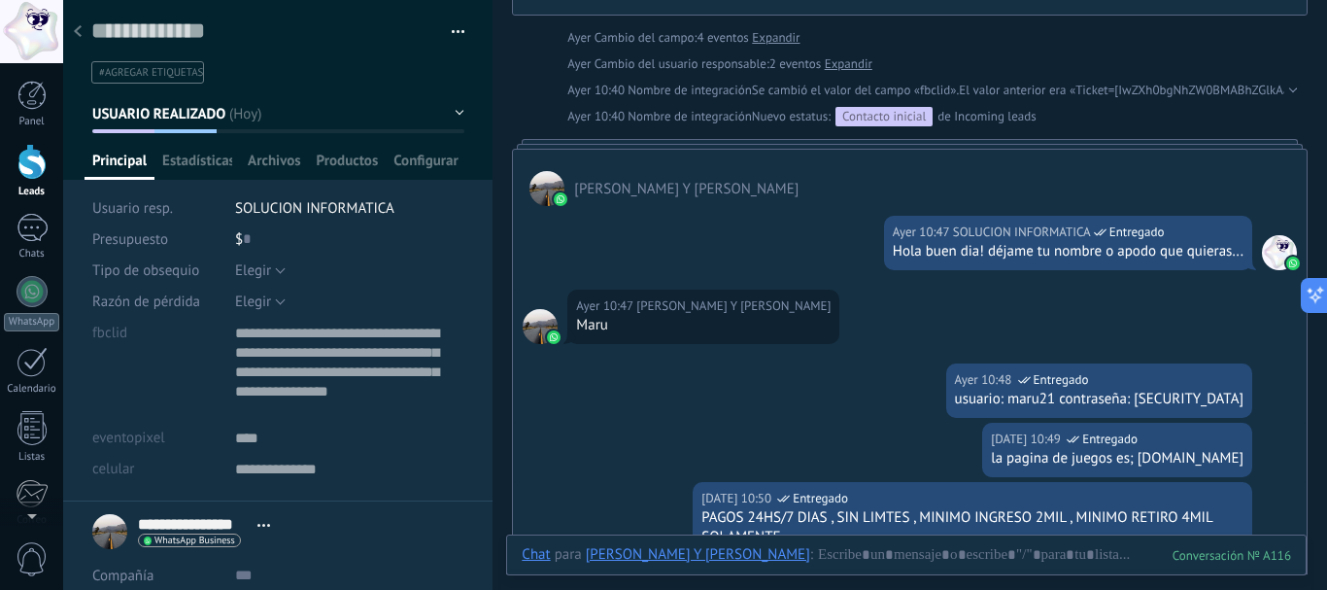
scroll to position [242, 0]
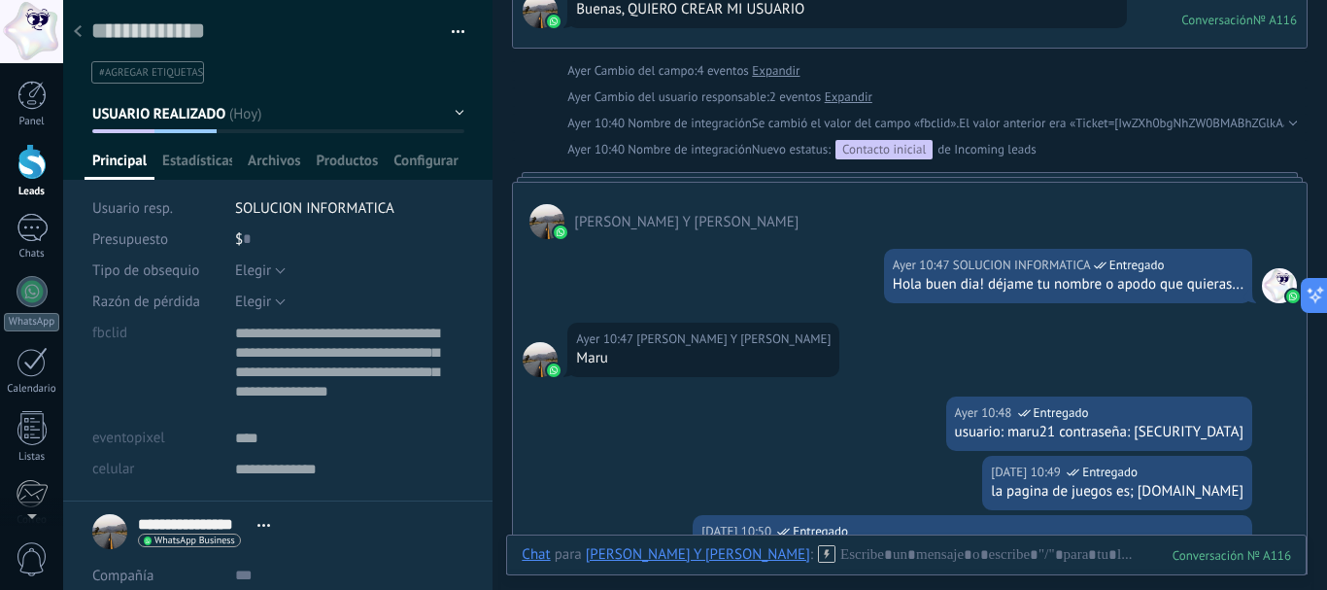
click at [86, 24] on div at bounding box center [77, 33] width 27 height 38
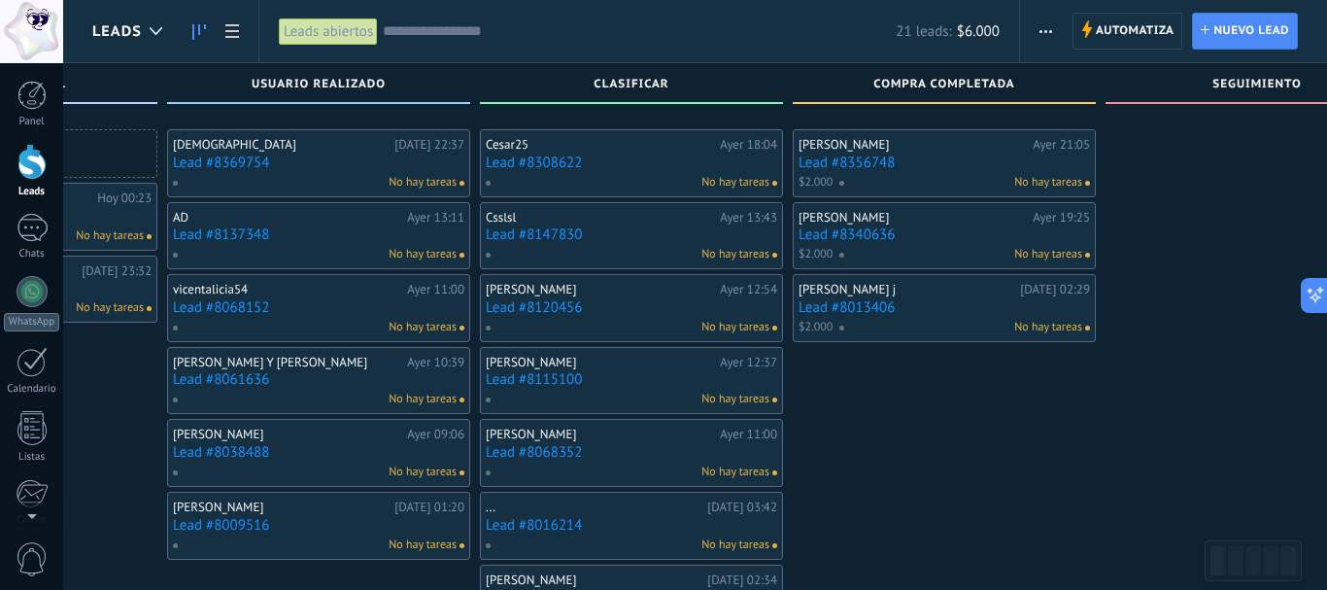
scroll to position [97, 0]
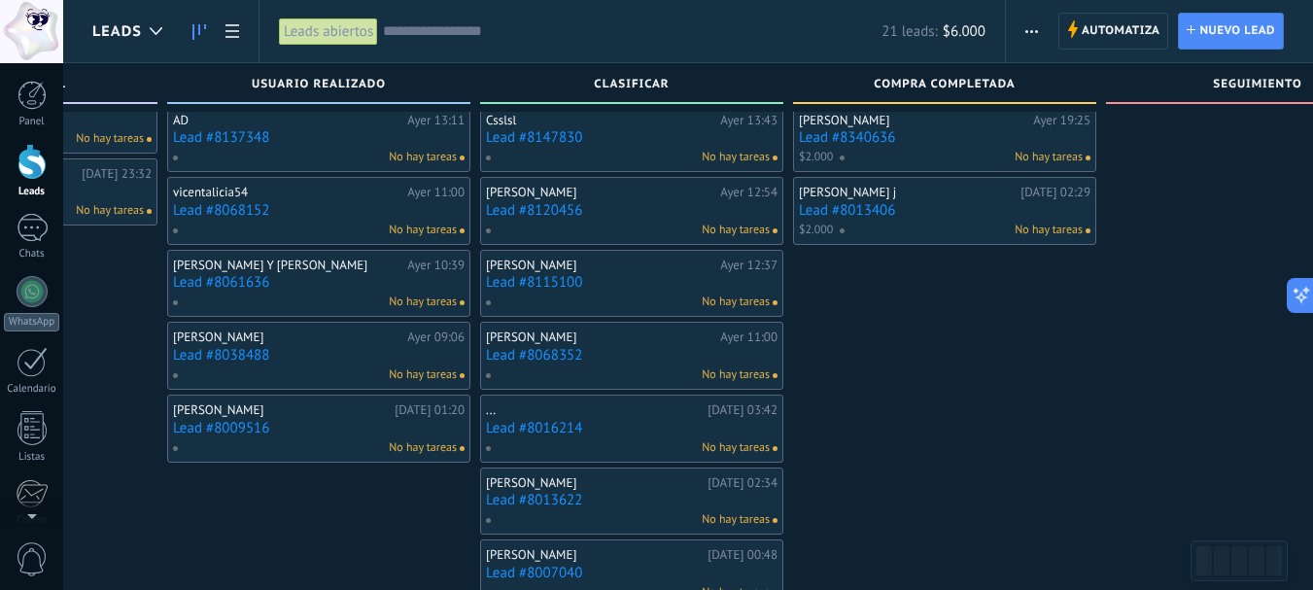
click at [227, 215] on link "Lead #8068152" at bounding box center [318, 210] width 291 height 17
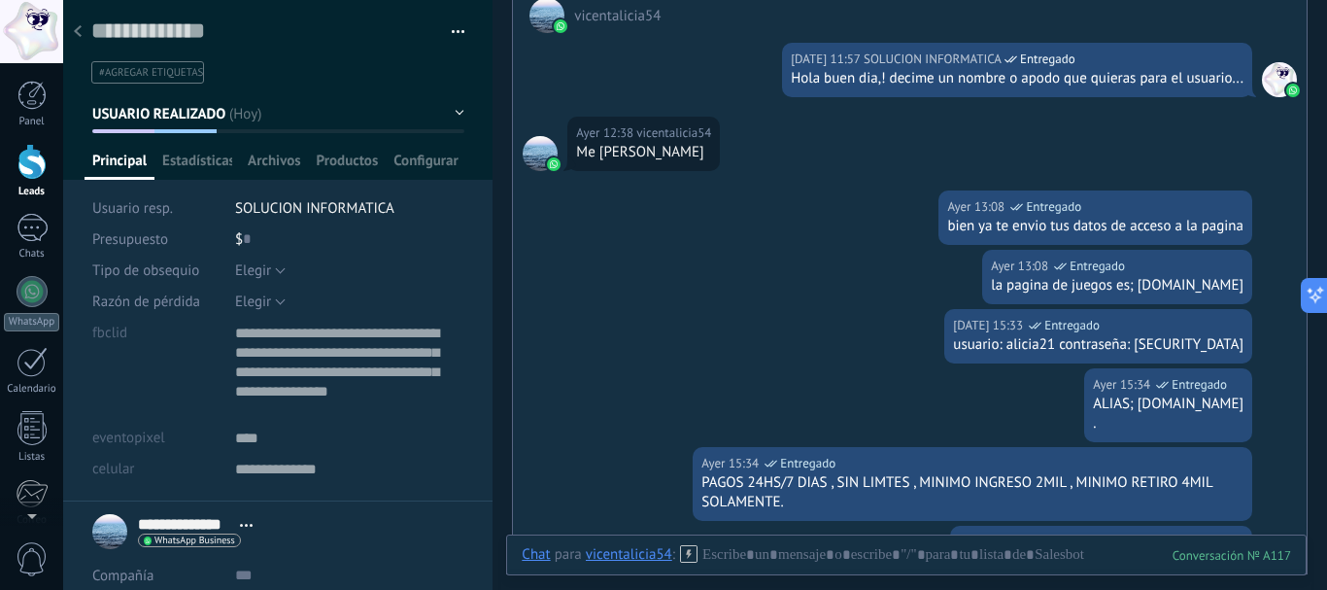
scroll to position [482, 0]
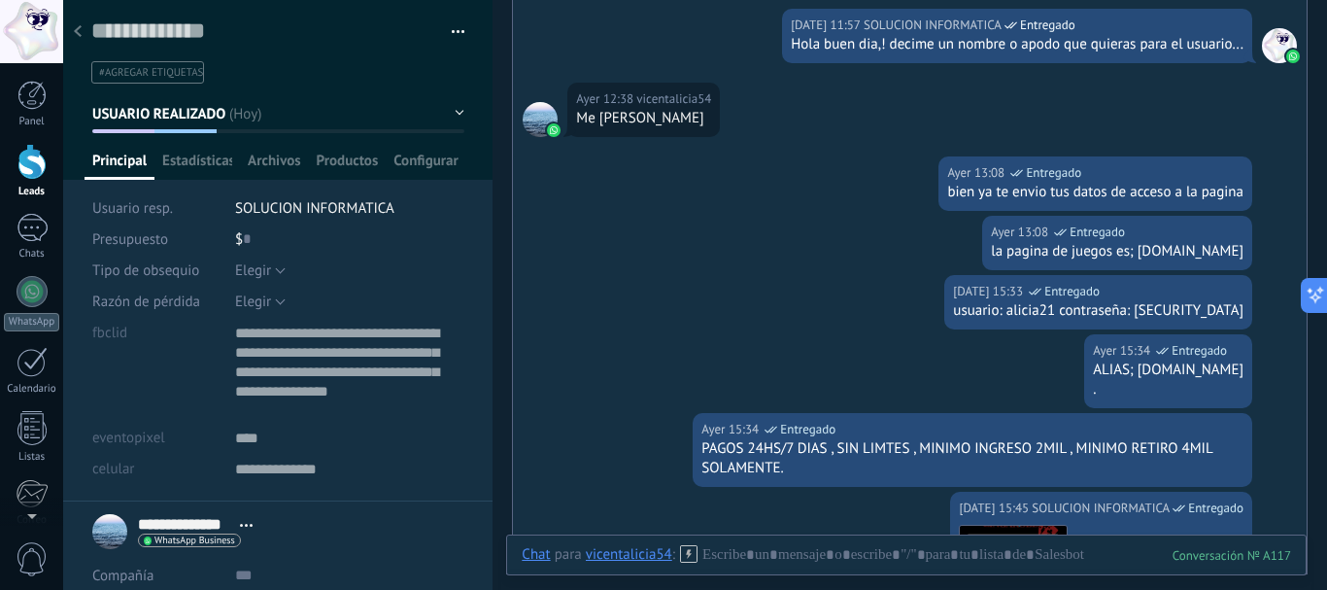
click at [74, 31] on icon at bounding box center [78, 31] width 8 height 12
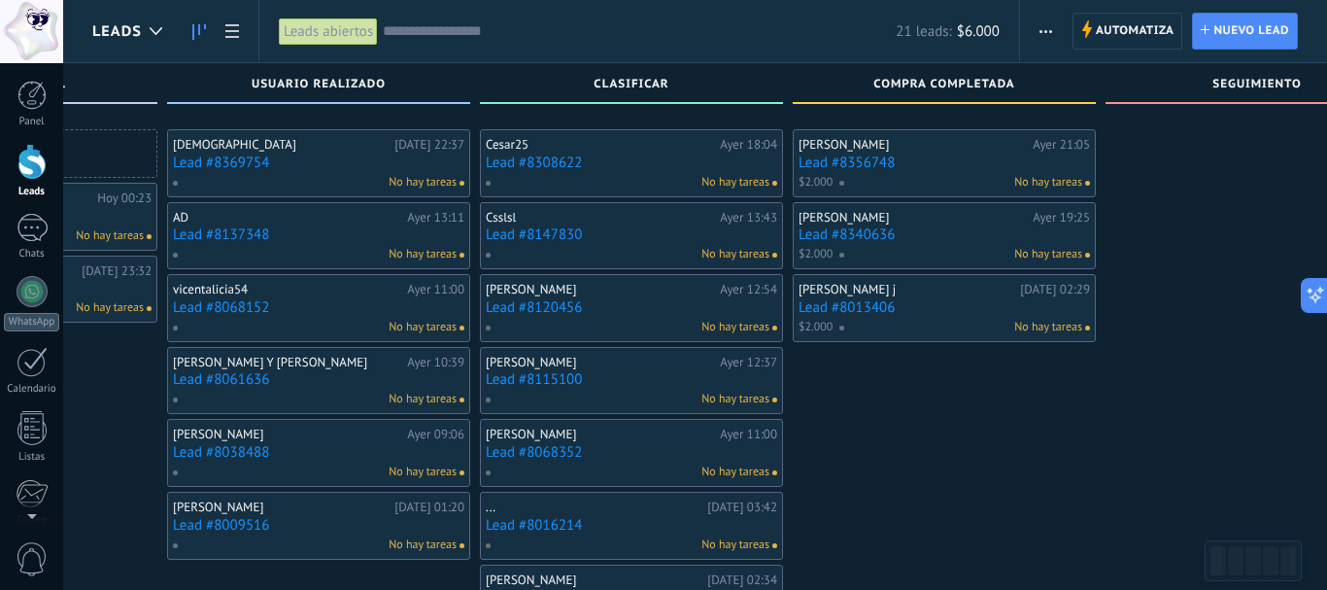
scroll to position [97, 0]
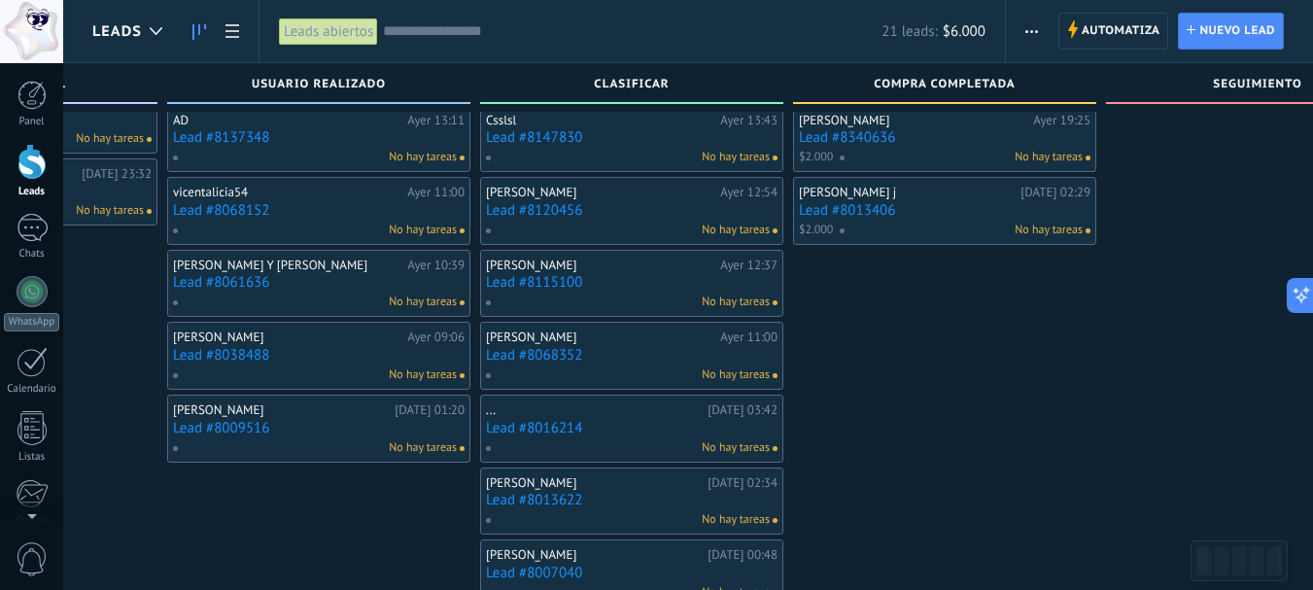
click at [191, 138] on link "Lead #8137348" at bounding box center [318, 137] width 291 height 17
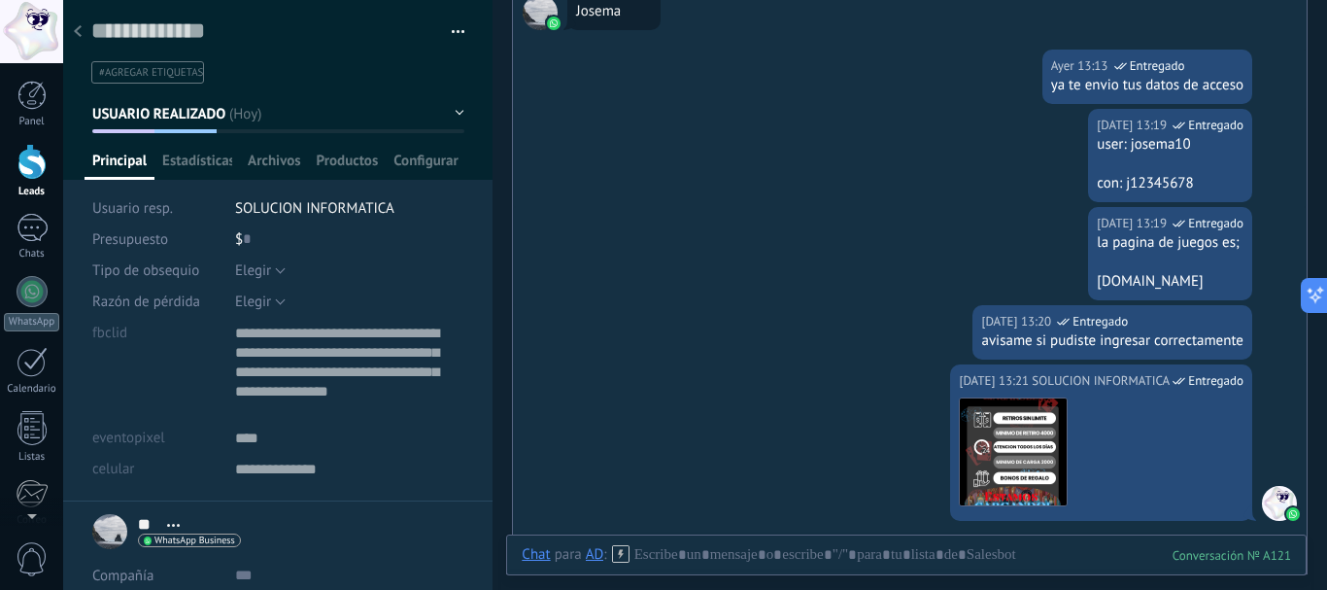
scroll to position [576, 0]
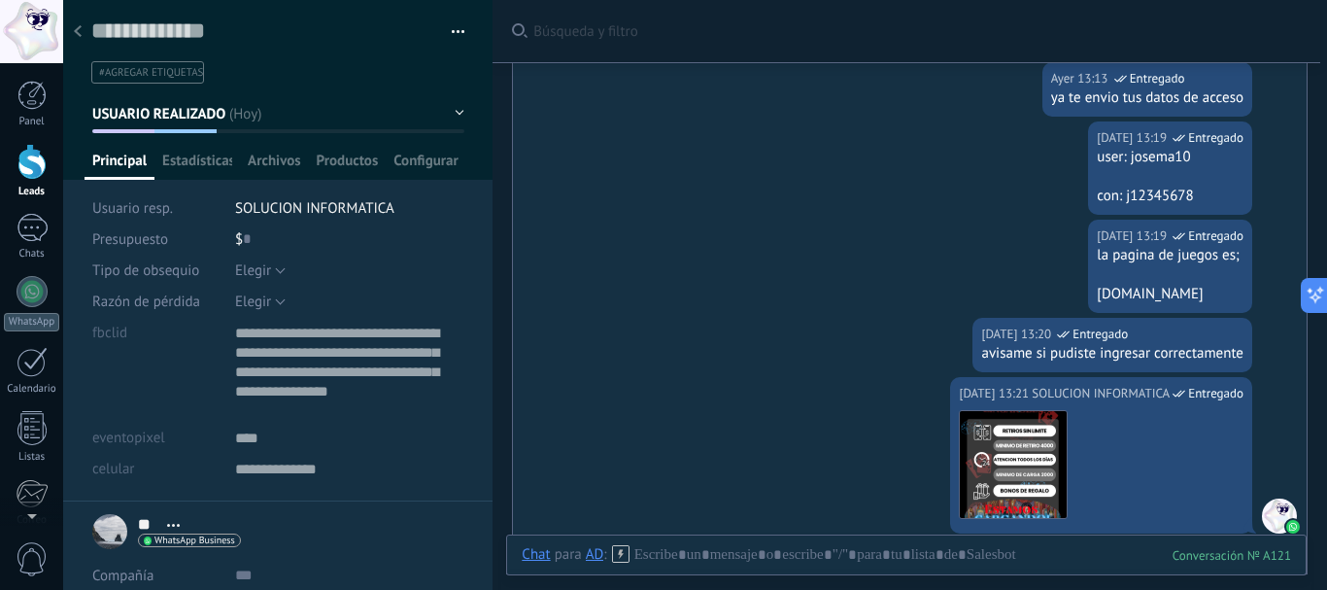
click at [82, 30] on div at bounding box center [77, 33] width 27 height 38
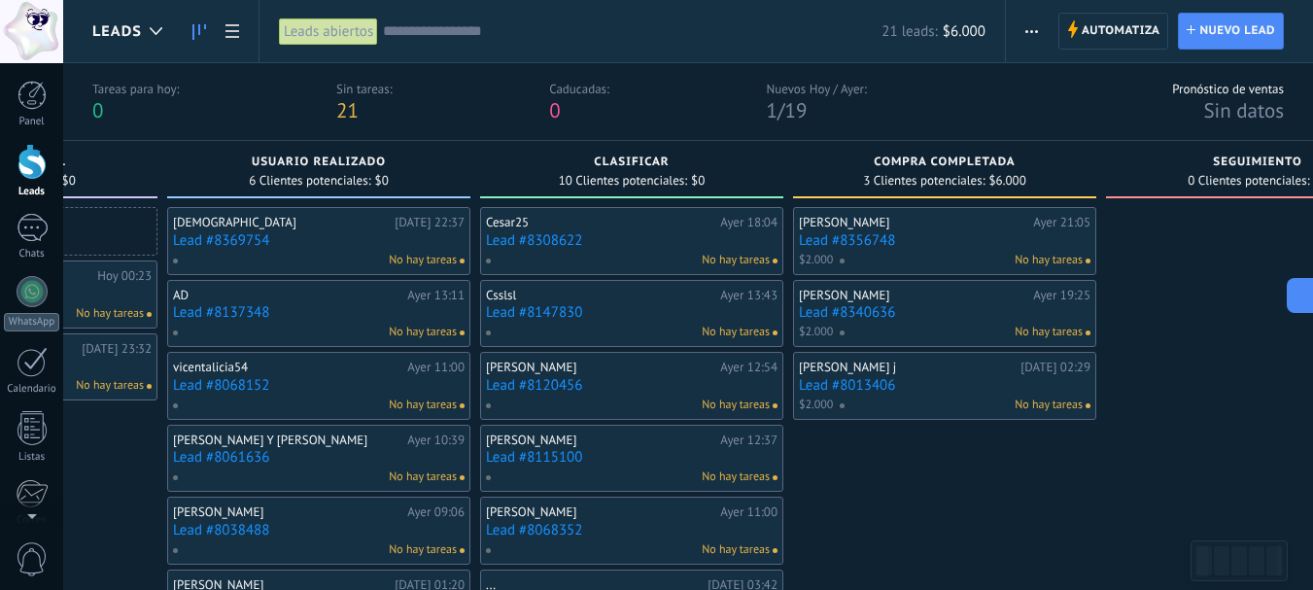
click at [224, 308] on link "Lead #8137348" at bounding box center [318, 312] width 291 height 17
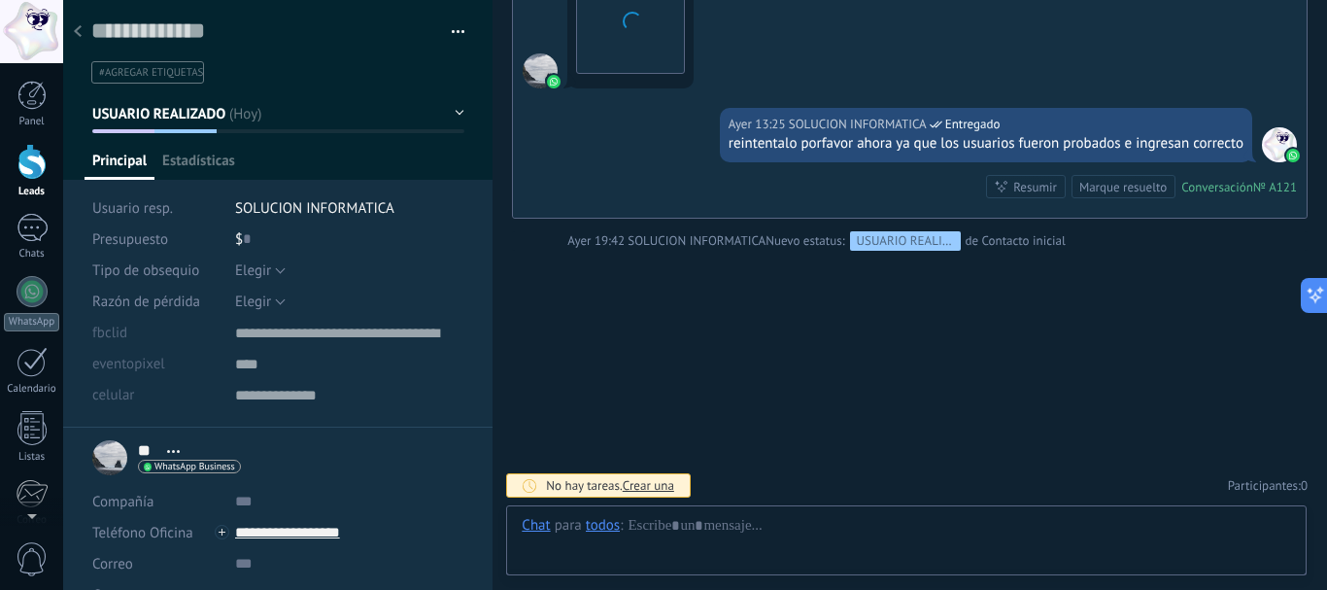
scroll to position [19, 0]
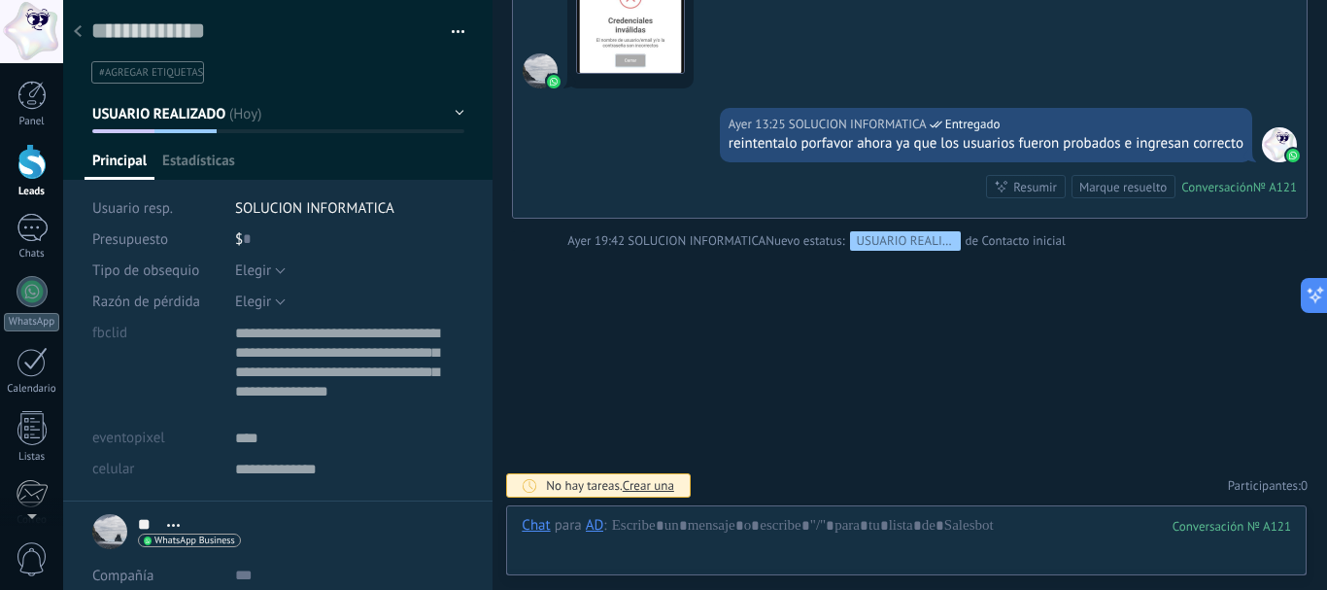
click at [76, 38] on div at bounding box center [77, 33] width 27 height 38
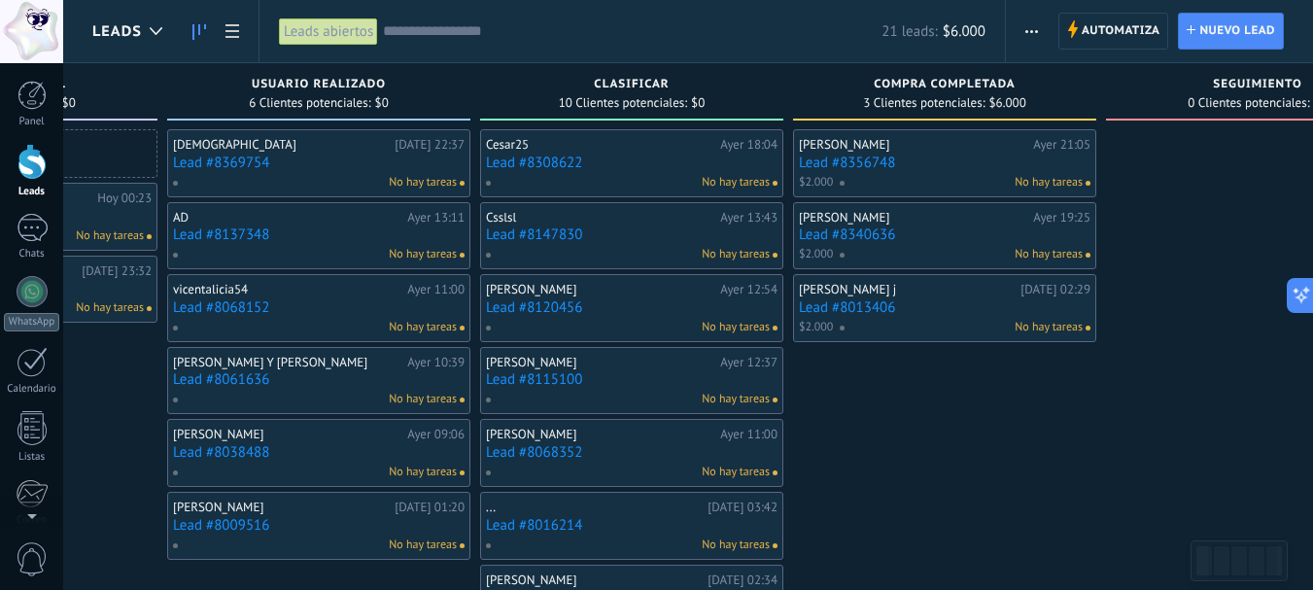
click at [200, 164] on link "Lead #8369754" at bounding box center [318, 162] width 291 height 17
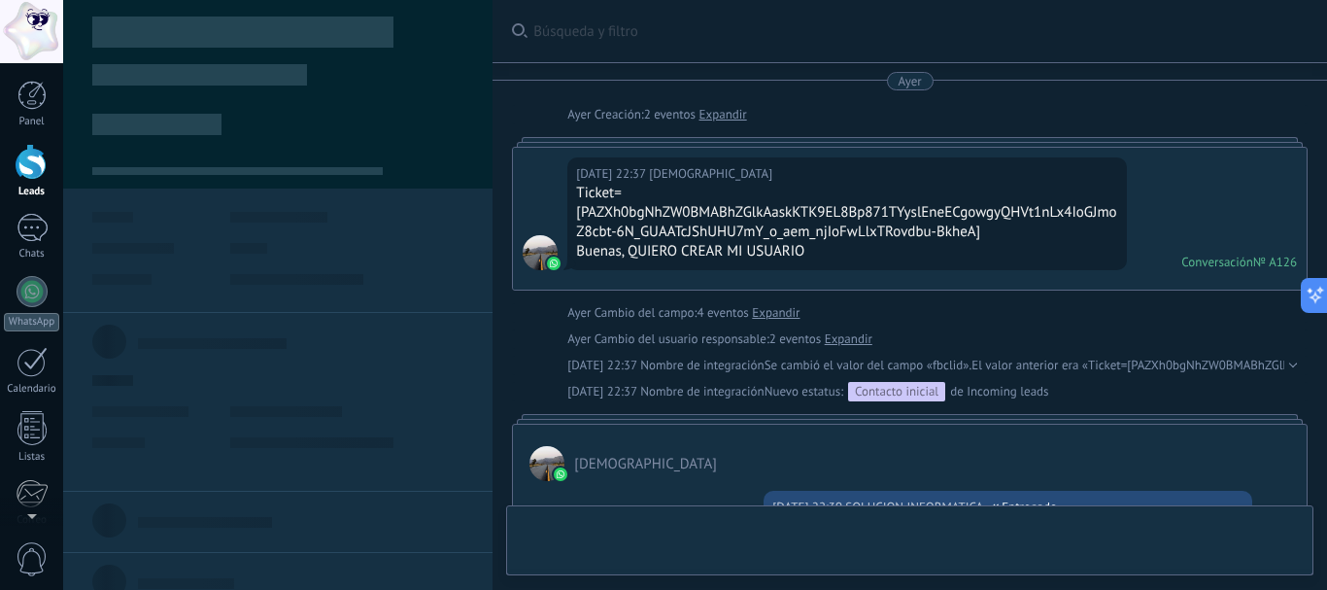
type textarea "**********"
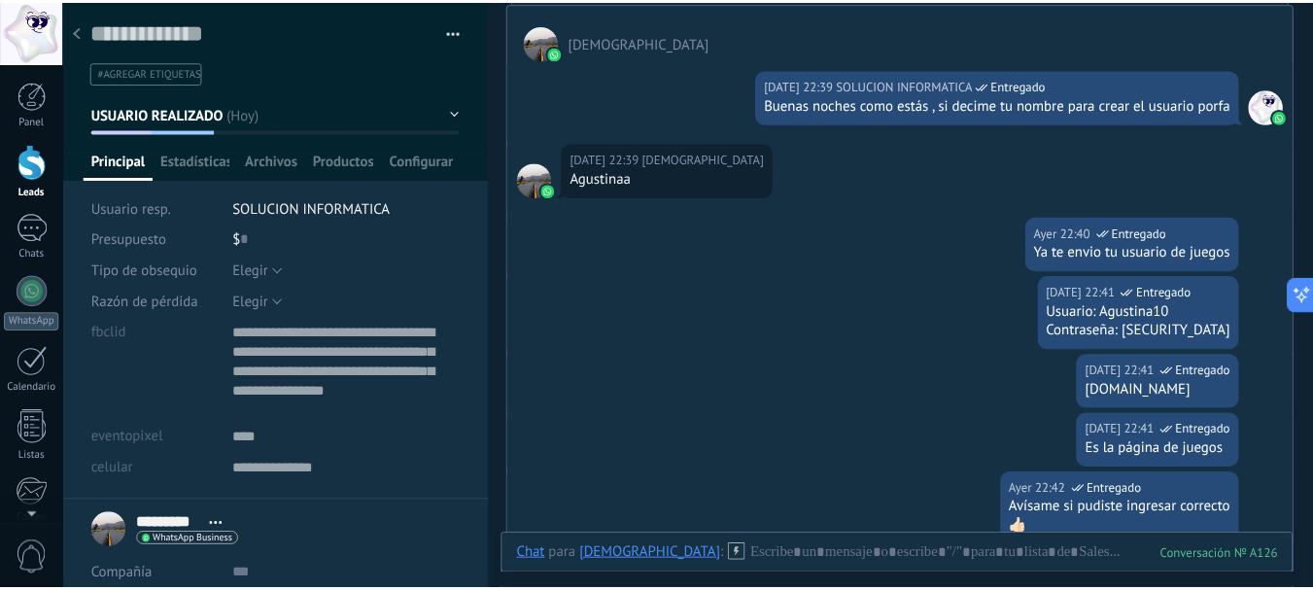
scroll to position [421, 0]
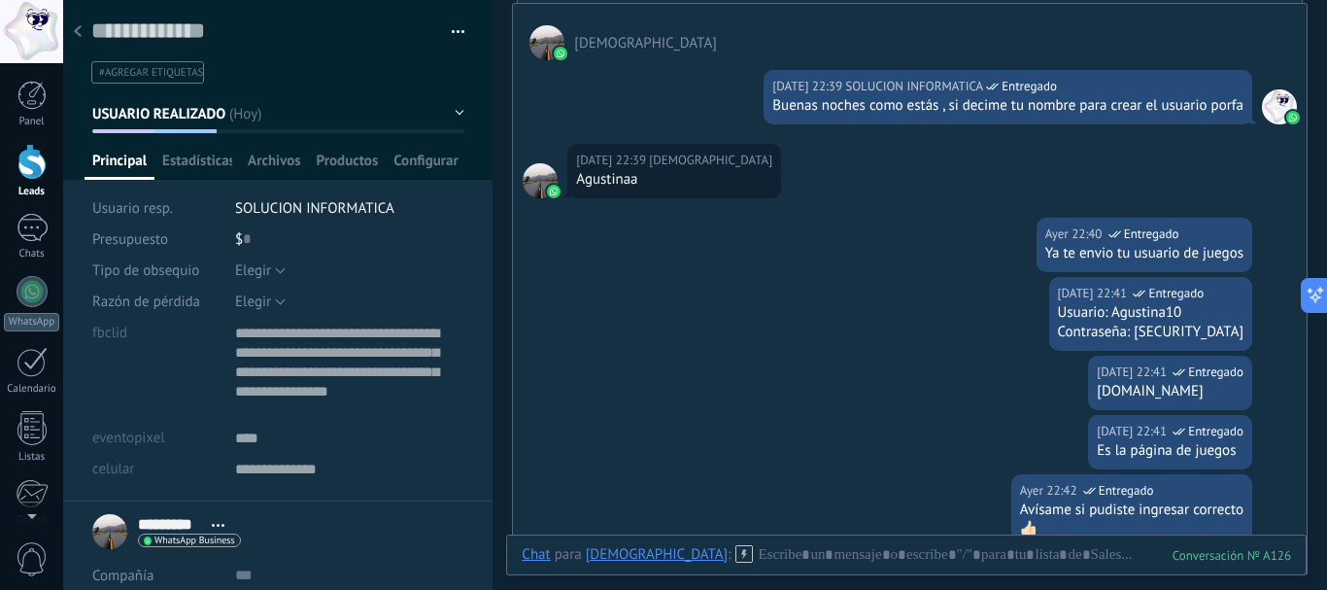
click at [80, 26] on icon at bounding box center [78, 31] width 8 height 12
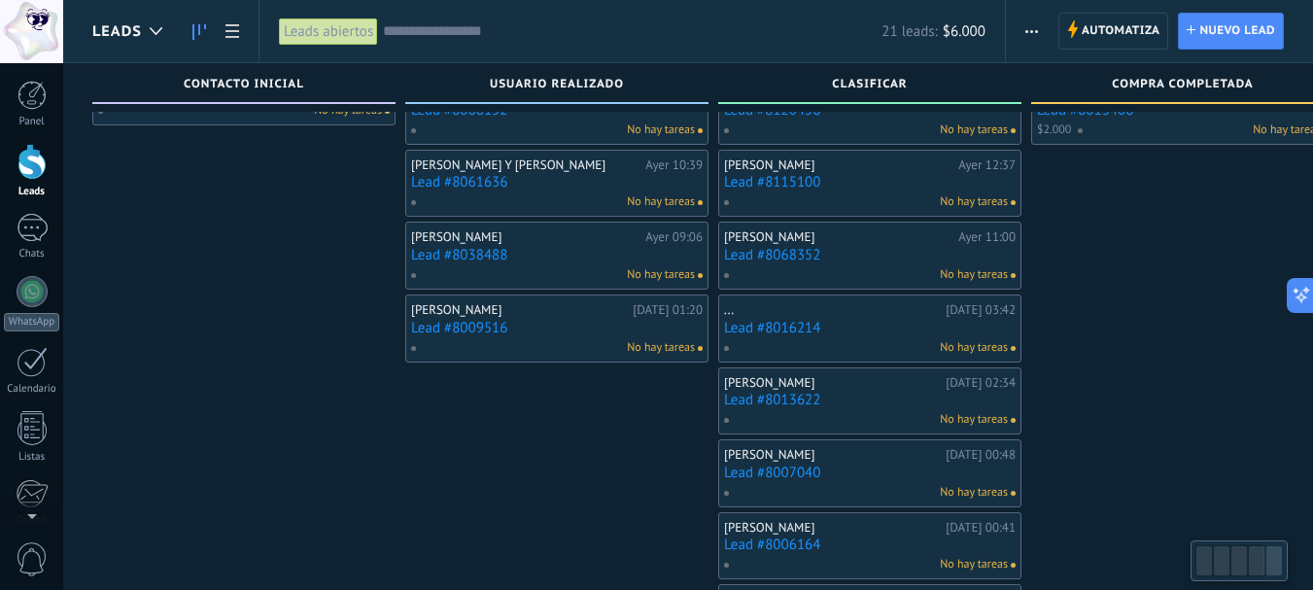
drag, startPoint x: 331, startPoint y: 403, endPoint x: 713, endPoint y: 417, distance: 382.1
click at [713, 417] on div "USUARIO REALIZADO 6 Clientes potenciales: $0 [PERSON_NAME][DATE] 22:37 Lead #83…" at bounding box center [561, 259] width 313 height 786
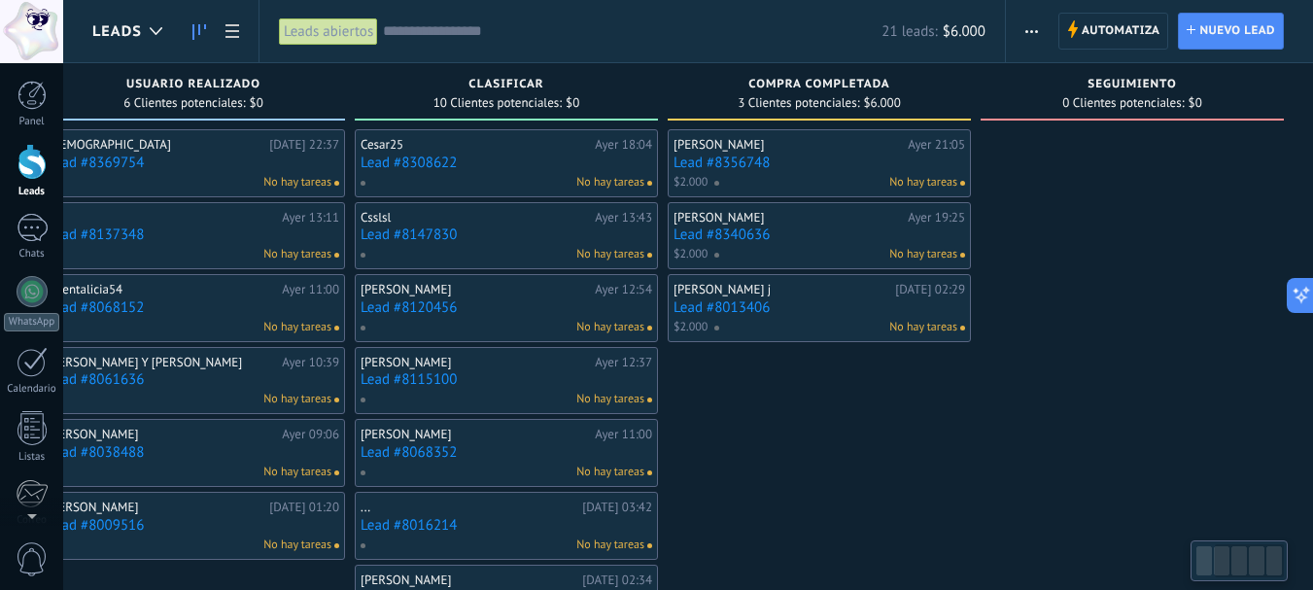
drag, startPoint x: 1159, startPoint y: 459, endPoint x: 503, endPoint y: 503, distance: 657.4
click at [503, 503] on div "Leads Entrantes Solicitudes: 0 0 0 0 0 Contacto inicial 2 Clientes potenciales:…" at bounding box center [521, 456] width 1584 height 786
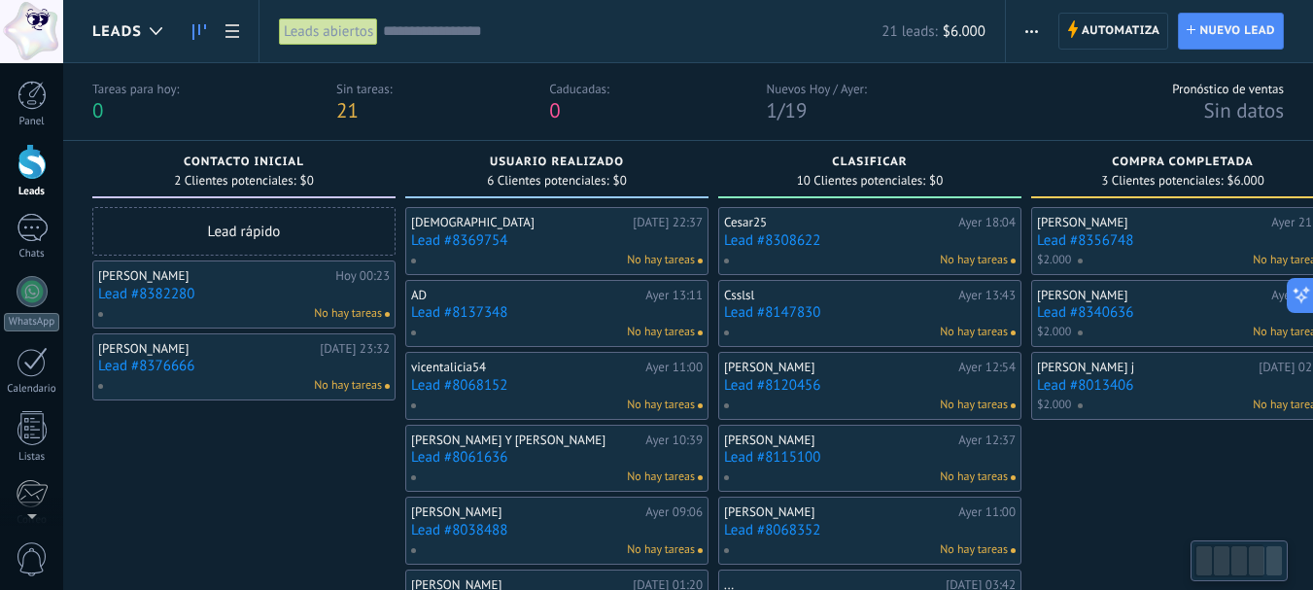
drag, startPoint x: 719, startPoint y: 468, endPoint x: 1308, endPoint y: 484, distance: 589.0
click at [1308, 484] on div "[PERSON_NAME] [DATE] 21:05 Lead #8356748 $2.000 No hay tareas [PERSON_NAME][DAT…" at bounding box center [1182, 567] width 303 height 720
